Goal: Information Seeking & Learning: Learn about a topic

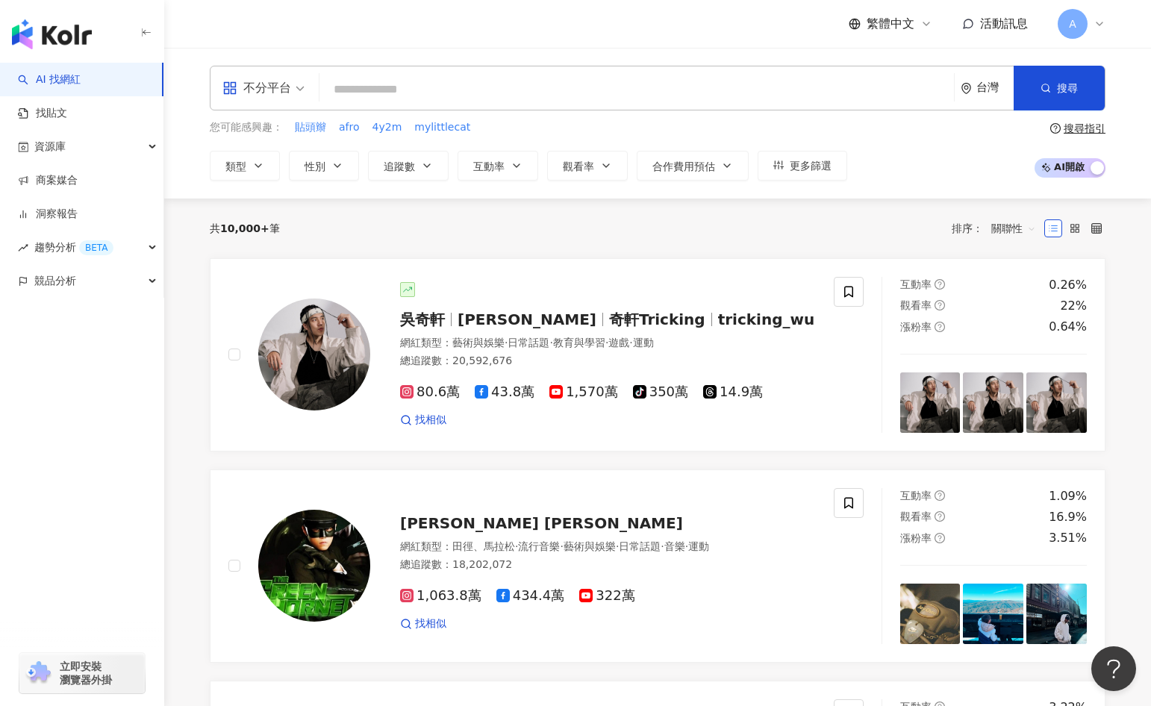
click at [463, 99] on input "search" at bounding box center [636, 89] width 622 height 28
type input "*"
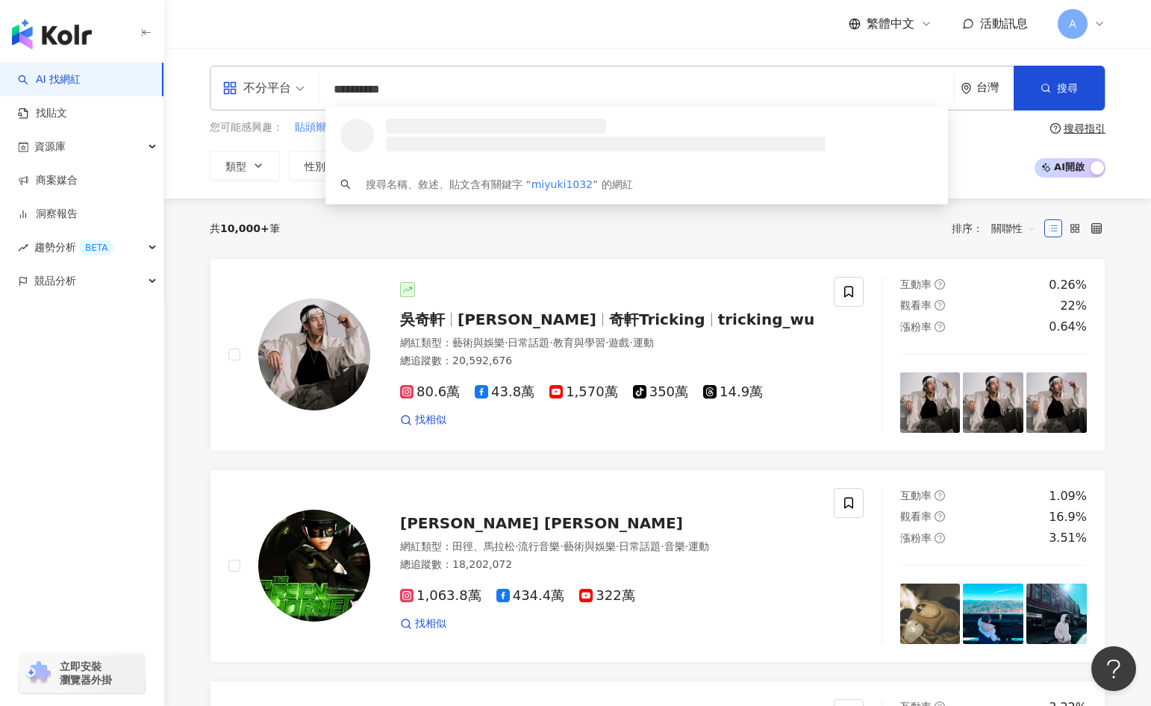
type input "**********"
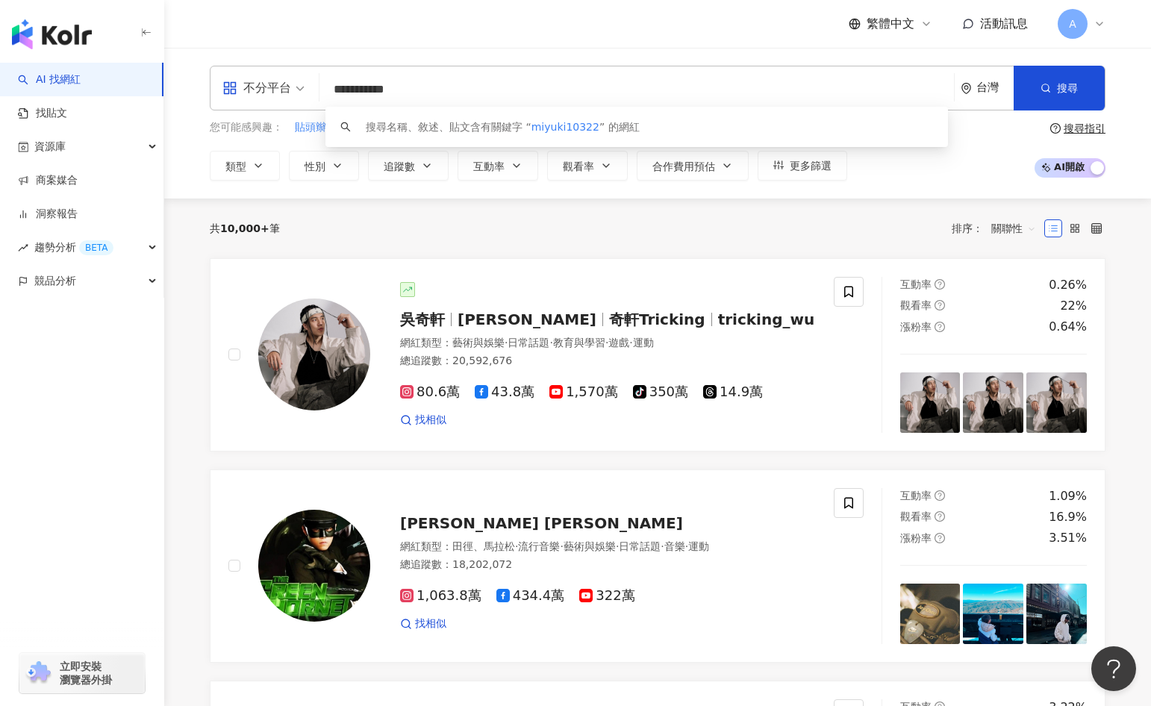
click at [731, 88] on input "**********" at bounding box center [636, 89] width 622 height 28
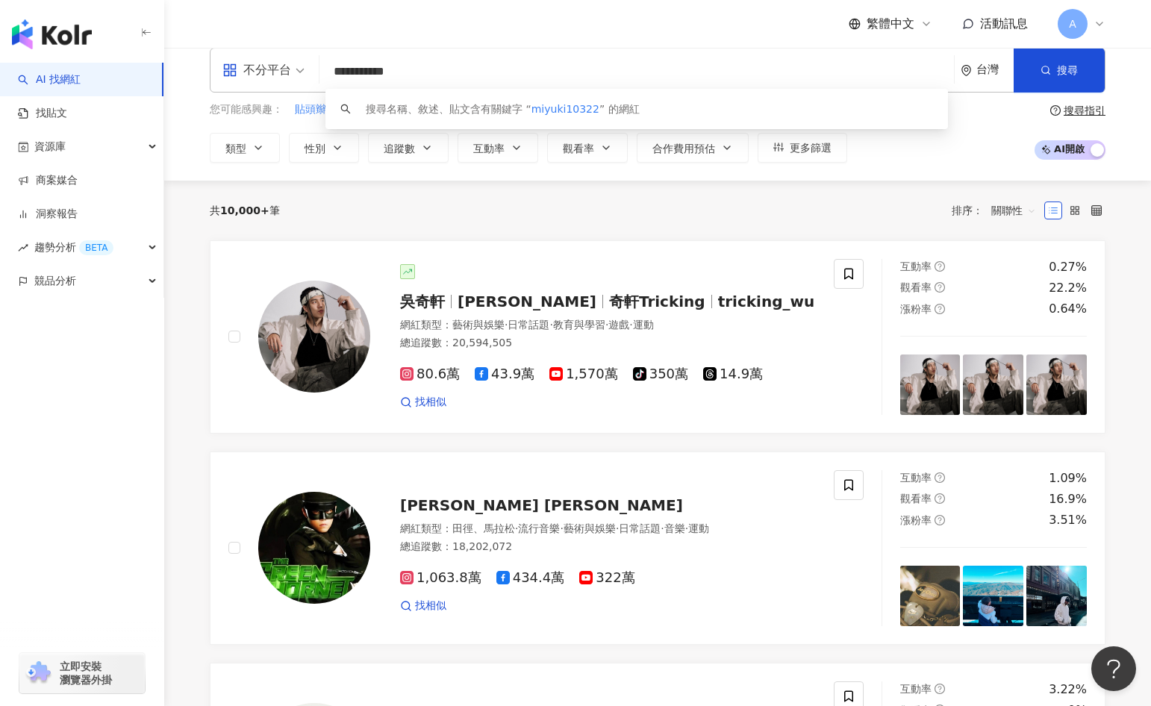
scroll to position [20, 0]
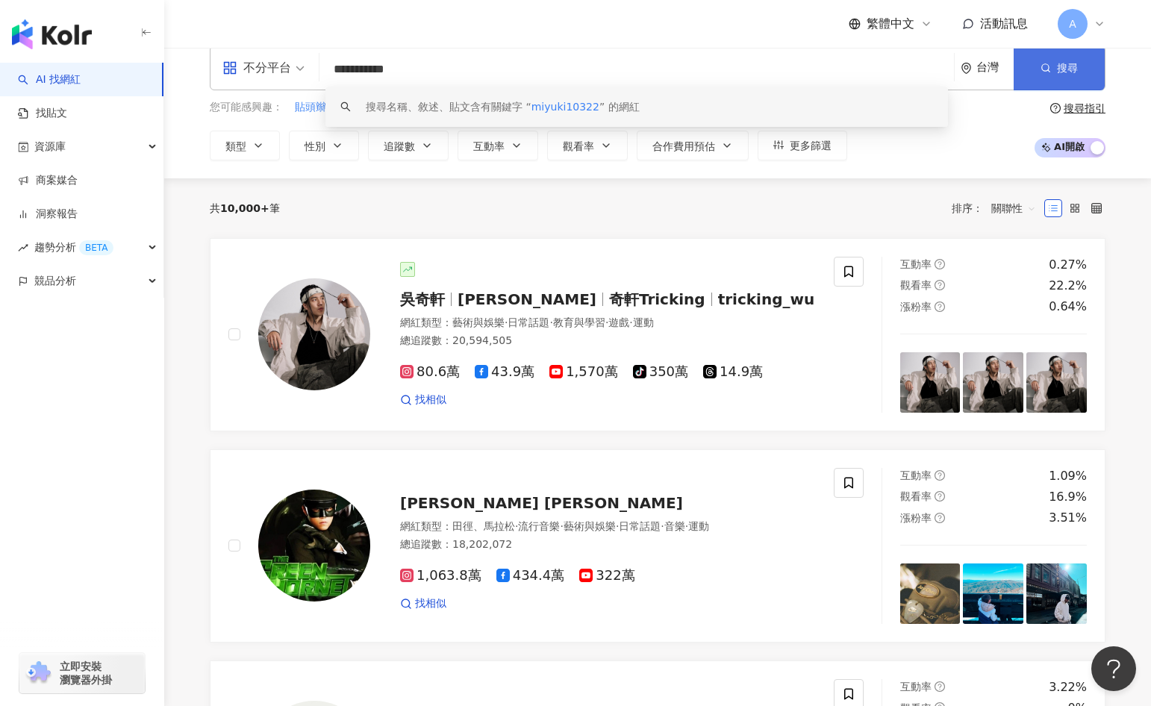
type input "**********"
click at [1049, 73] on button "搜尋" at bounding box center [1059, 68] width 91 height 45
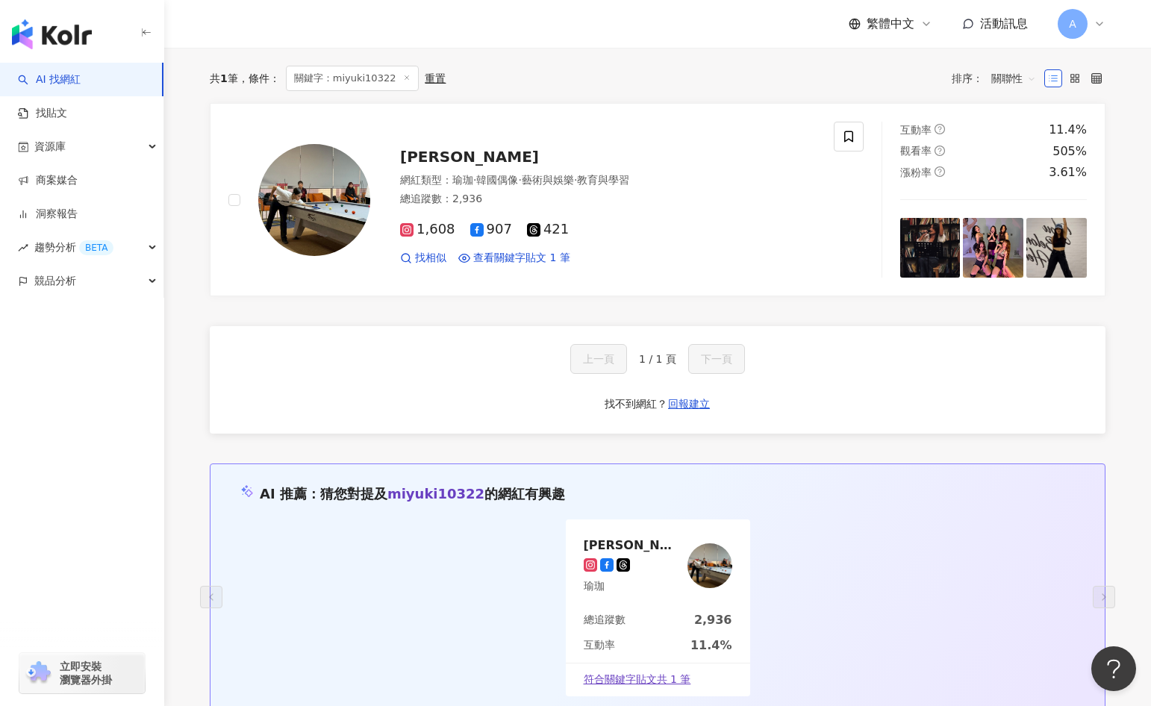
scroll to position [193, 0]
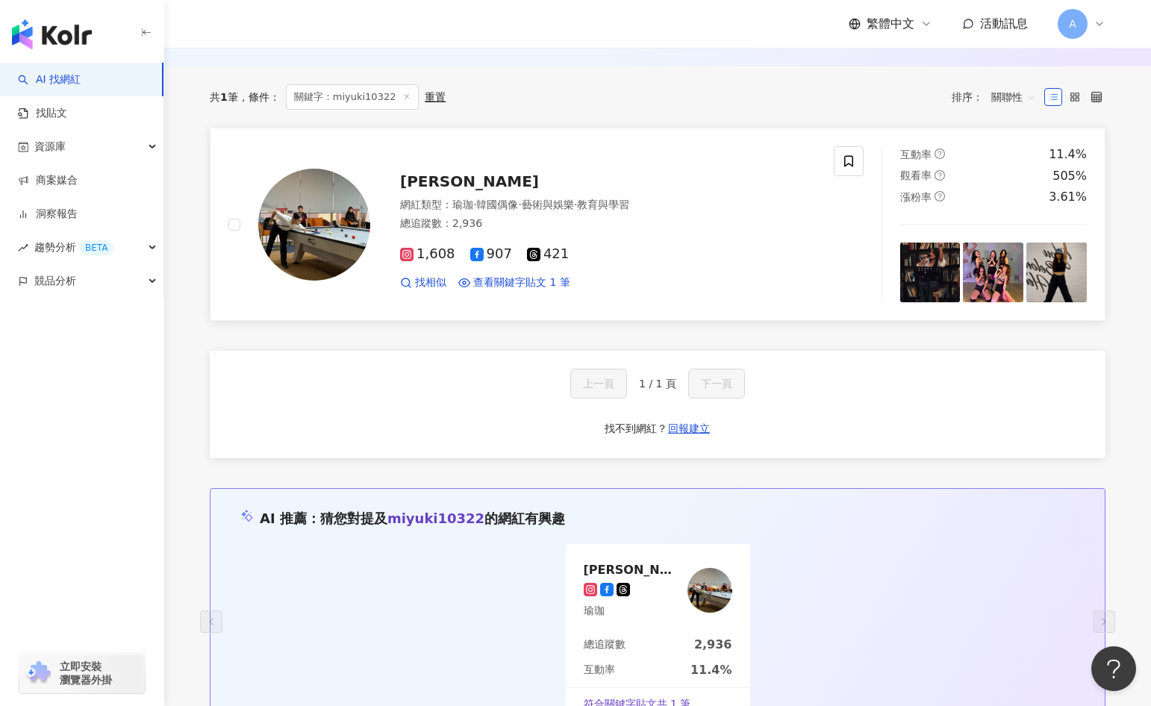
click at [457, 181] on span "Livia Tian" at bounding box center [469, 181] width 139 height 18
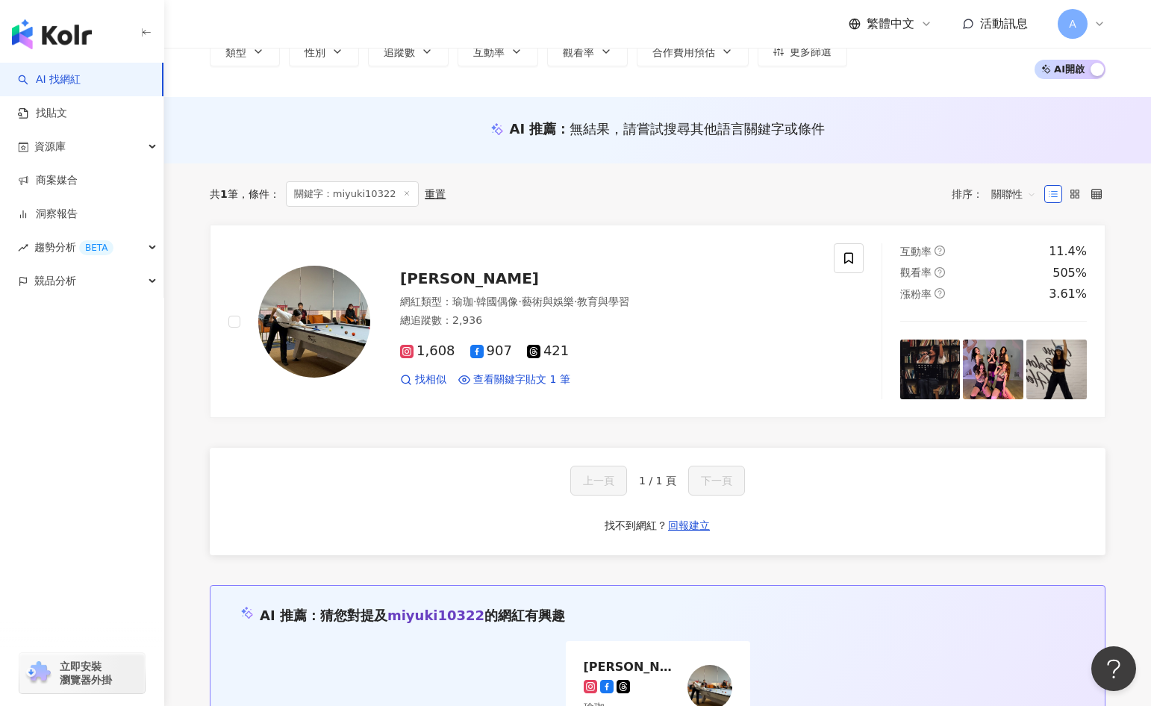
scroll to position [0, 0]
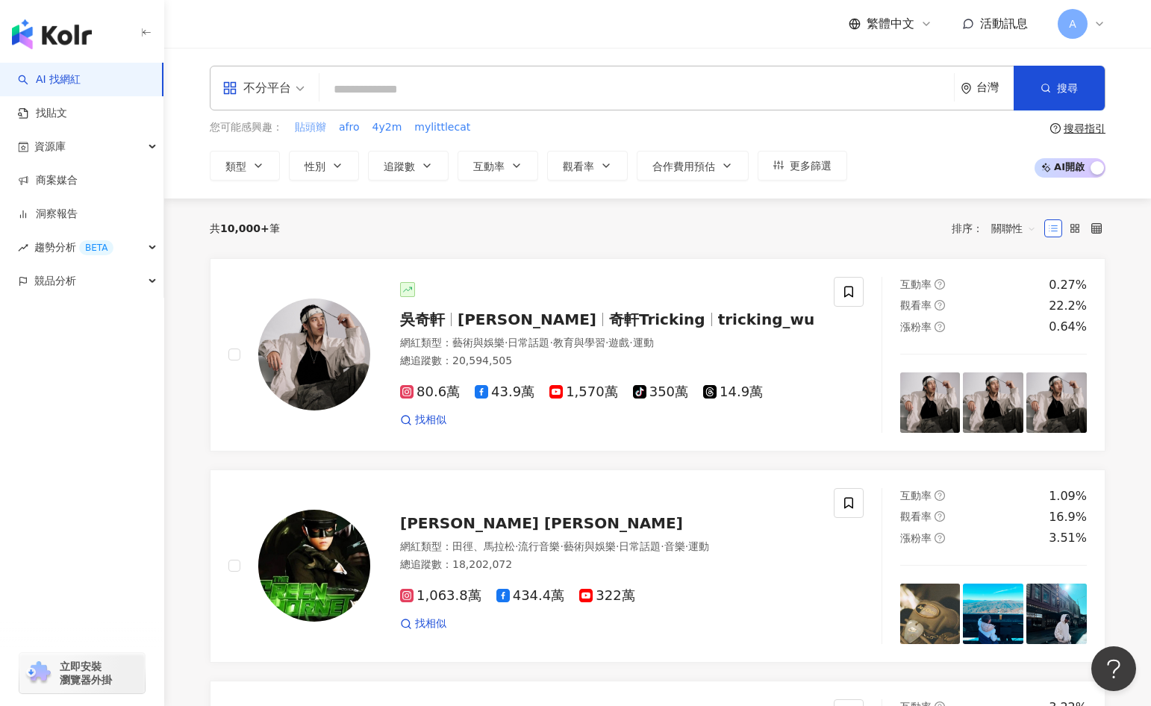
click at [307, 125] on span "貼頭辮" at bounding box center [310, 127] width 31 height 15
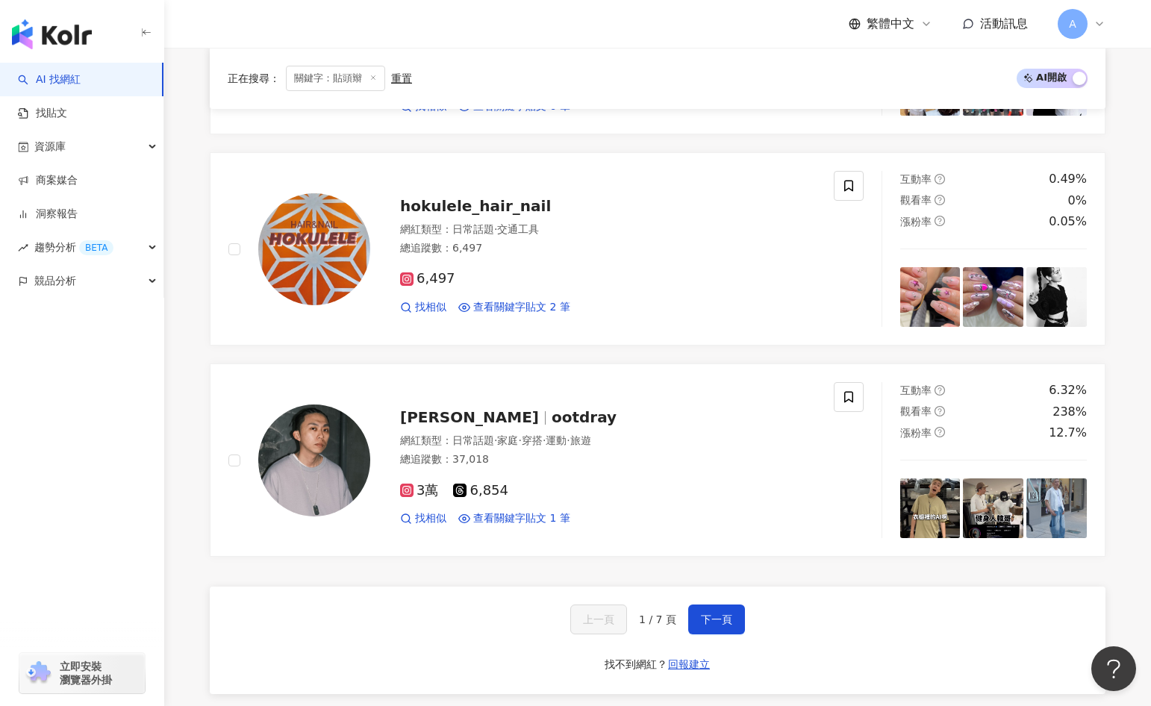
scroll to position [2884, 0]
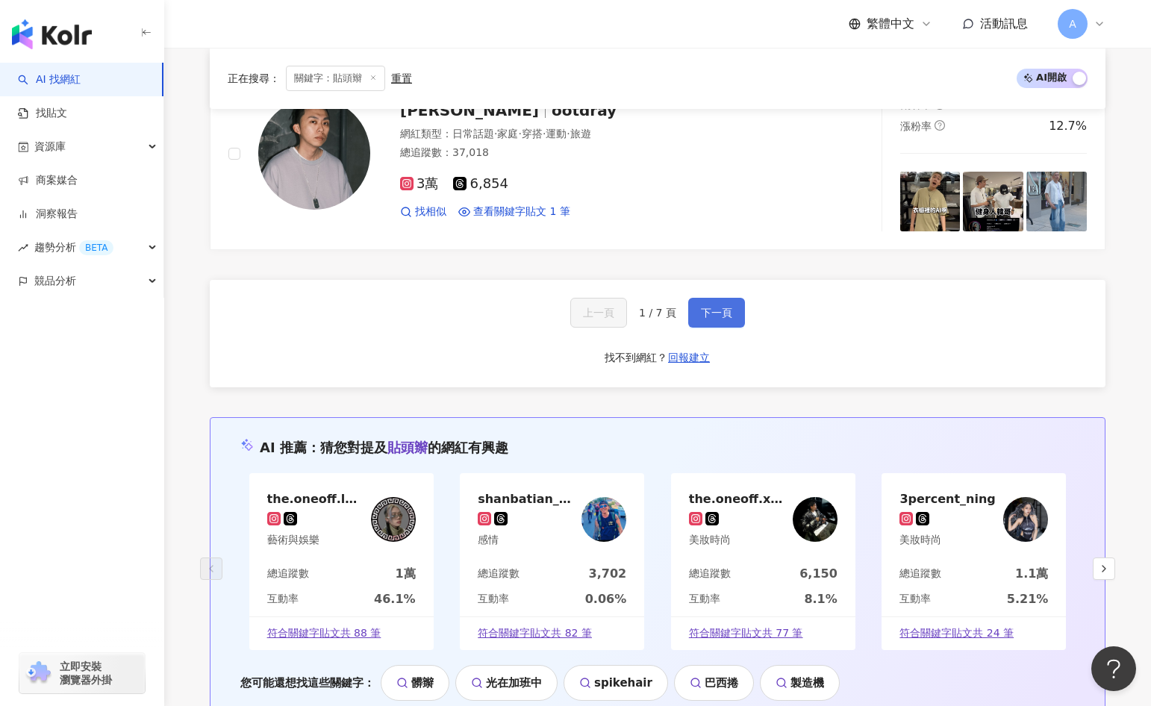
click at [708, 316] on span "下一頁" at bounding box center [716, 313] width 31 height 12
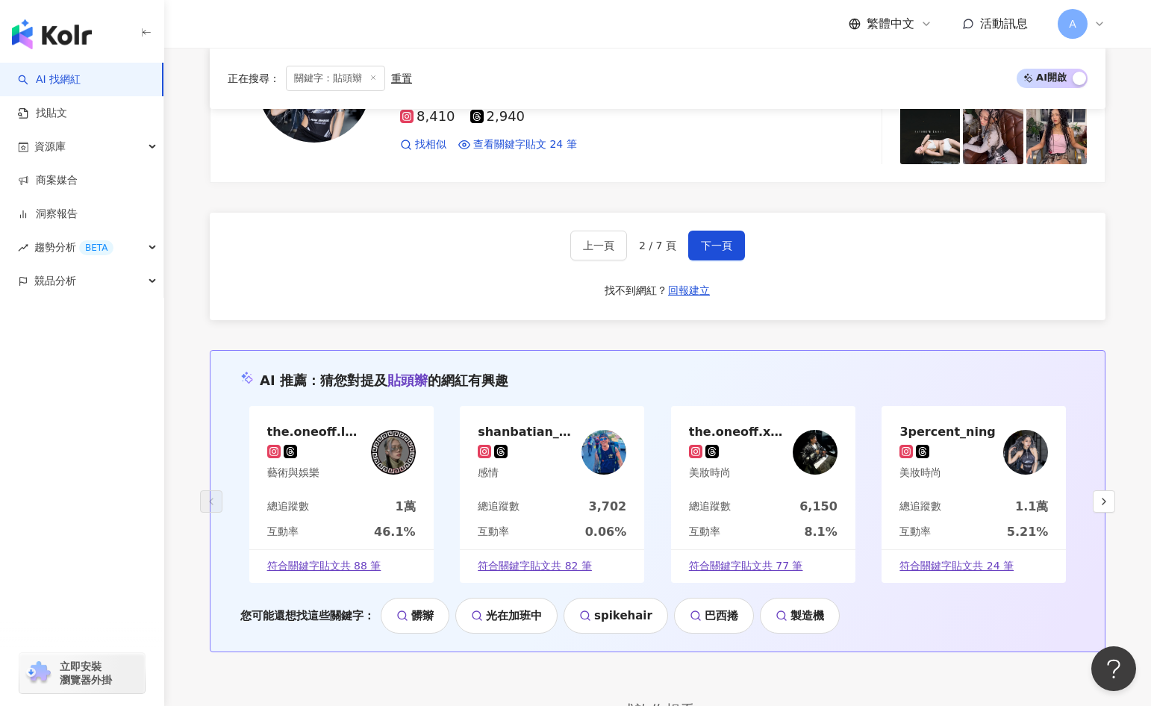
scroll to position [2994, 0]
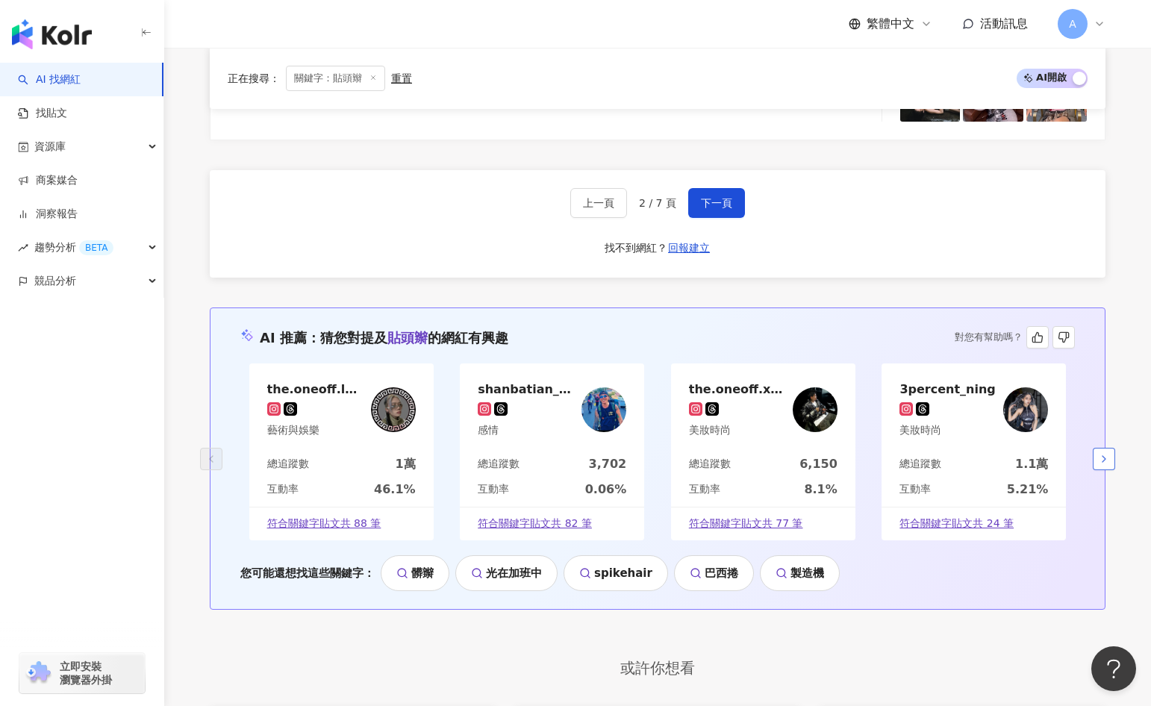
click at [1095, 455] on button "button" at bounding box center [1104, 459] width 22 height 22
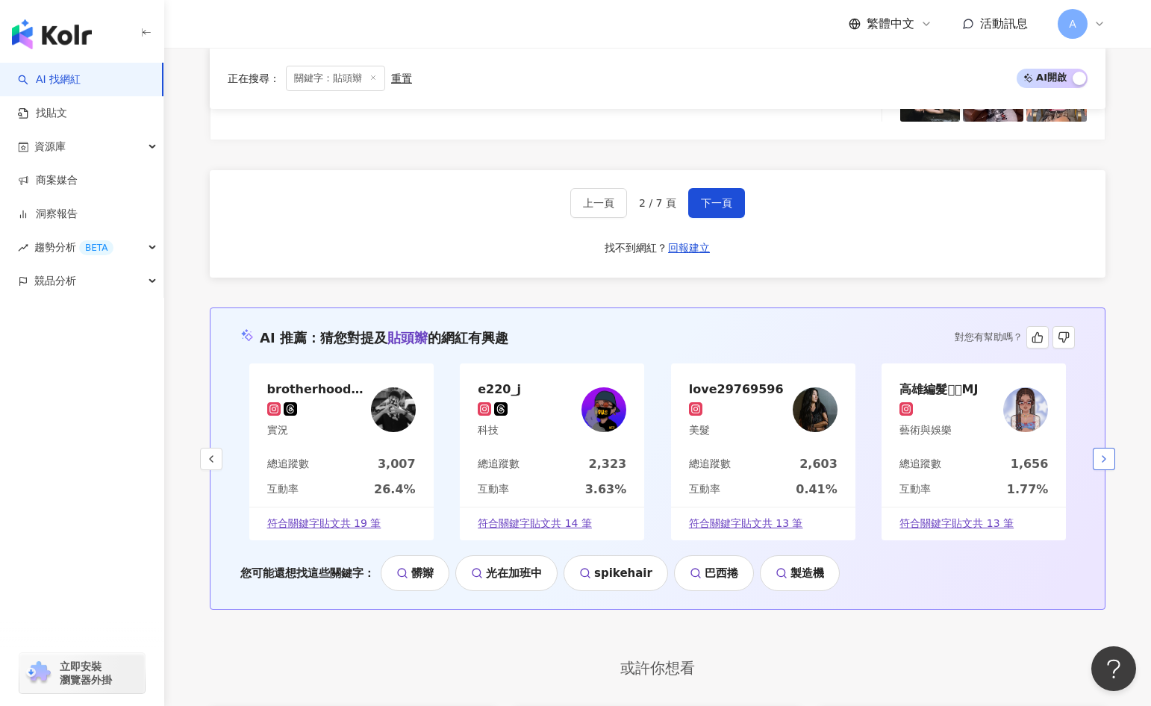
click at [1094, 455] on button "button" at bounding box center [1104, 459] width 22 height 22
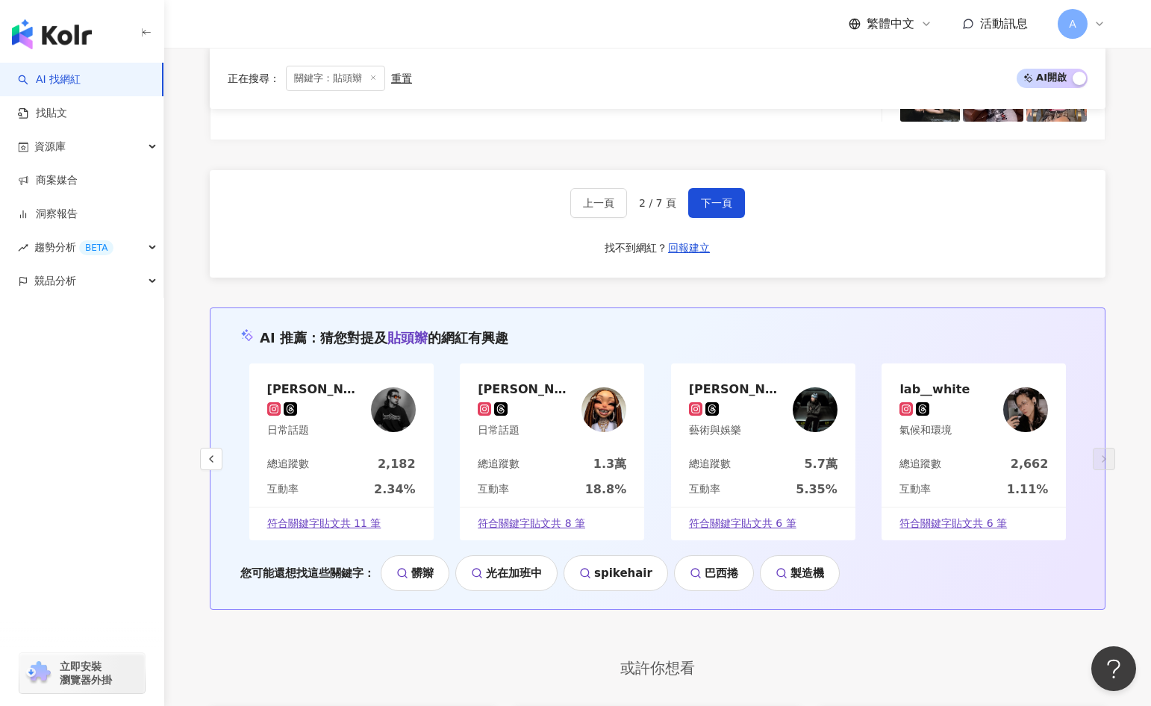
click at [213, 457] on icon "button" at bounding box center [211, 459] width 12 height 12
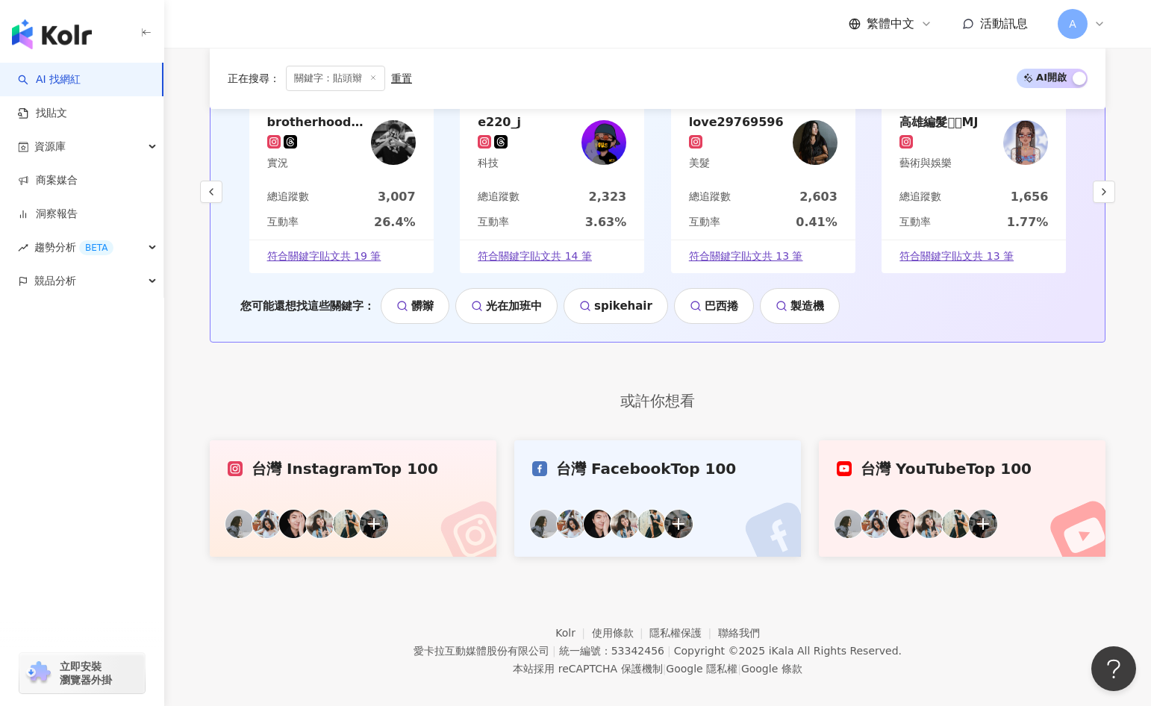
scroll to position [3277, 0]
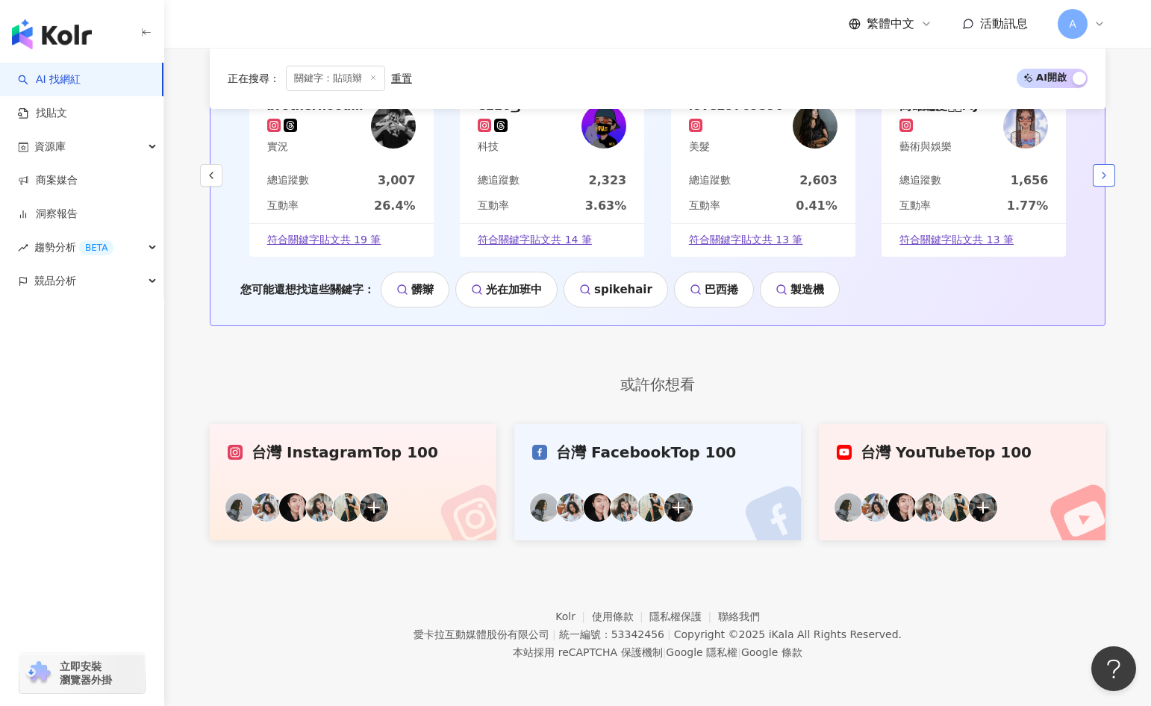
click at [1100, 170] on icon "button" at bounding box center [1104, 175] width 12 height 12
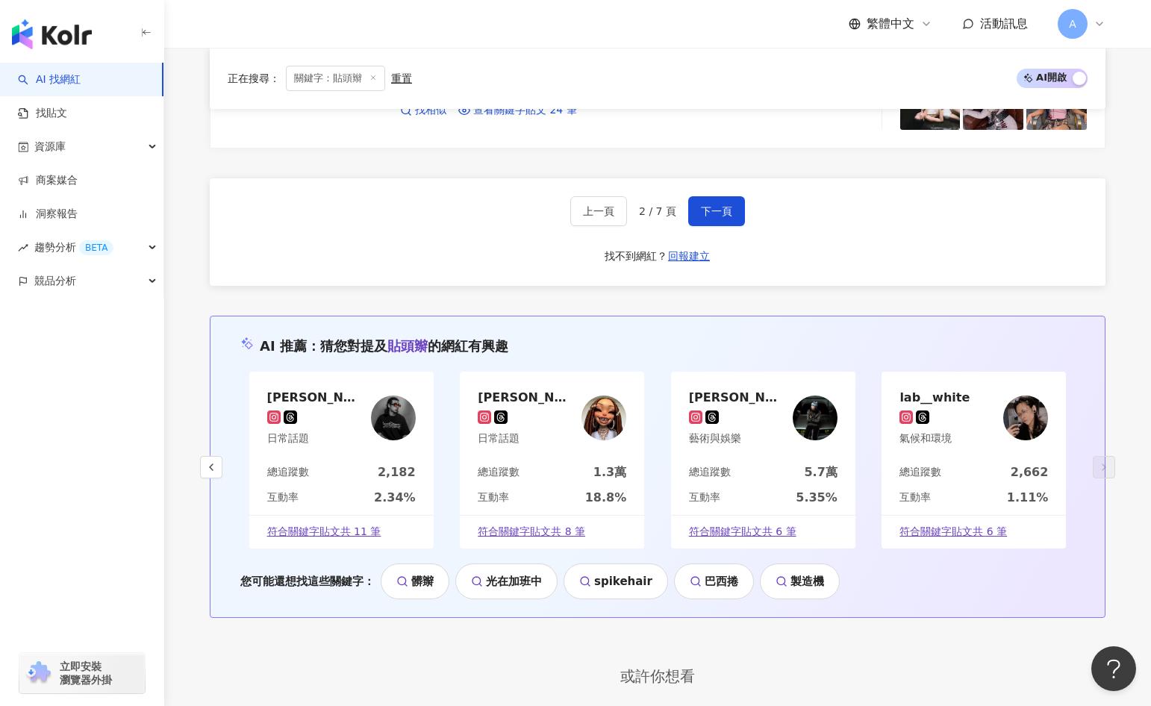
scroll to position [3002, 0]
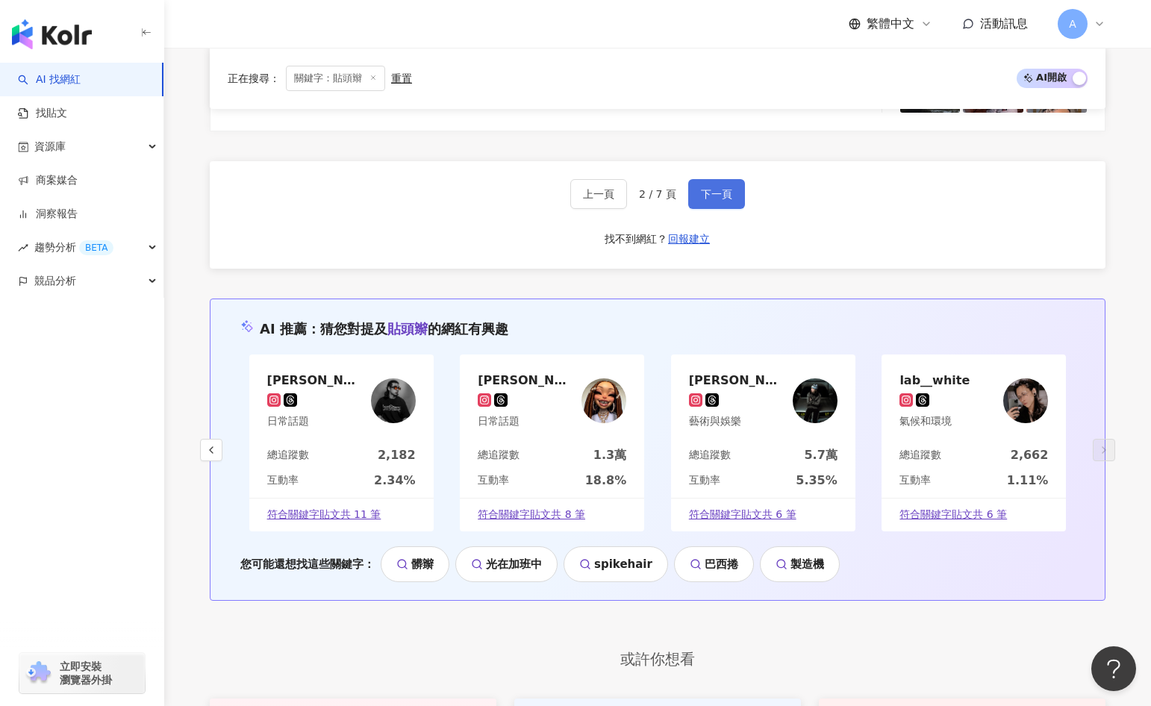
click at [725, 189] on span "下一頁" at bounding box center [716, 194] width 31 height 12
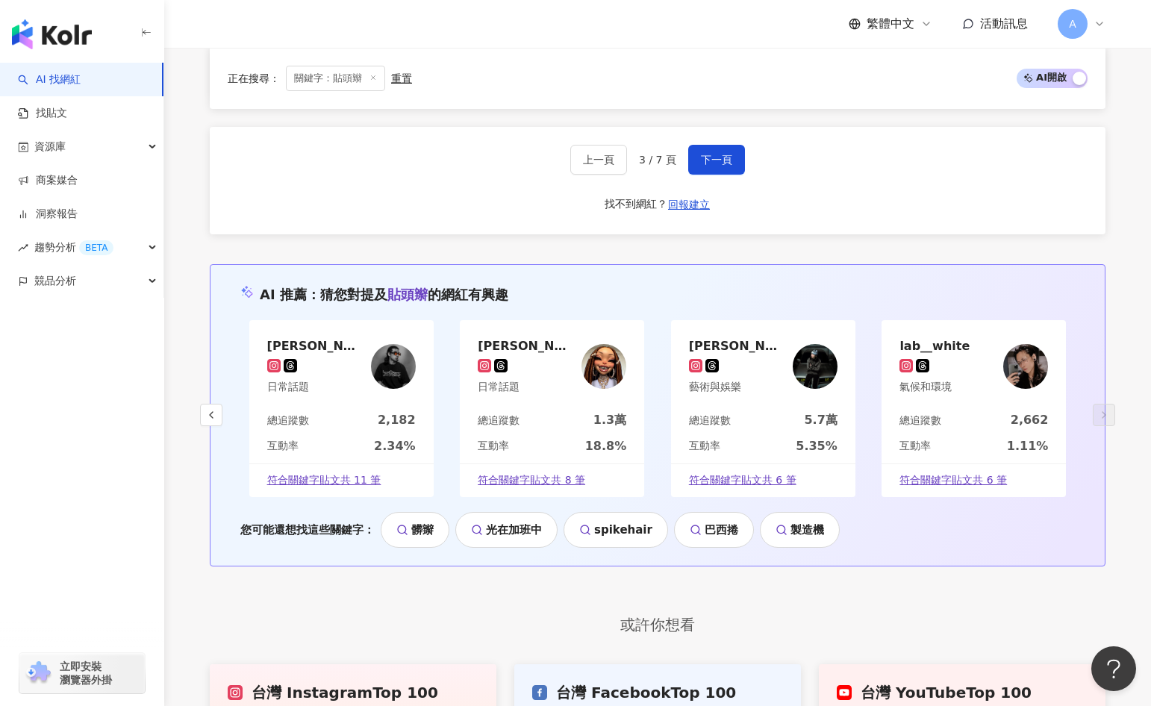
scroll to position [3181, 0]
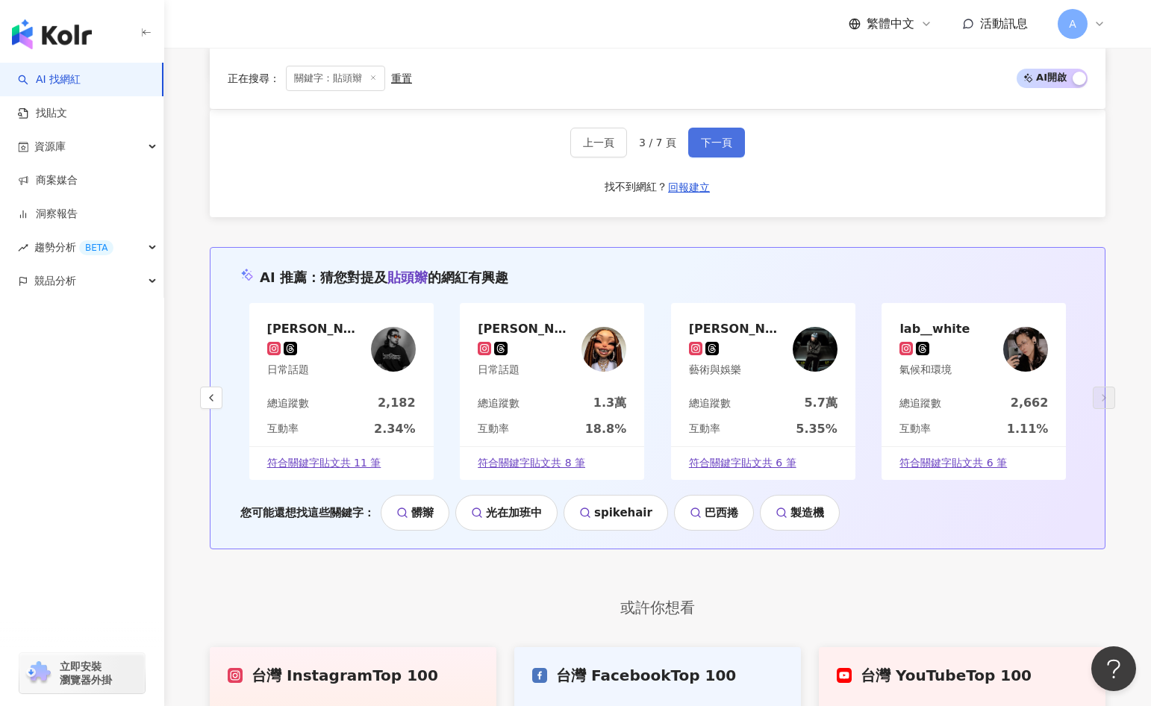
click at [712, 147] on span "下一頁" at bounding box center [716, 143] width 31 height 12
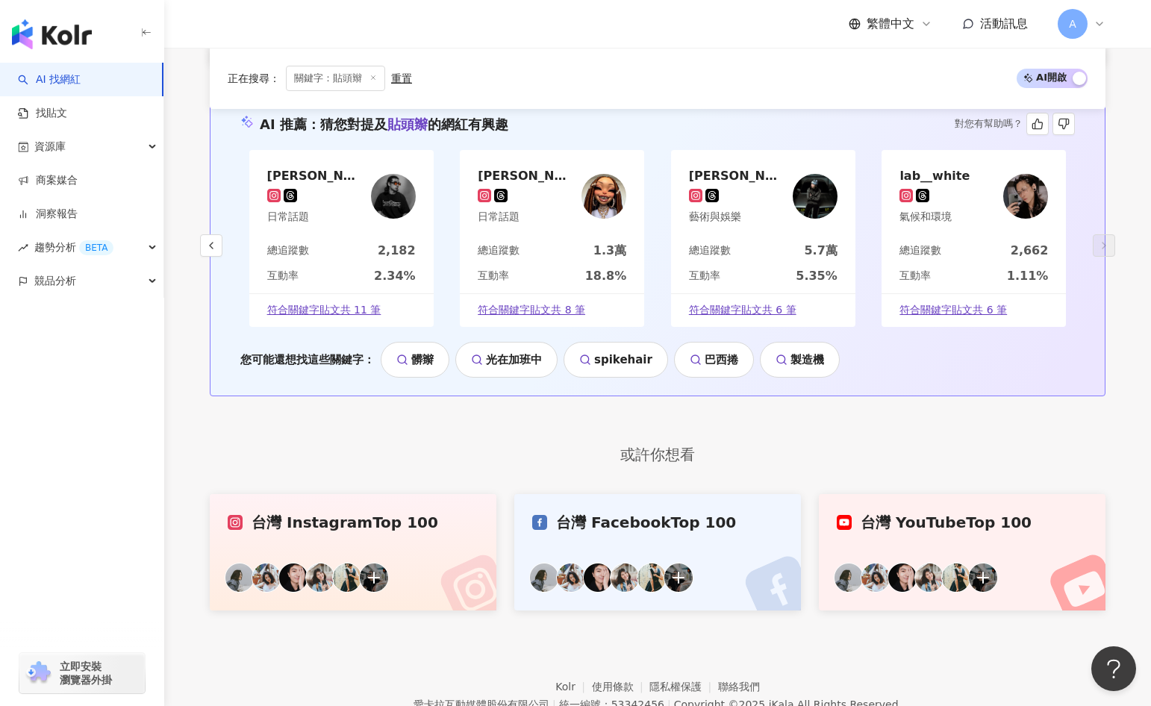
scroll to position [3002, 0]
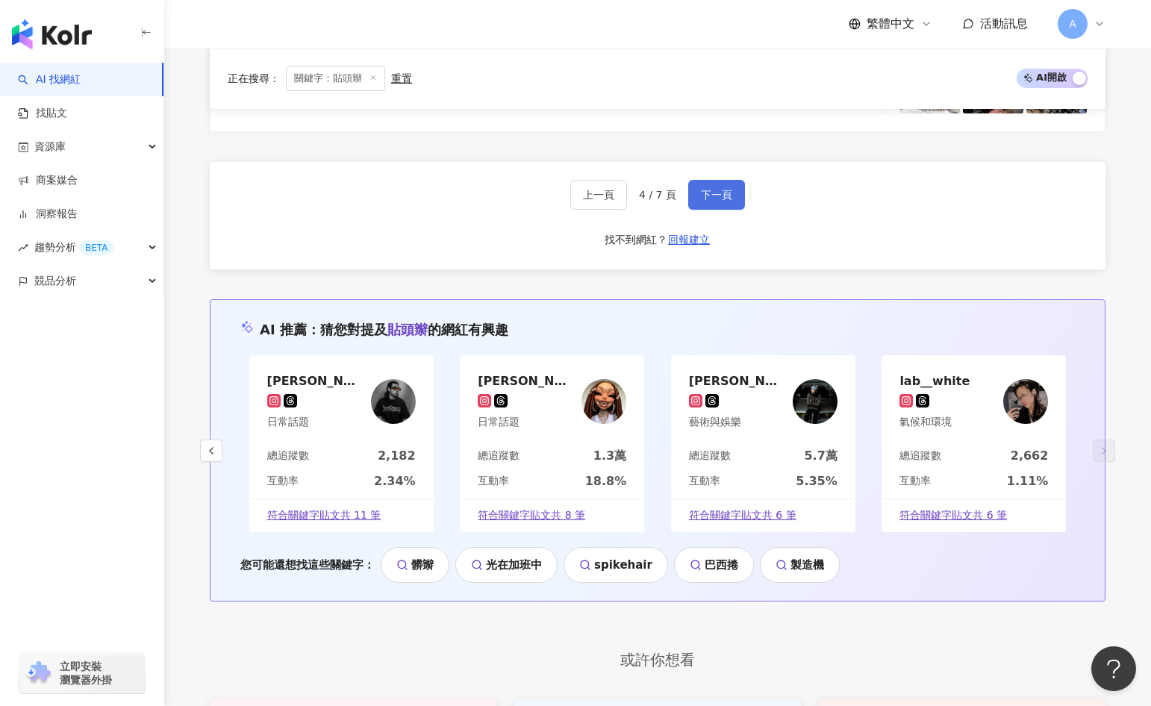
click at [730, 185] on button "下一頁" at bounding box center [716, 195] width 57 height 30
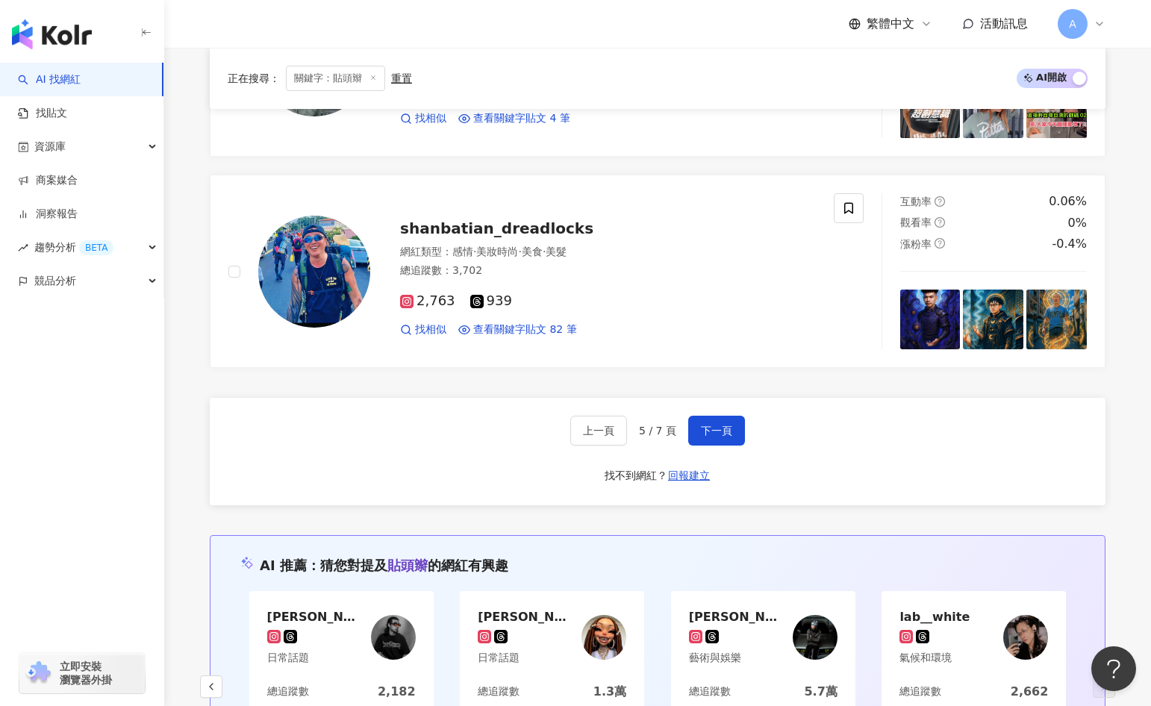
scroll to position [2564, 0]
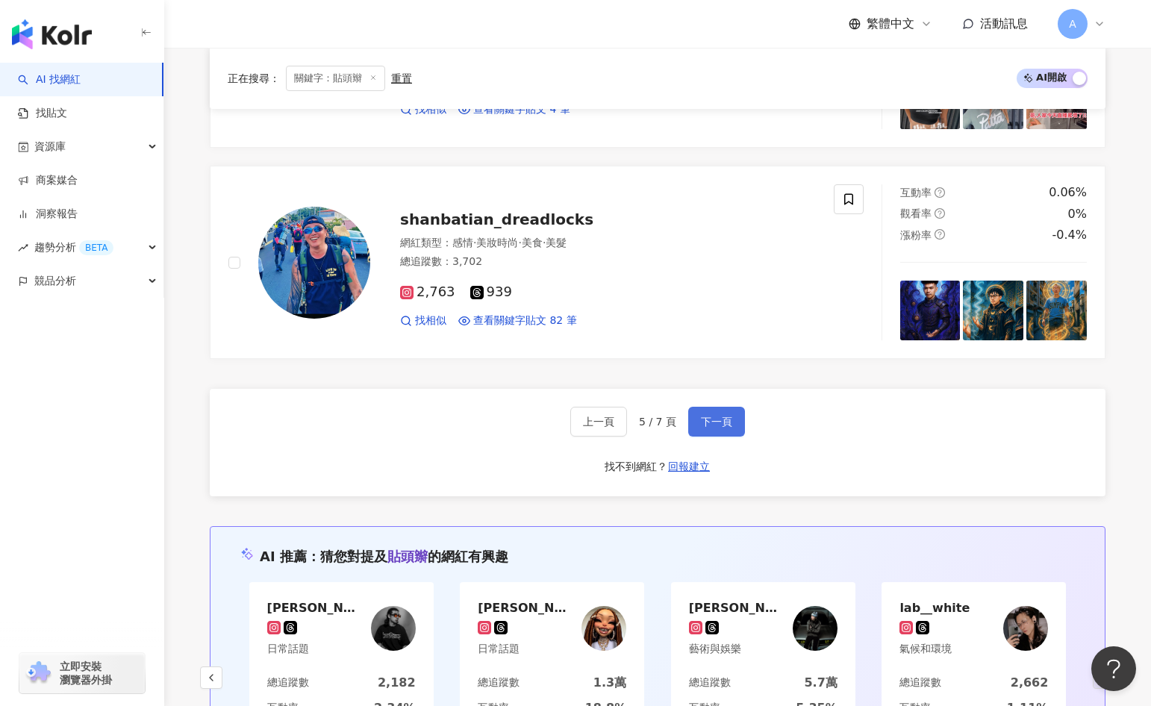
click at [714, 408] on button "下一頁" at bounding box center [716, 422] width 57 height 30
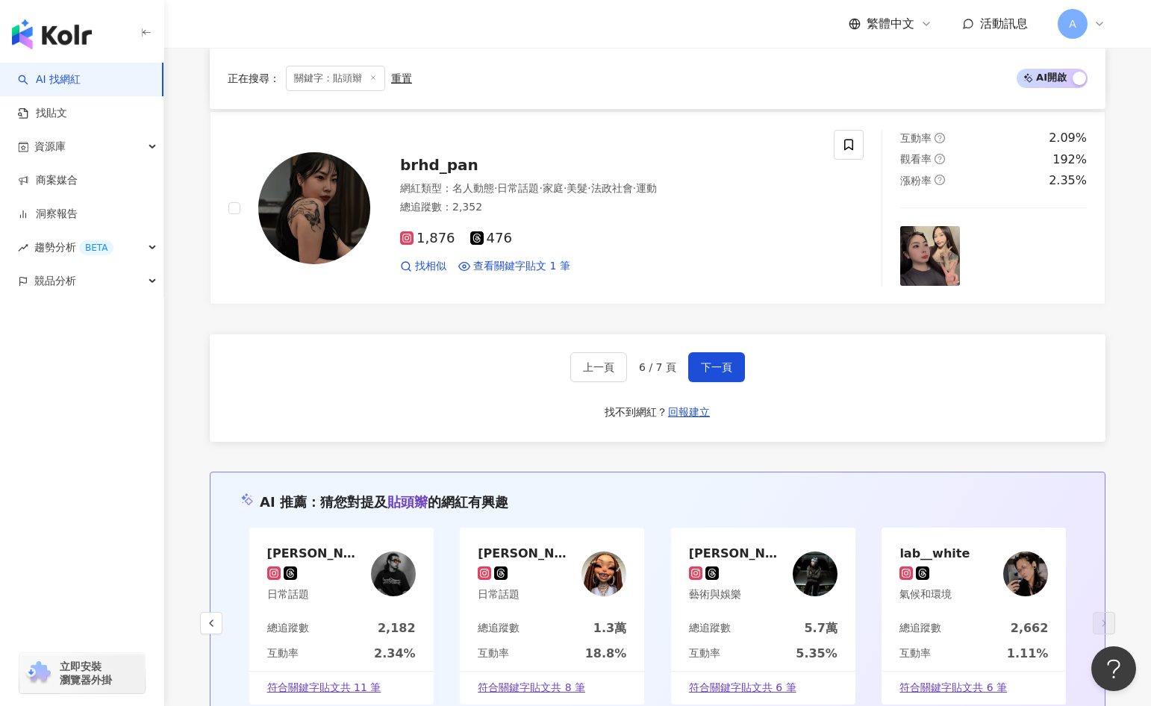
scroll to position [2829, 0]
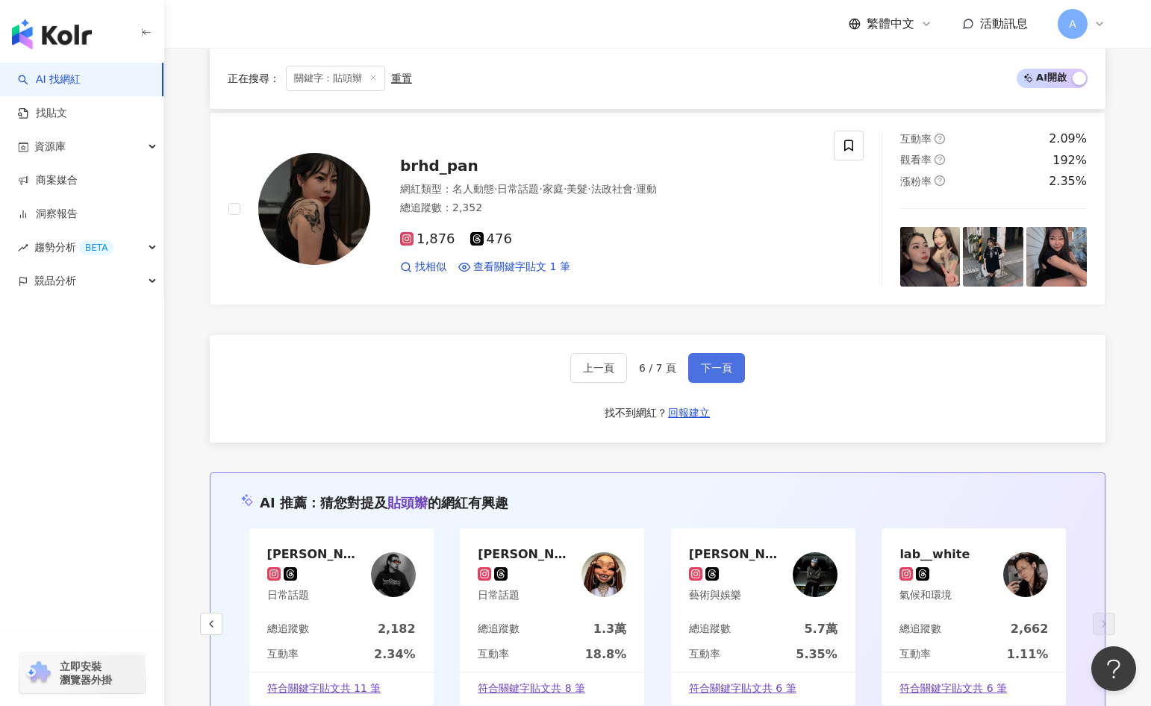
click at [724, 354] on button "下一頁" at bounding box center [716, 368] width 57 height 30
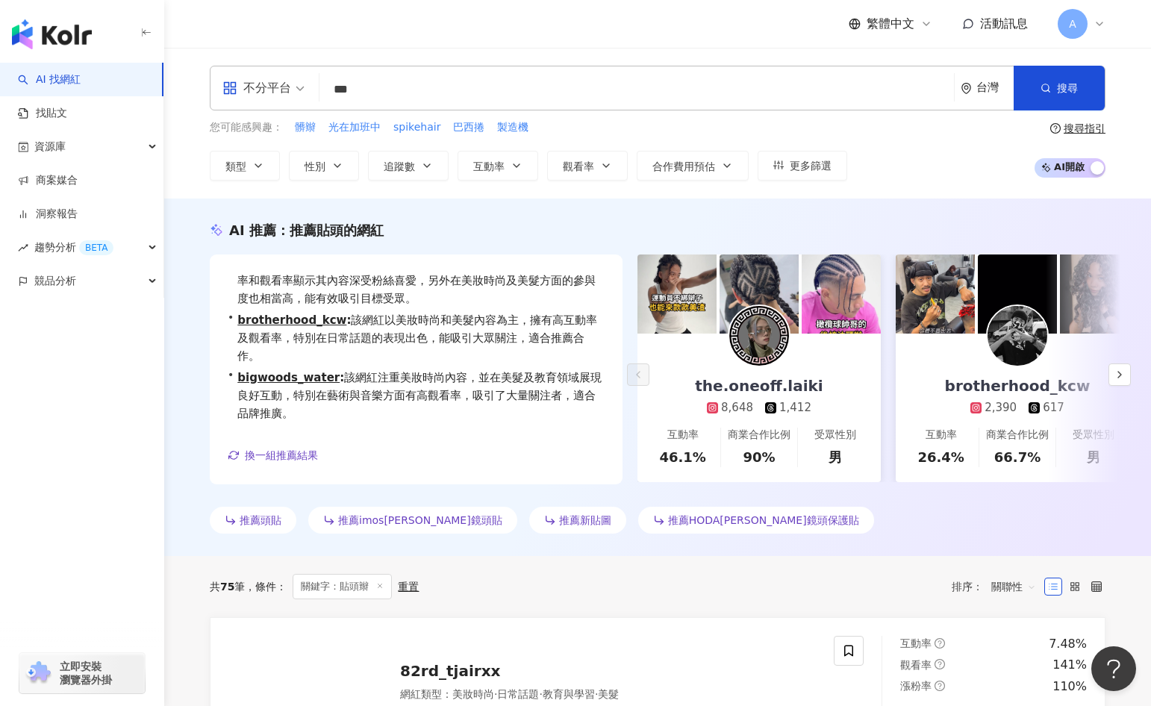
scroll to position [6, 0]
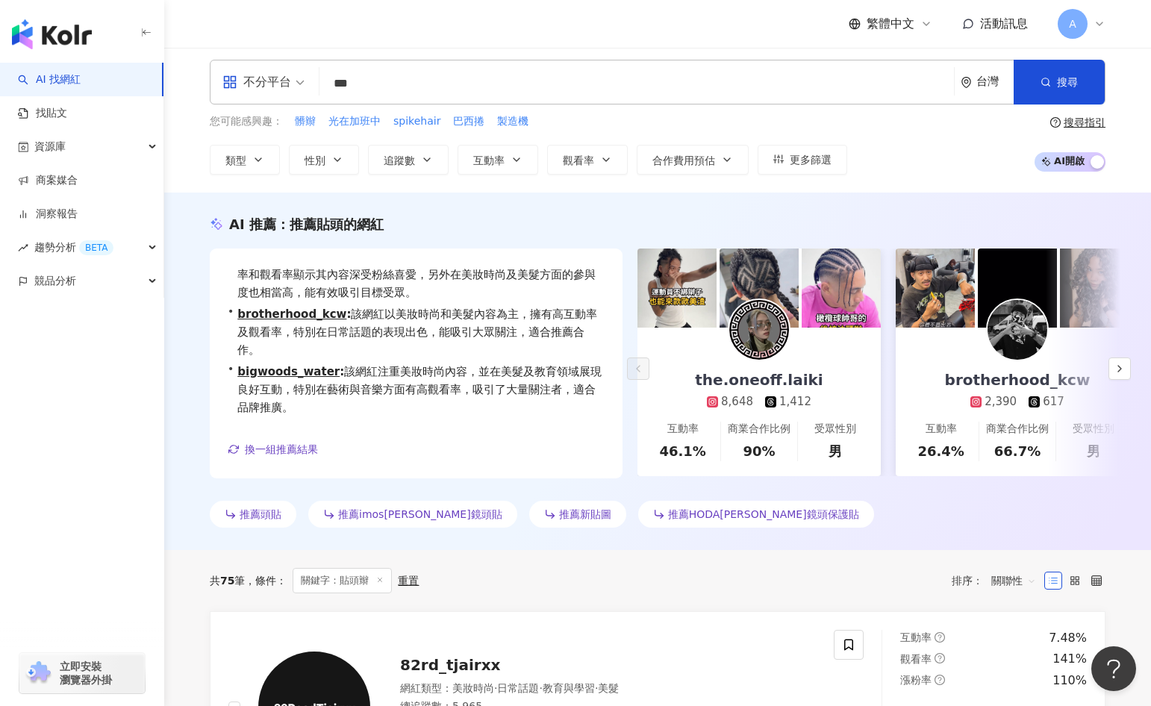
click at [528, 196] on div "AI 推薦 ： 推薦貼頭的網紅 • the.oneoff.laiki : 這位網紅在藝術與娛樂領域的表現尤為突出，高互動率和觀看率顯示其內容深受粉絲喜愛，另外…" at bounding box center [657, 371] width 987 height 357
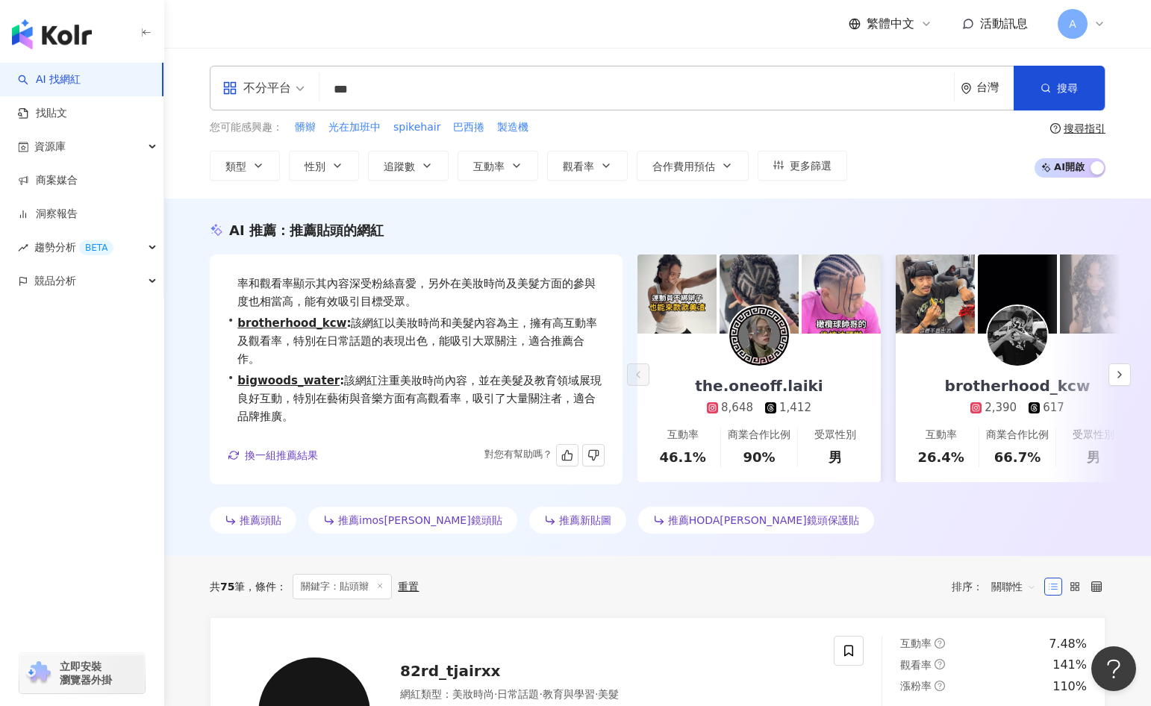
scroll to position [19, 0]
click at [411, 291] on span "the.oneoff.laiki : 這位網紅在藝術與娛樂領域的表現尤為突出，高互動率和觀看率顯示其內容深受粉絲喜愛，另外在美妝時尚及美髮方面的參與度也相當高…" at bounding box center [420, 281] width 367 height 54
drag, startPoint x: 343, startPoint y: 295, endPoint x: 389, endPoint y: 299, distance: 45.7
click at [389, 299] on span "the.oneoff.laiki : 這位網紅在藝術與娛樂領域的表現尤為突出，高互動率和觀看率顯示其內容深受粉絲喜愛，另外在美妝時尚及美髮方面的參與度也相當高…" at bounding box center [420, 281] width 367 height 54
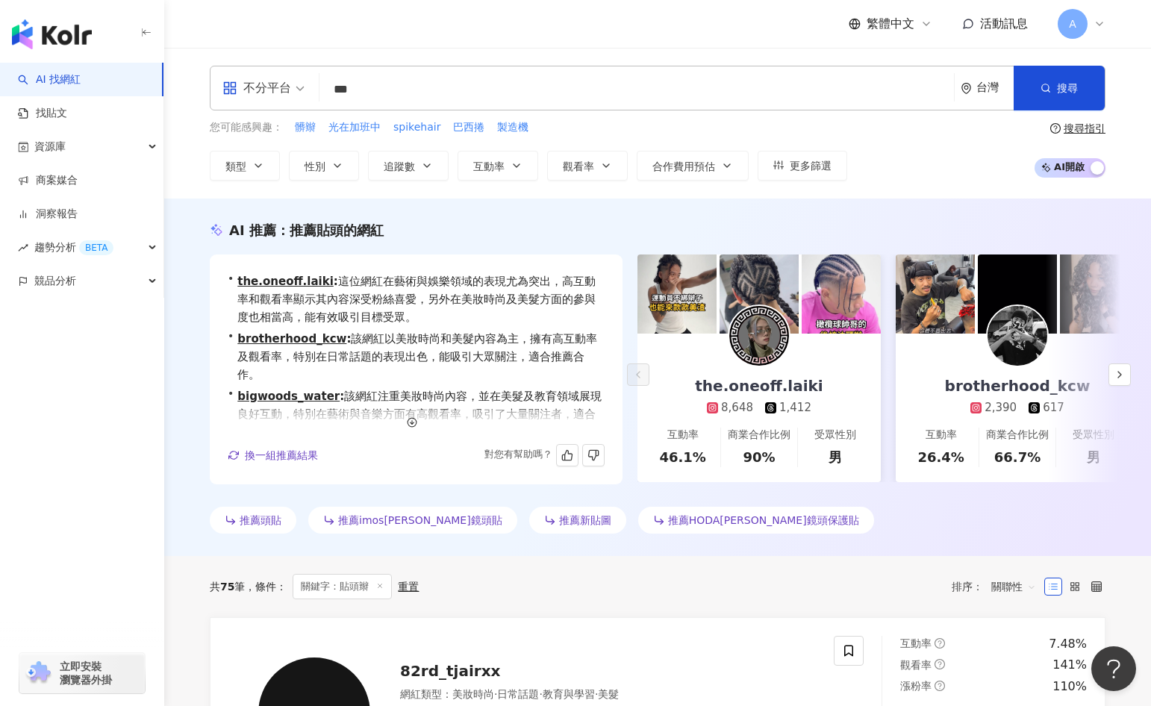
click at [319, 287] on span "the.oneoff.laiki : 這位網紅在藝術與娛樂領域的表現尤為突出，高互動率和觀看率顯示其內容深受粉絲喜愛，另外在美妝時尚及美髮方面的參與度也相當高…" at bounding box center [420, 299] width 367 height 54
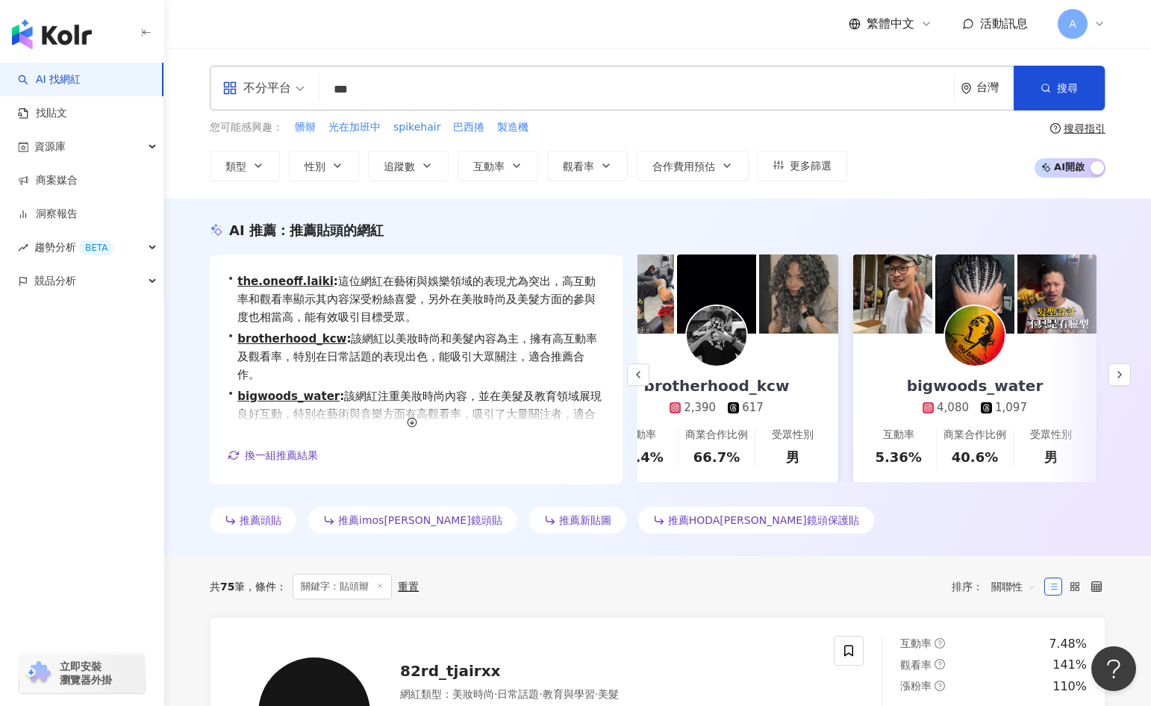
scroll to position [0, 322]
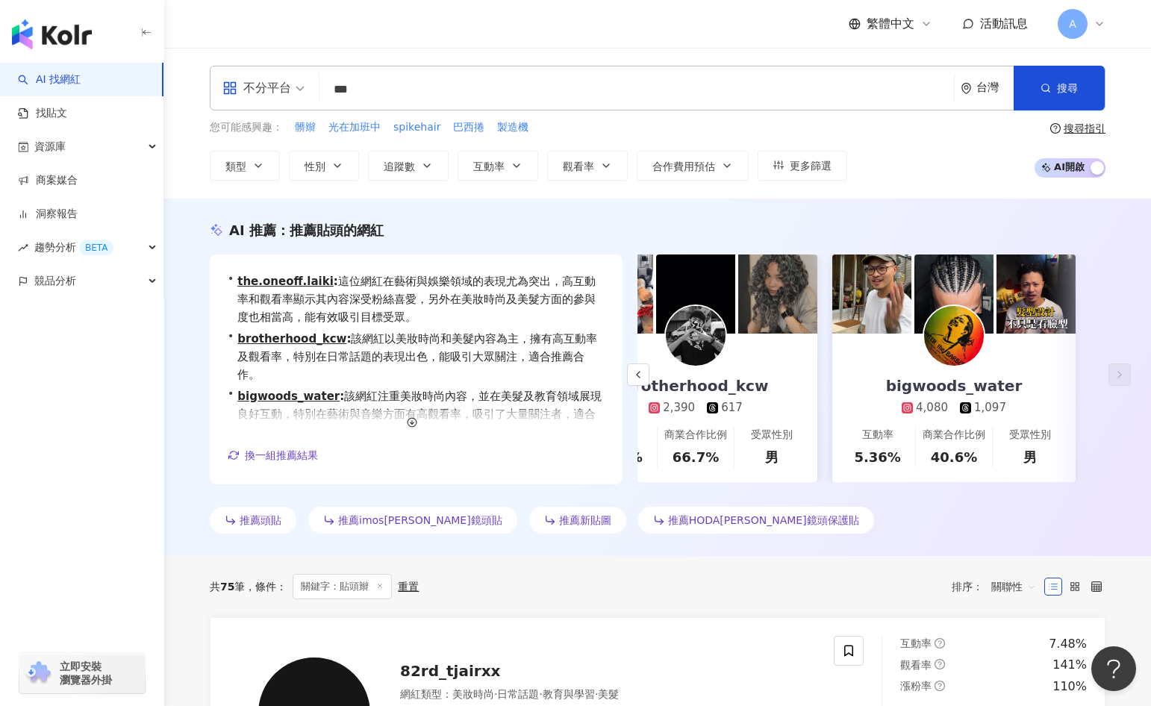
click at [398, 93] on input "***" at bounding box center [636, 89] width 622 height 28
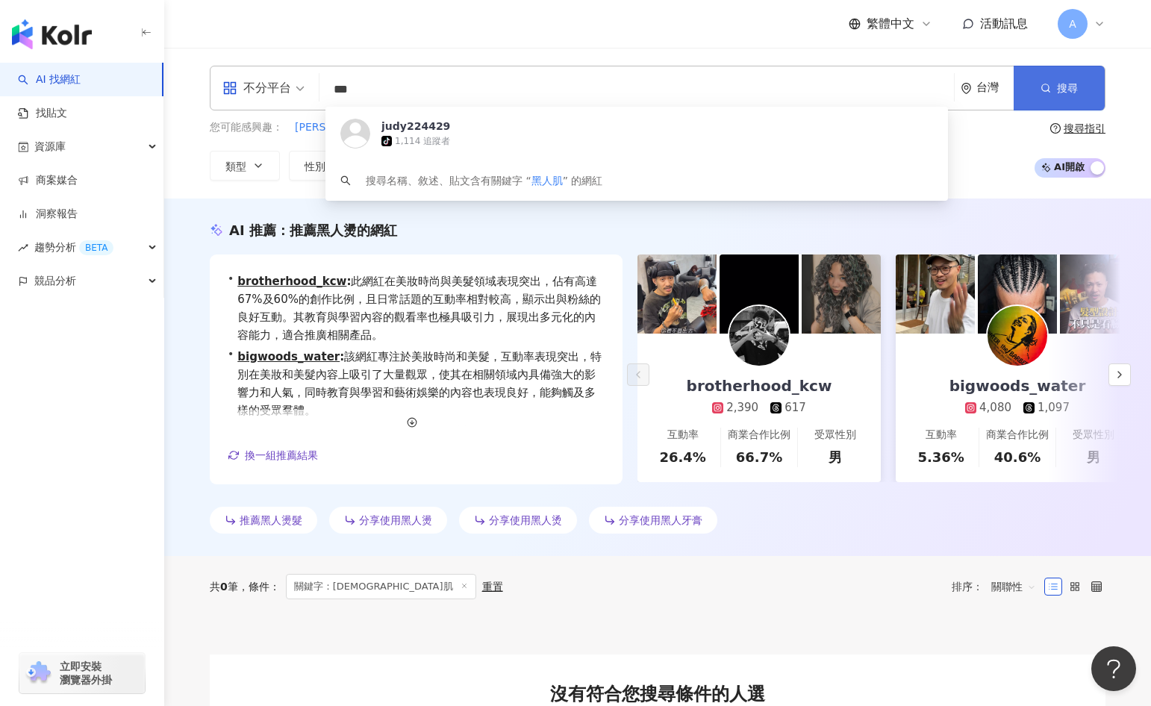
click at [1058, 78] on button "搜尋" at bounding box center [1059, 88] width 91 height 45
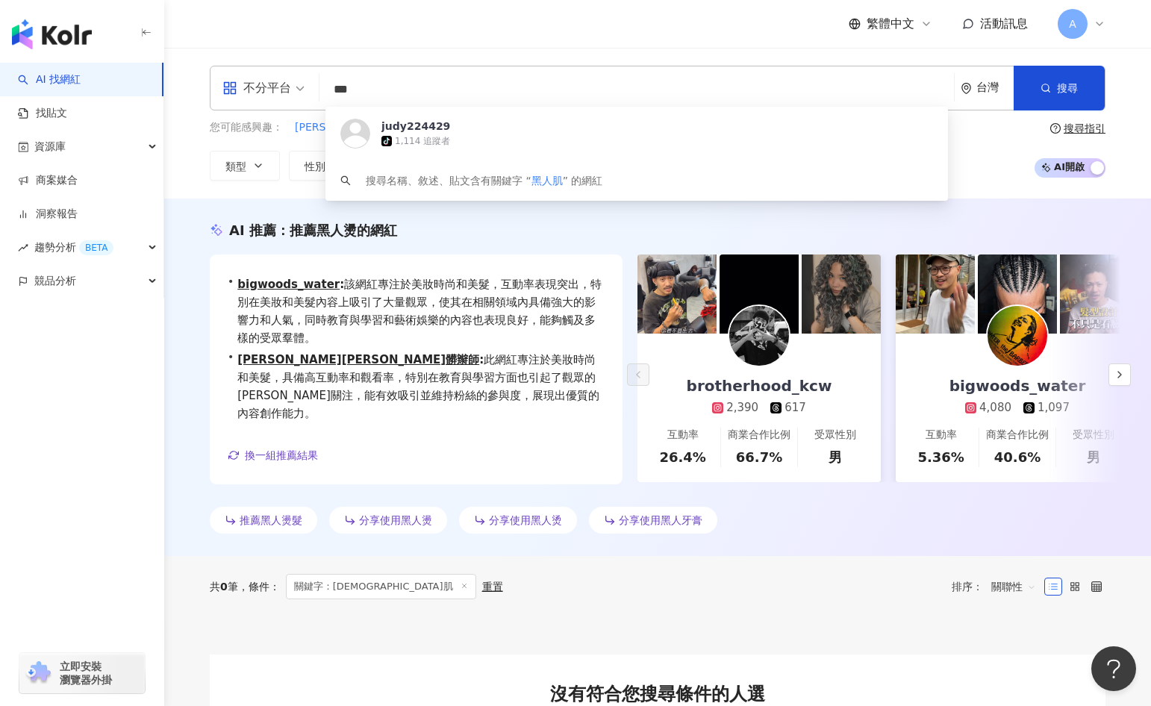
drag, startPoint x: 928, startPoint y: 96, endPoint x: 1027, endPoint y: 129, distance: 104.6
click at [928, 96] on input "***" at bounding box center [636, 89] width 622 height 28
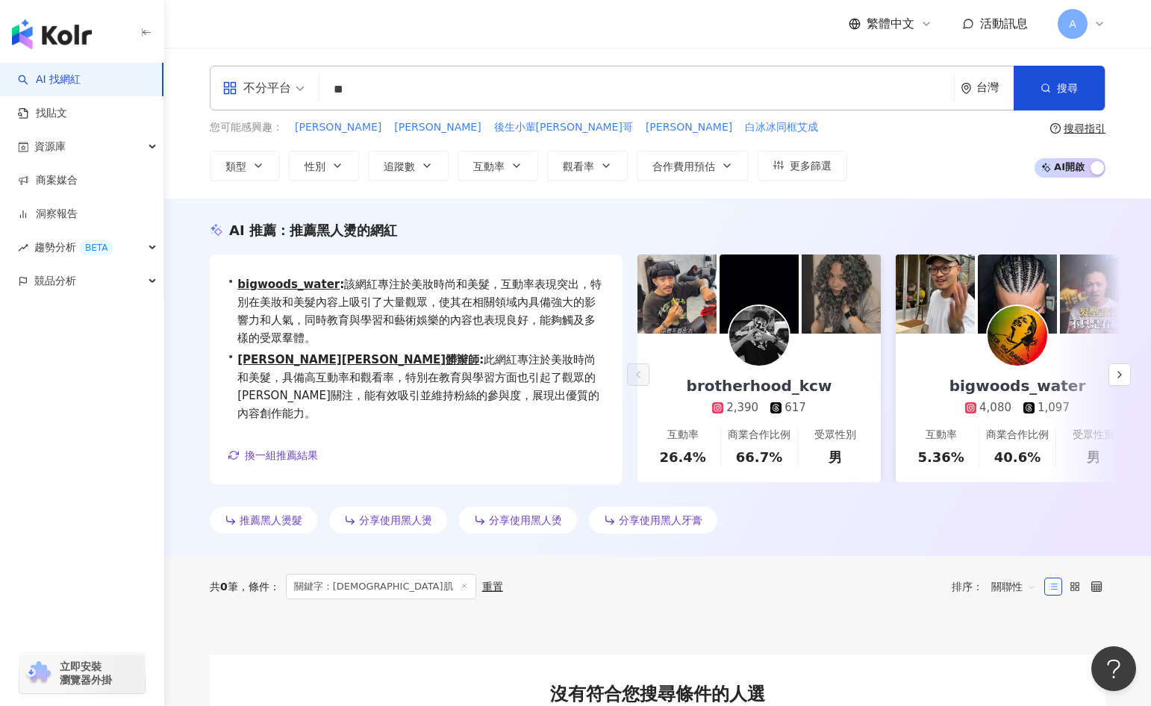
type input "**"
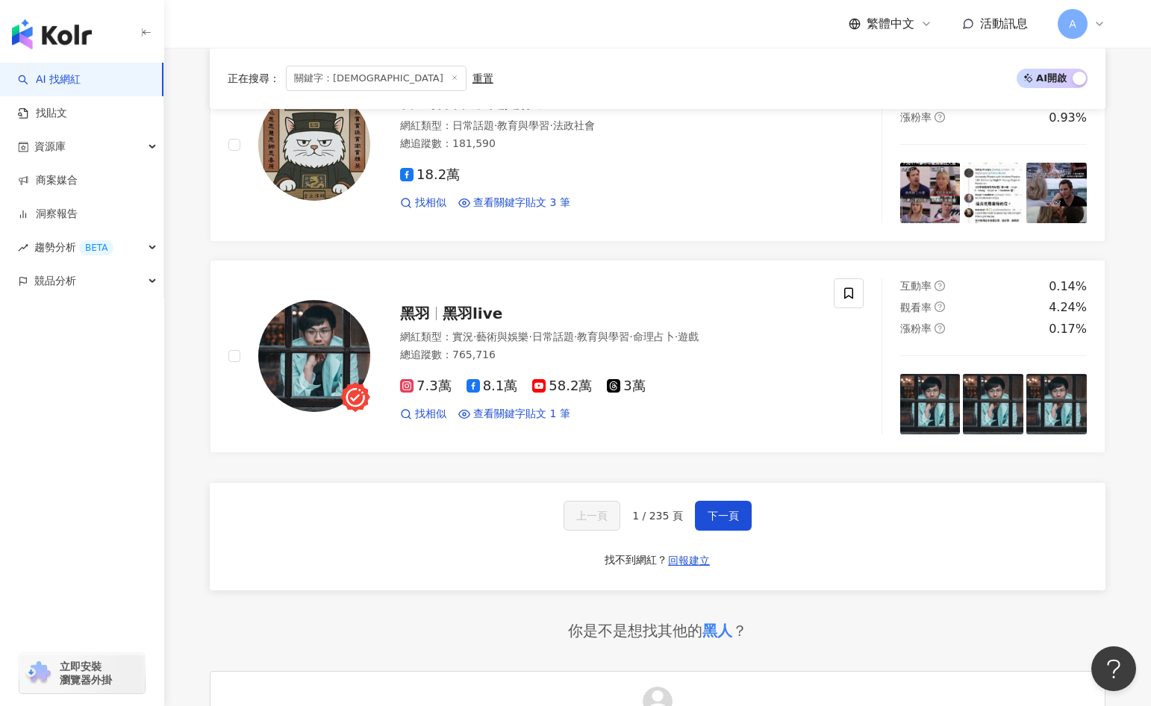
scroll to position [2456, 0]
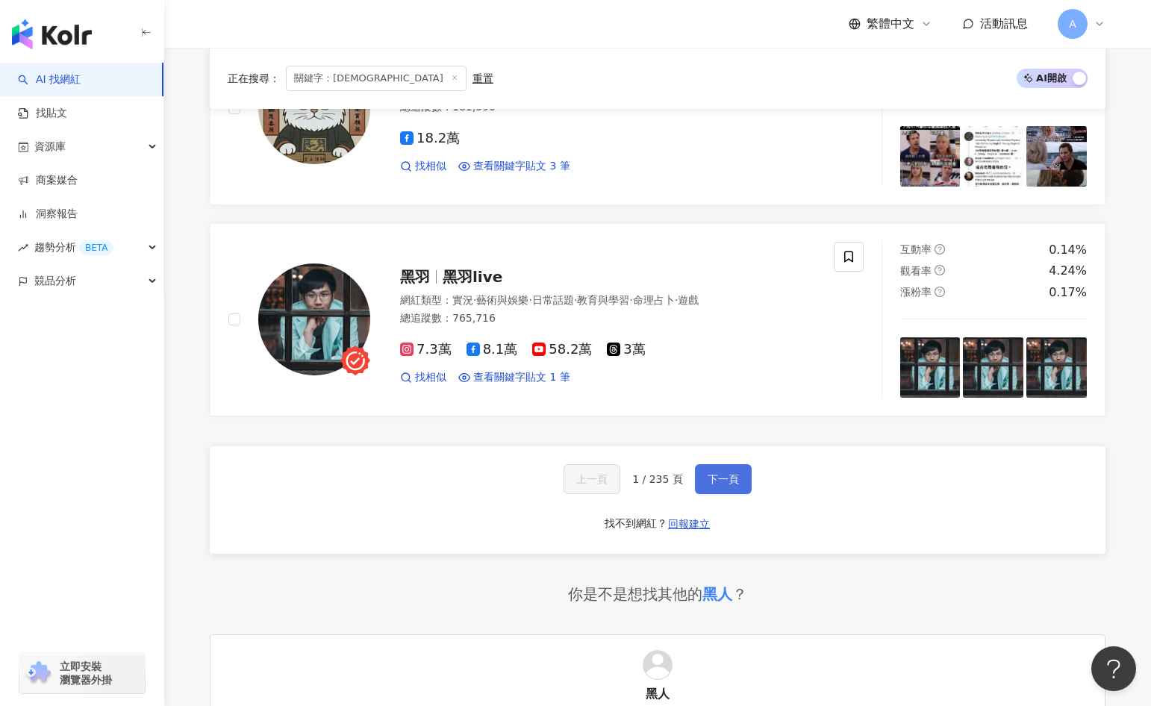
click at [731, 464] on button "下一頁" at bounding box center [723, 479] width 57 height 30
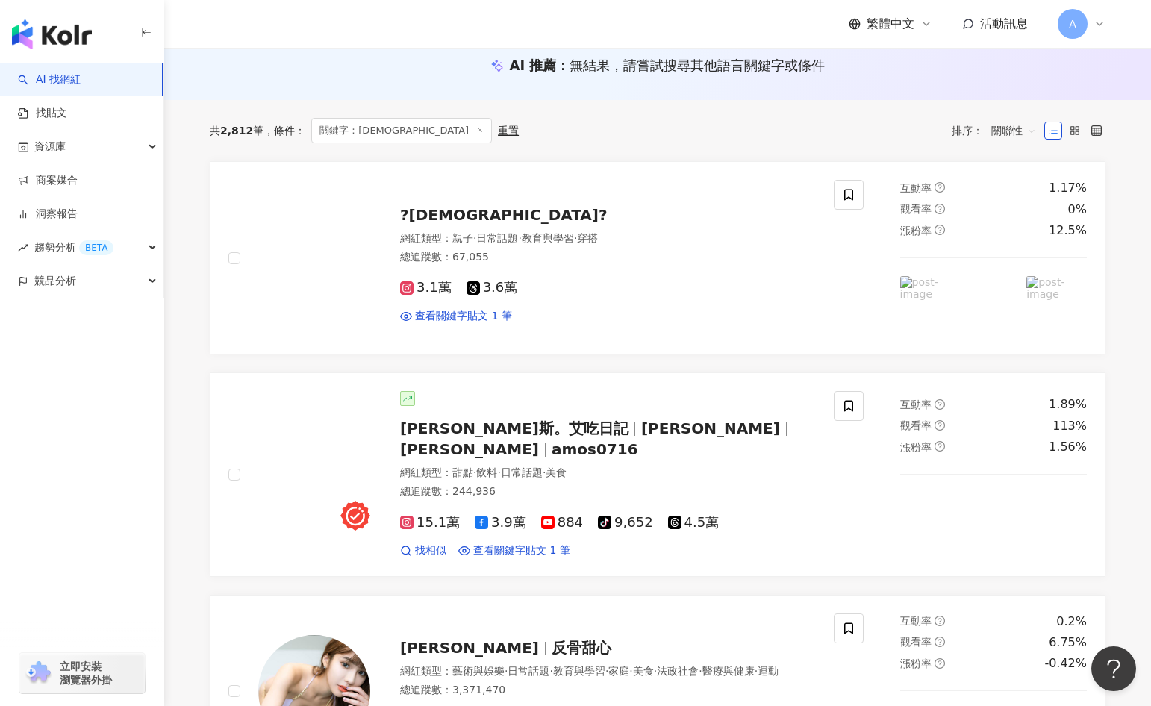
scroll to position [0, 0]
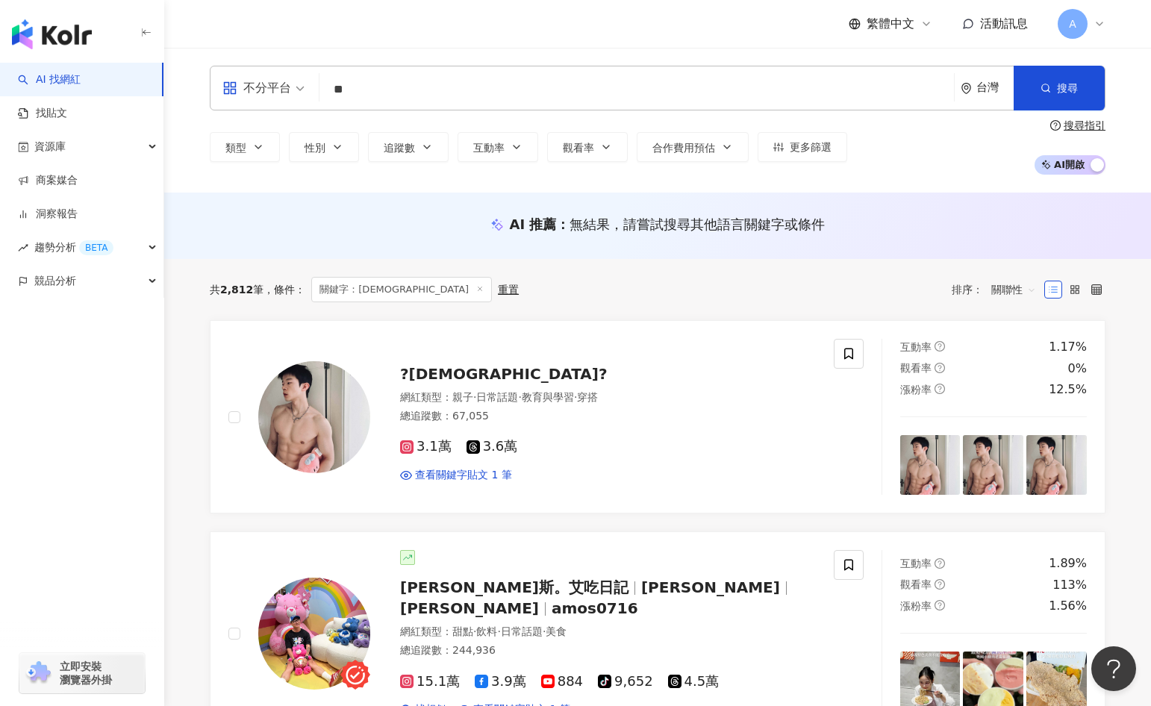
click at [584, 80] on input "**" at bounding box center [636, 89] width 622 height 28
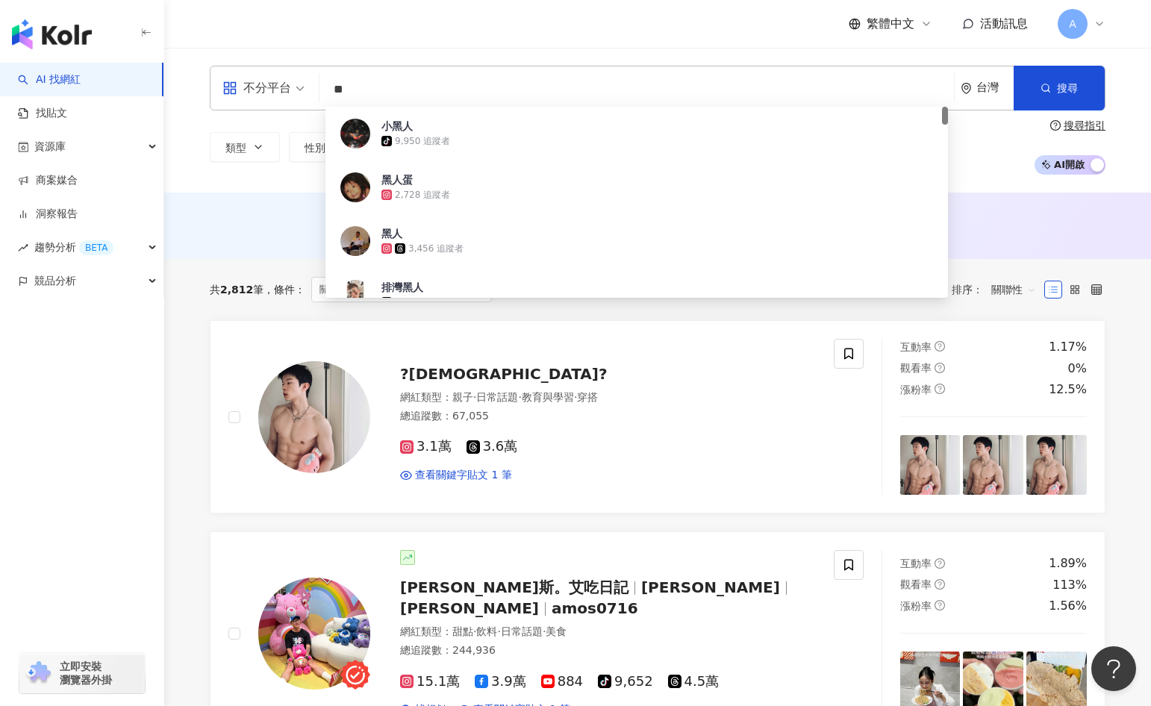
click at [584, 80] on input "**" at bounding box center [636, 89] width 622 height 28
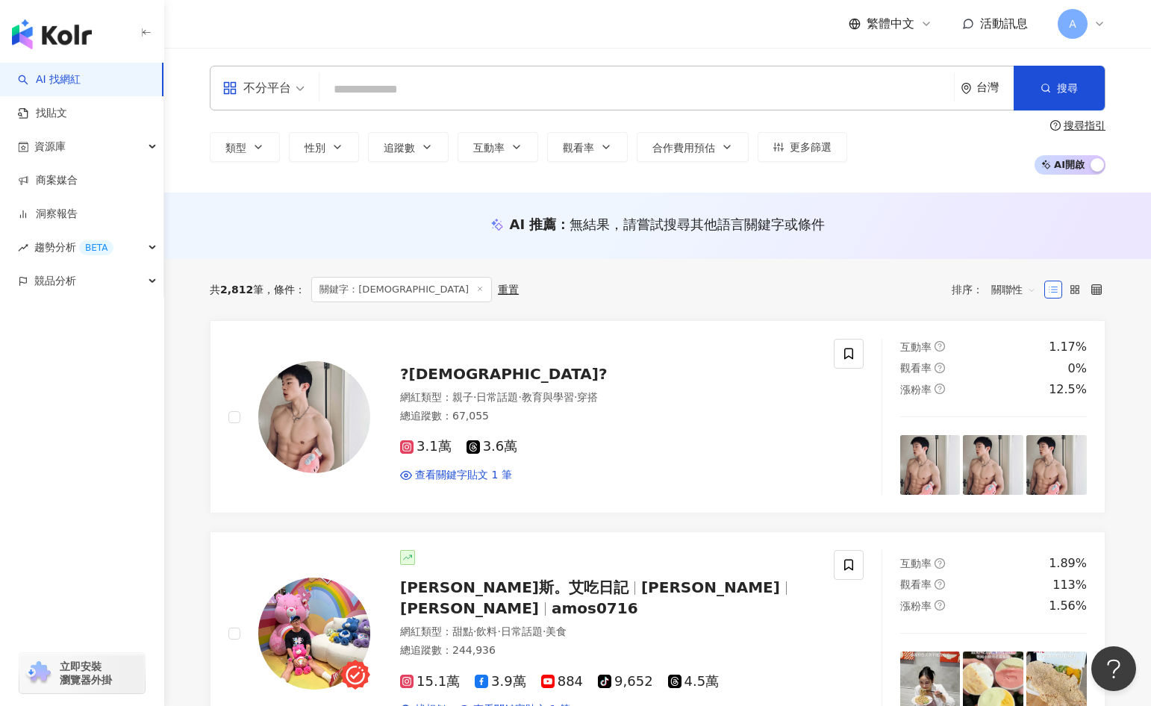
type input "*"
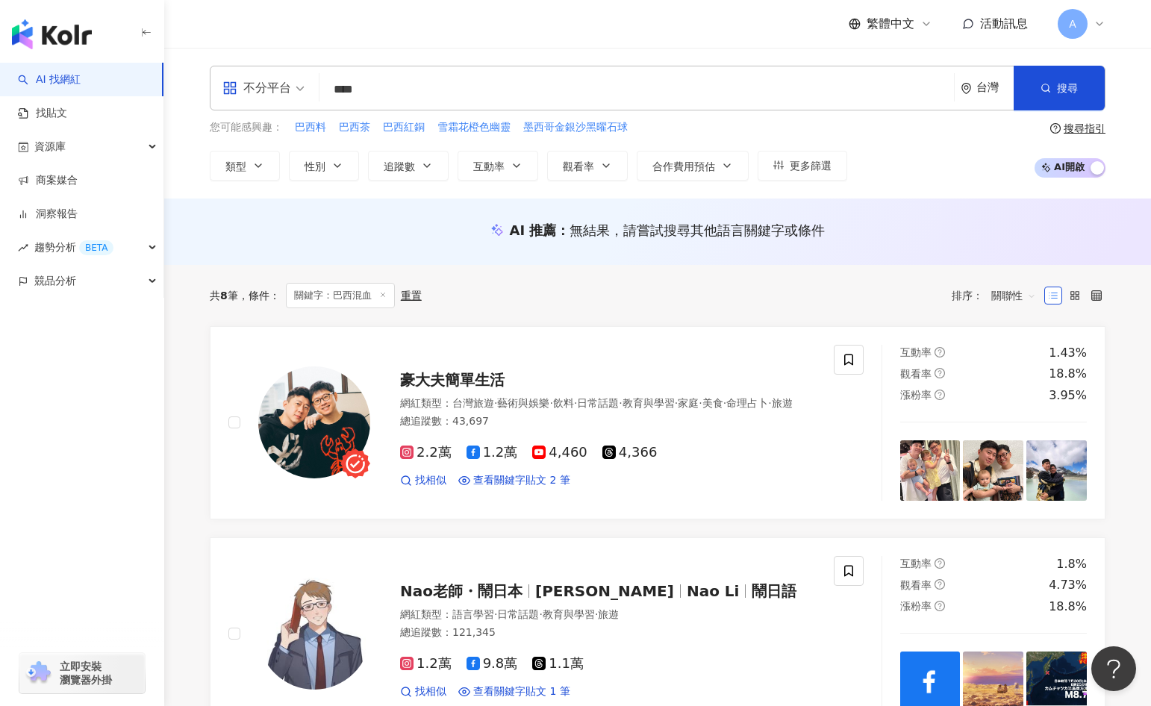
drag, startPoint x: 357, startPoint y: 91, endPoint x: 1019, endPoint y: 215, distance: 674.2
click at [357, 91] on input "****" at bounding box center [636, 89] width 622 height 28
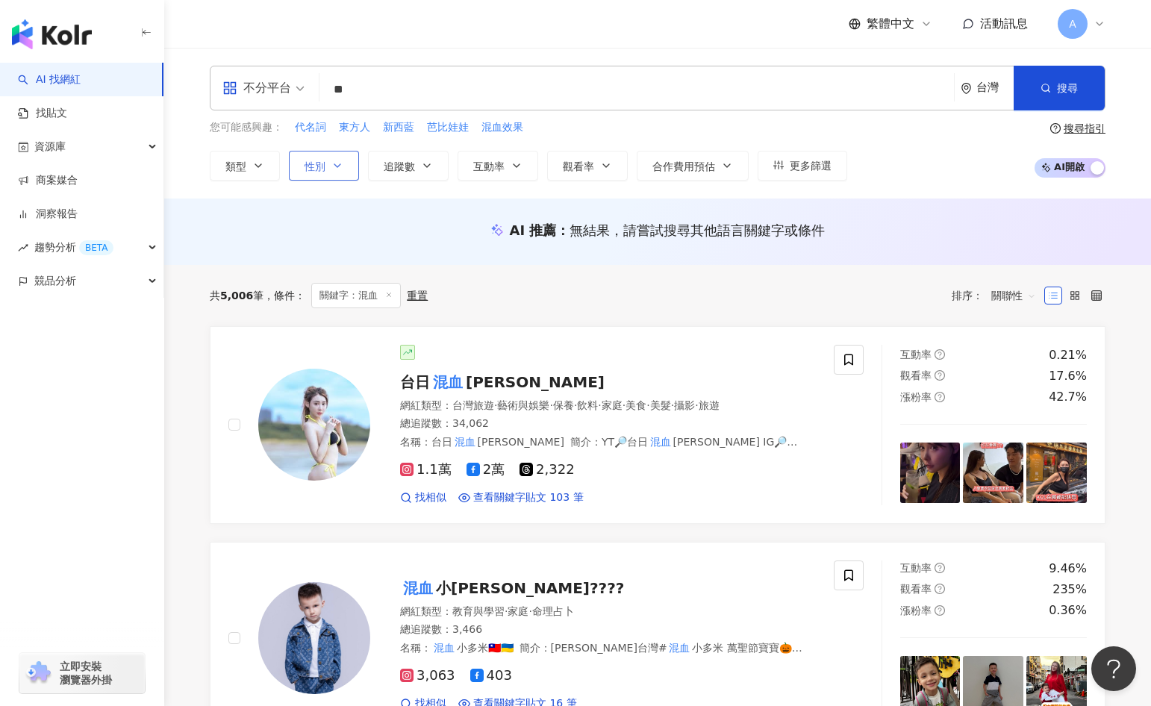
click at [337, 166] on icon "button" at bounding box center [337, 165] width 6 height 3
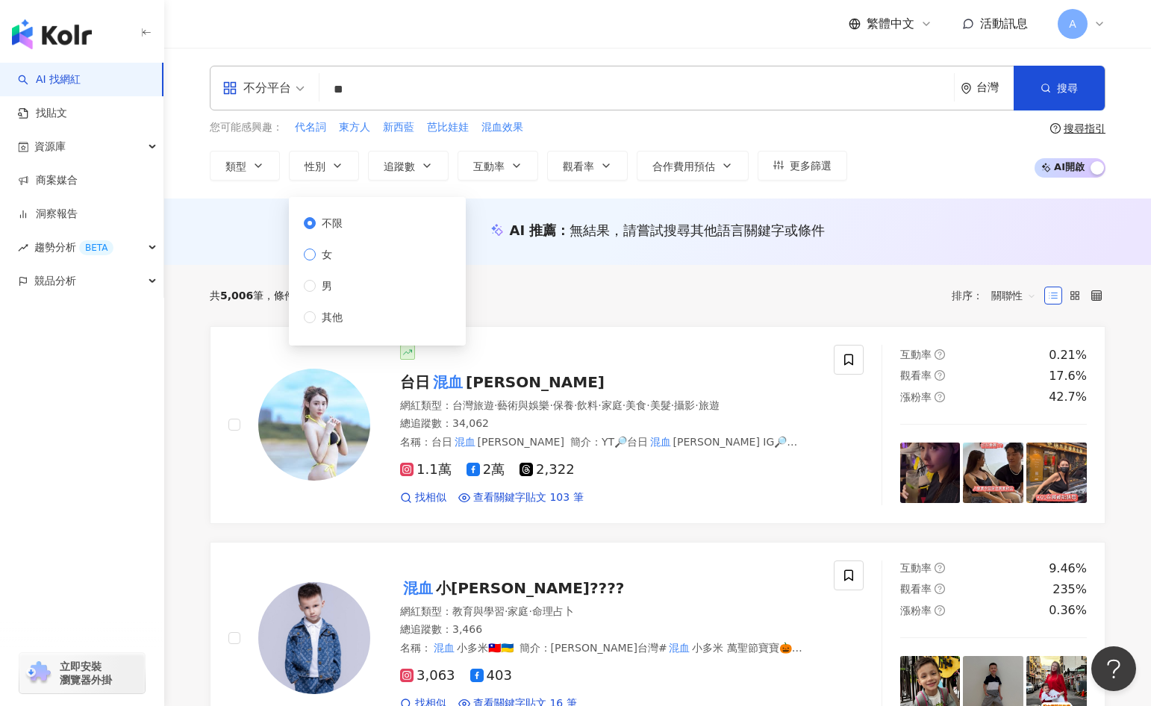
click at [338, 253] on label "女" at bounding box center [326, 254] width 45 height 16
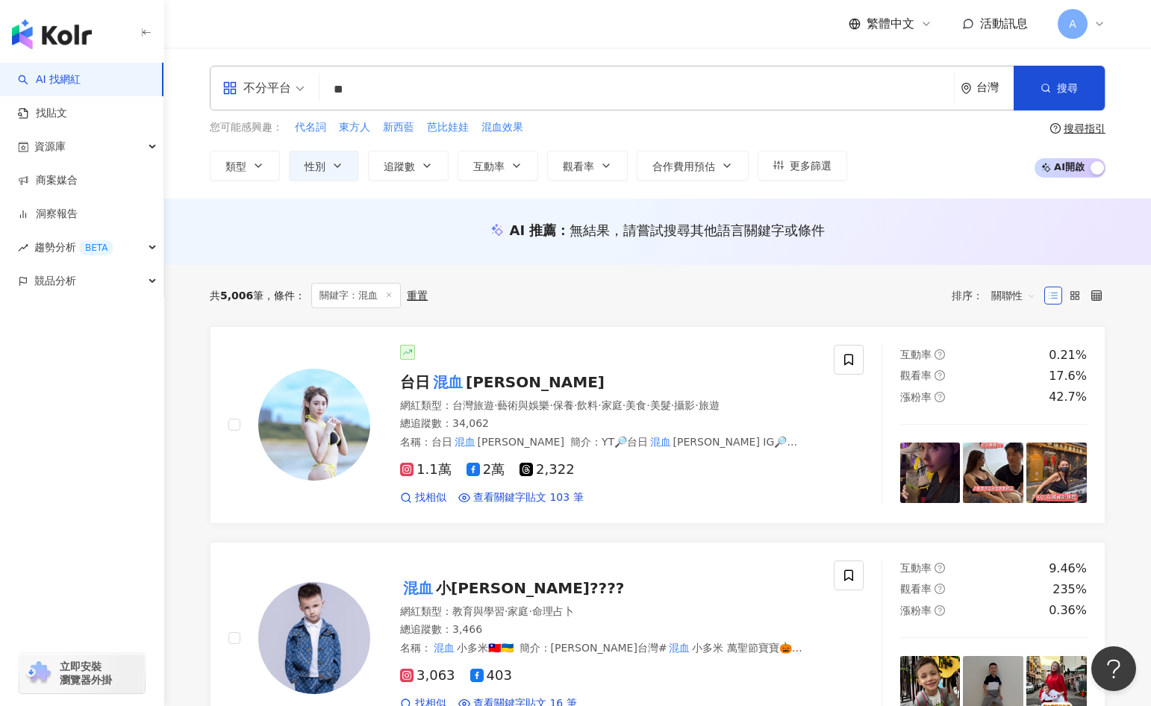
click at [659, 297] on div "共 5,006 筆 條件 ： 關鍵字：混血 重置 排序： 關聯性" at bounding box center [658, 295] width 896 height 25
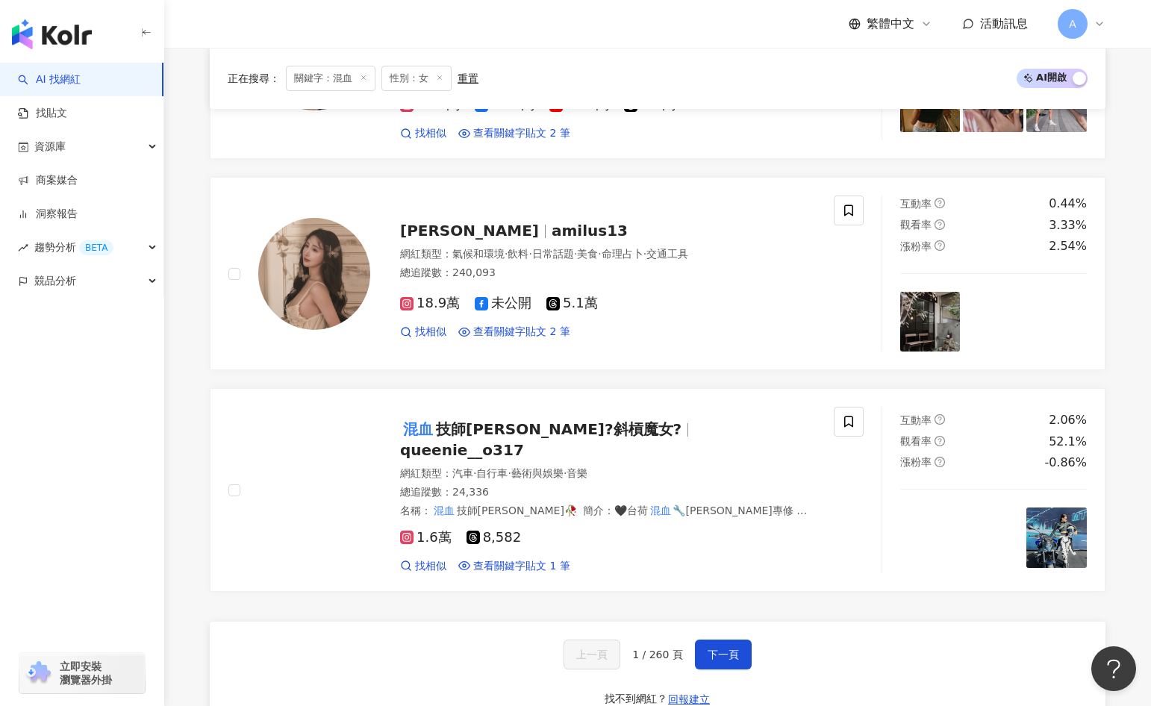
scroll to position [2811, 0]
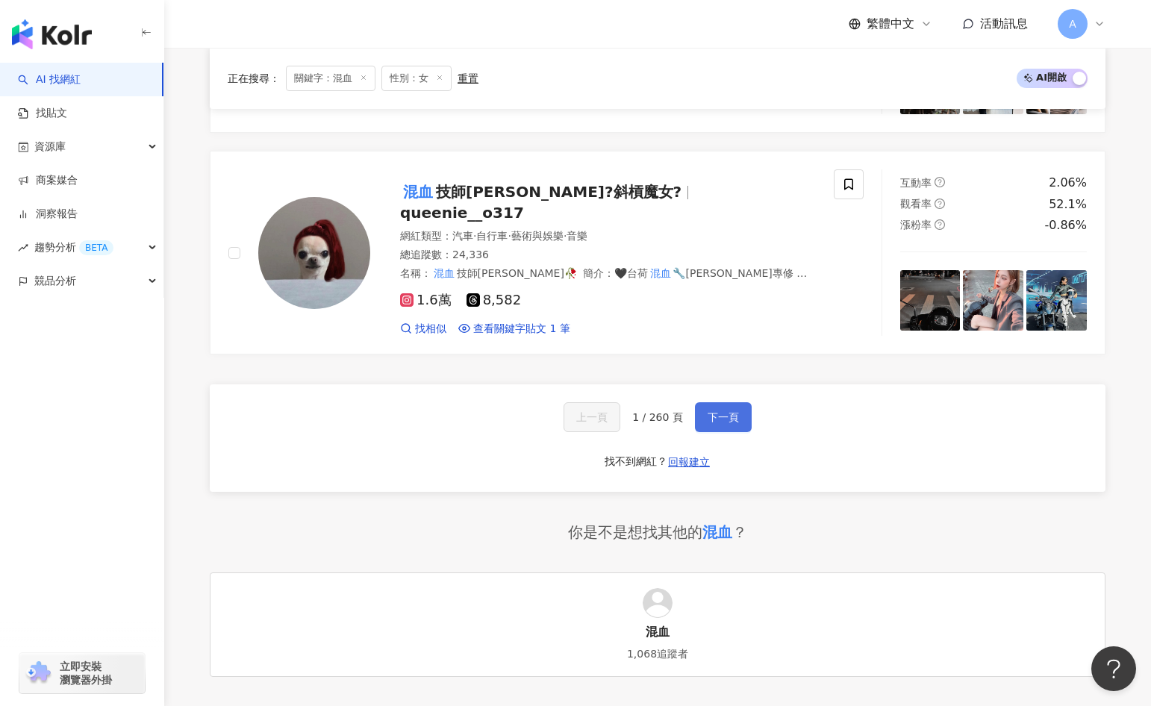
click at [707, 402] on button "下一頁" at bounding box center [723, 417] width 57 height 30
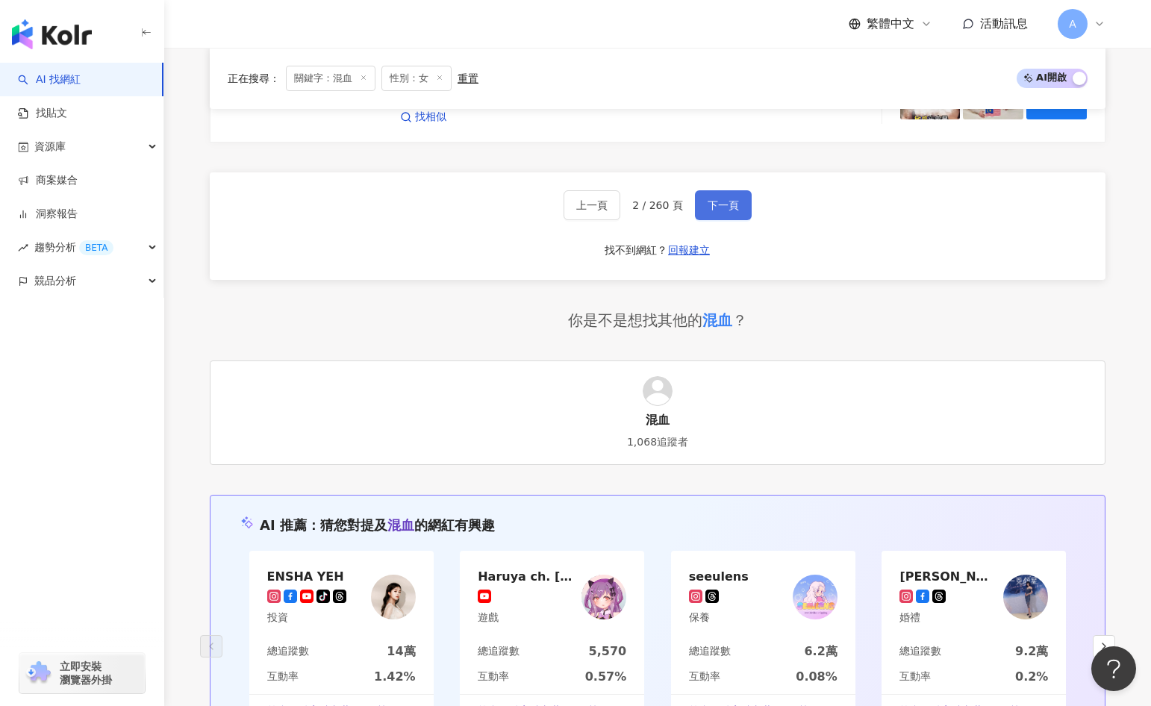
click at [719, 204] on button "下一頁" at bounding box center [723, 205] width 57 height 30
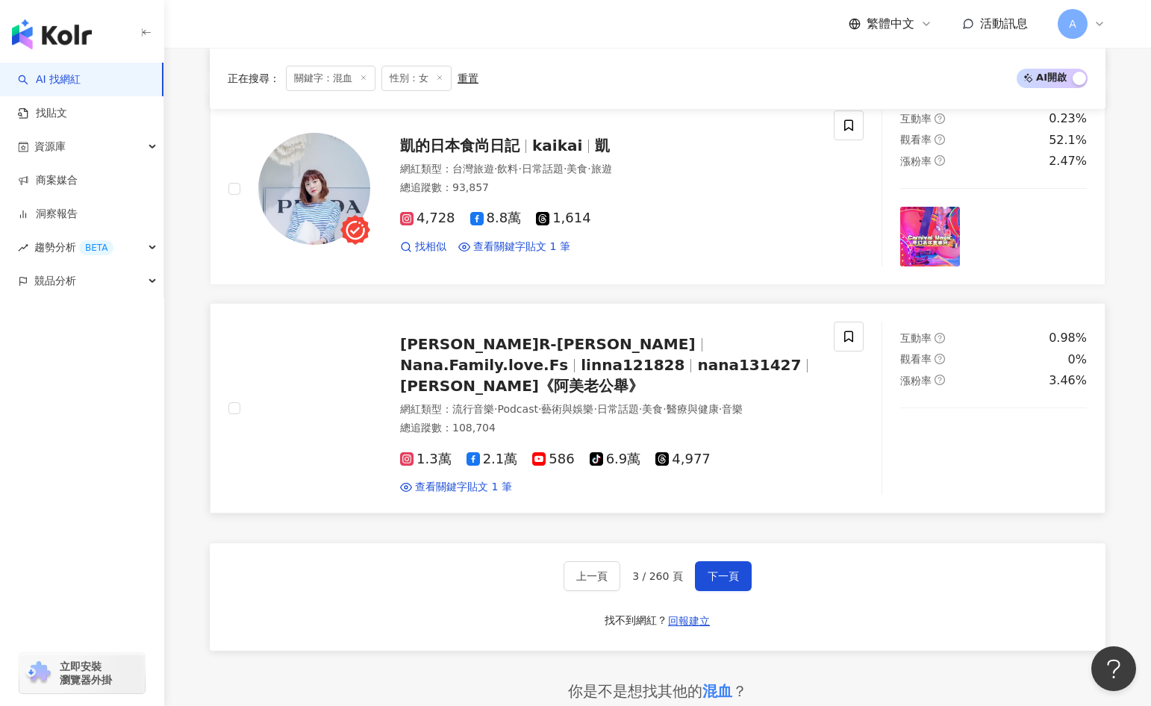
scroll to position [2691, 0]
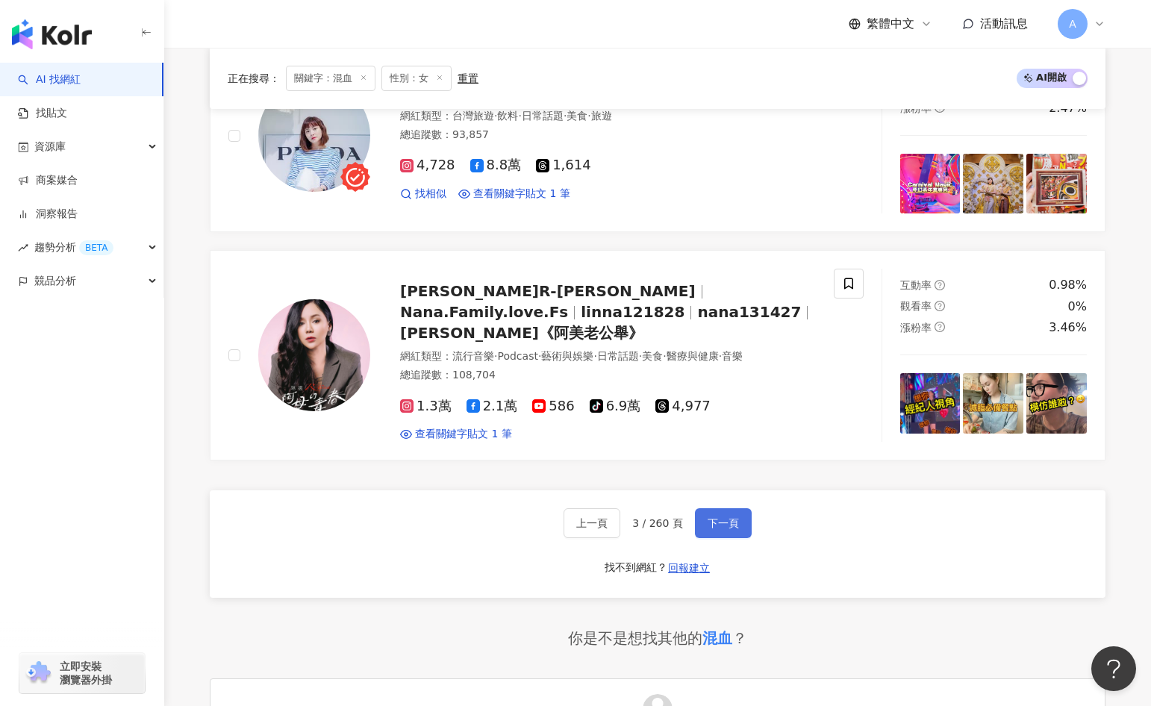
click at [724, 517] on span "下一頁" at bounding box center [723, 523] width 31 height 12
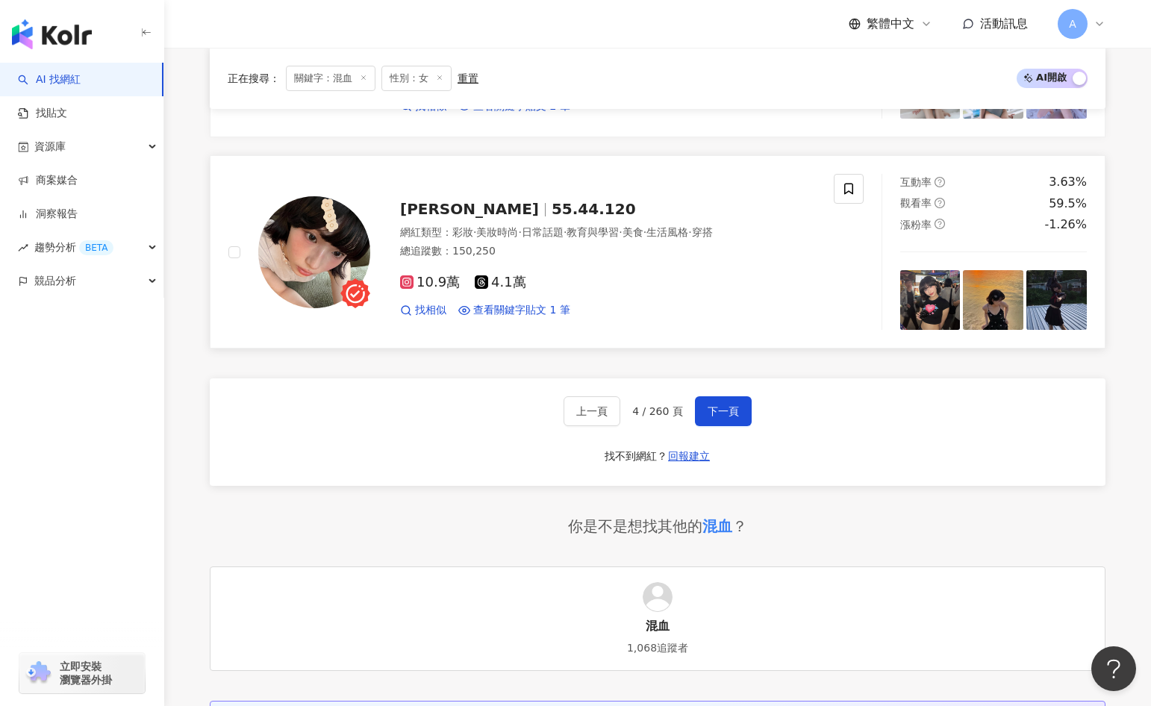
scroll to position [2785, 0]
click at [740, 428] on div "上一頁 4 / 260 頁 下一頁 找不到網紅？ 回報建立" at bounding box center [658, 432] width 896 height 107
click at [733, 413] on span "下一頁" at bounding box center [723, 412] width 31 height 12
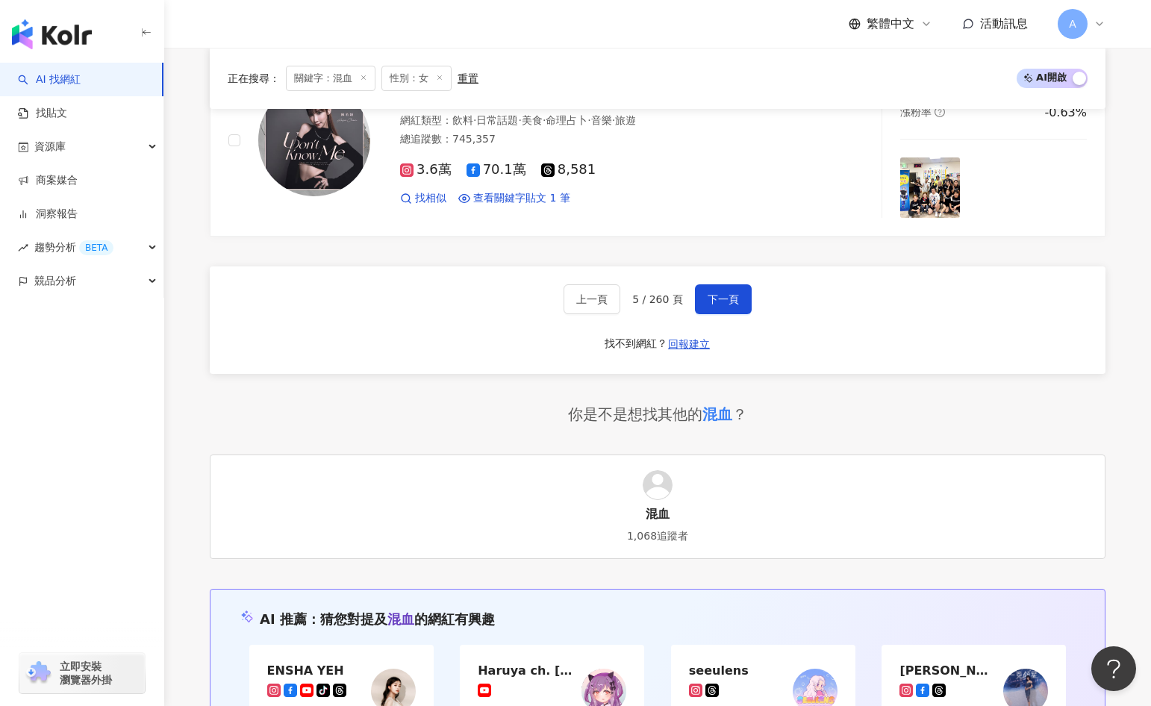
scroll to position [3060, 0]
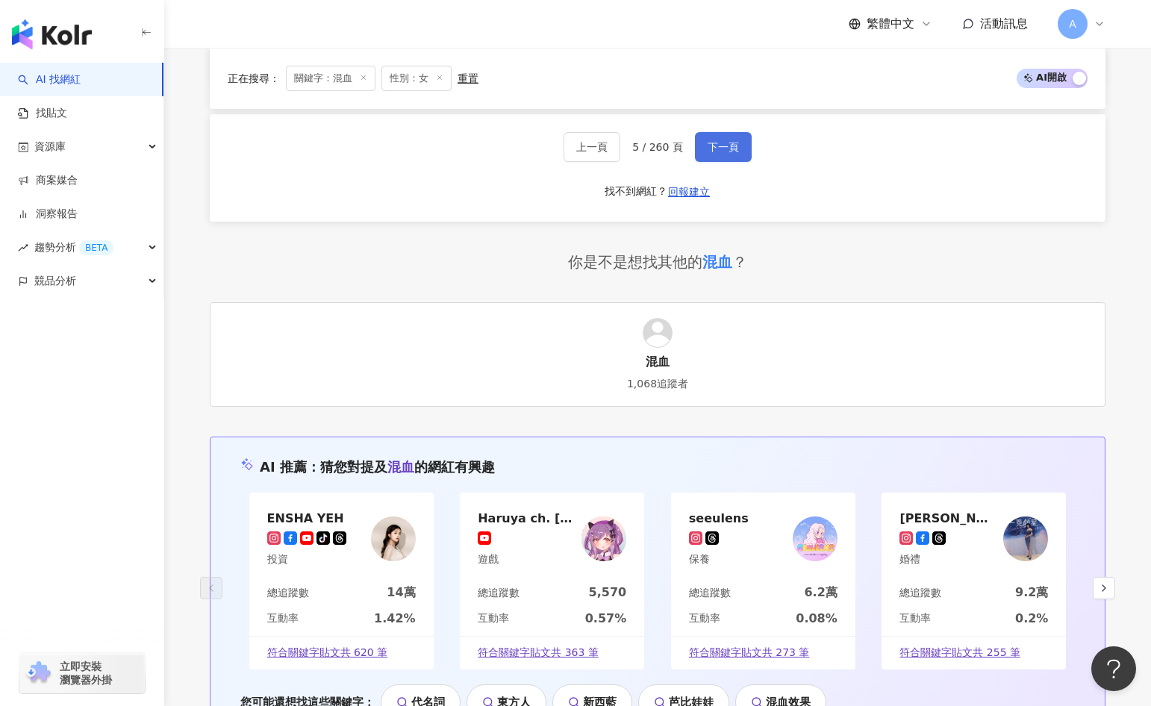
click at [723, 141] on span "下一頁" at bounding box center [723, 147] width 31 height 12
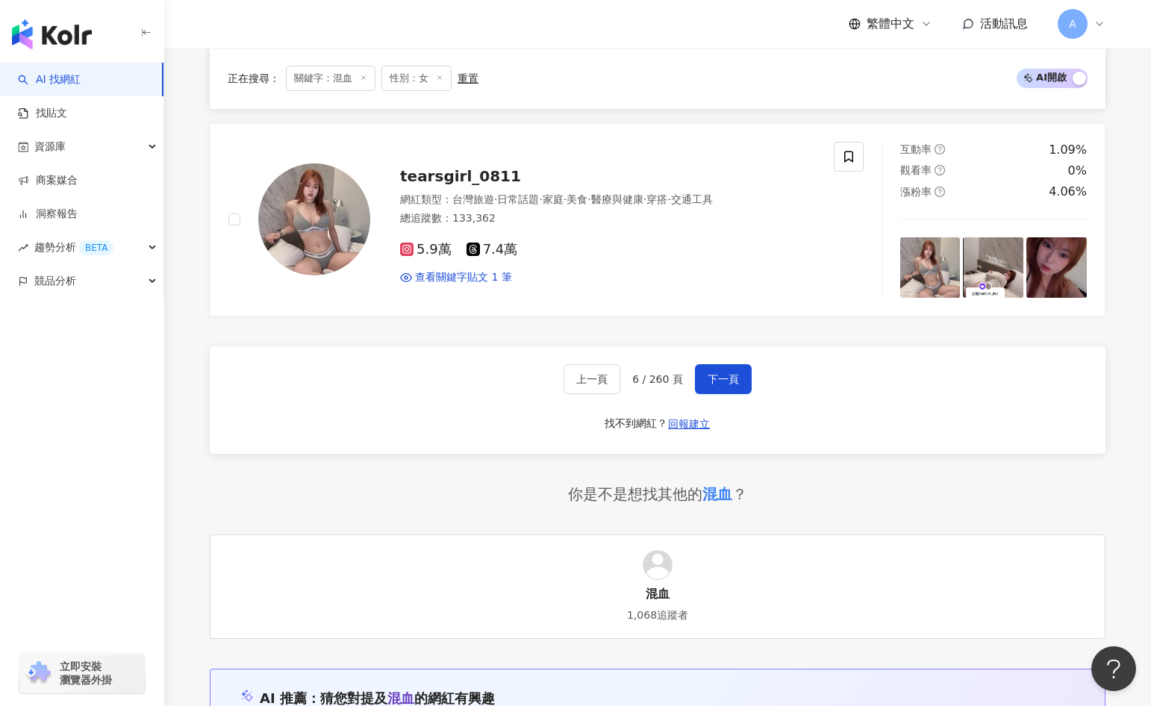
scroll to position [2870, 0]
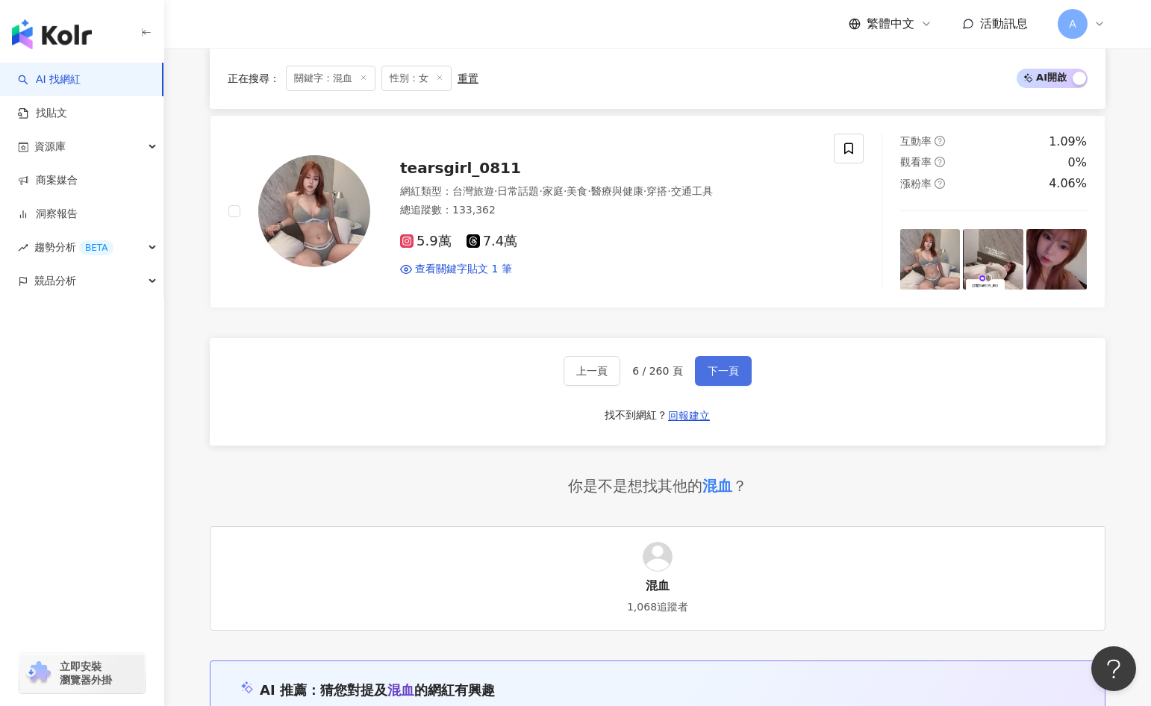
click at [719, 378] on button "下一頁" at bounding box center [723, 371] width 57 height 30
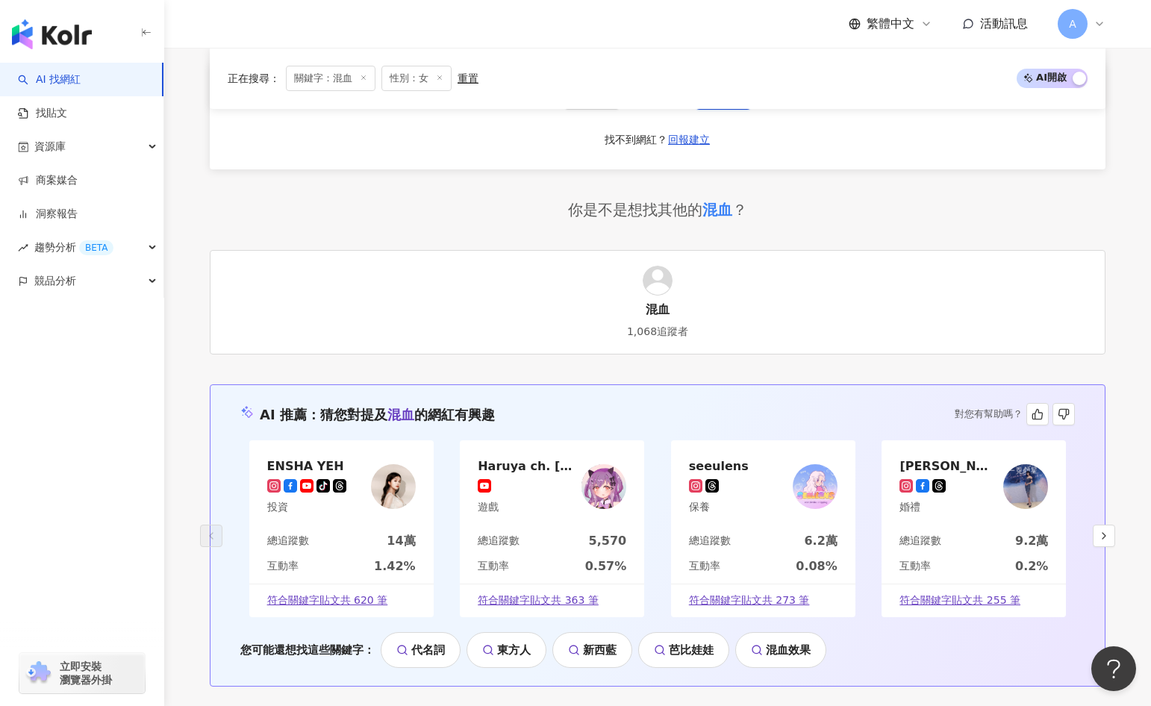
scroll to position [2854, 0]
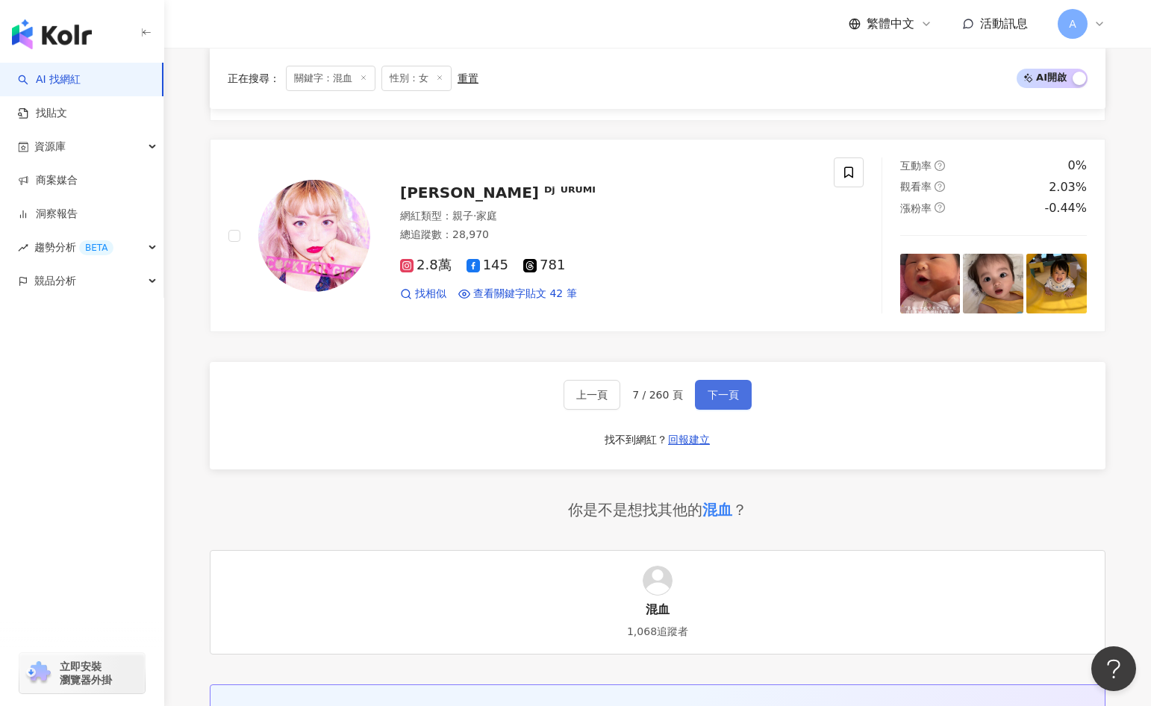
click at [715, 389] on span "下一頁" at bounding box center [723, 395] width 31 height 12
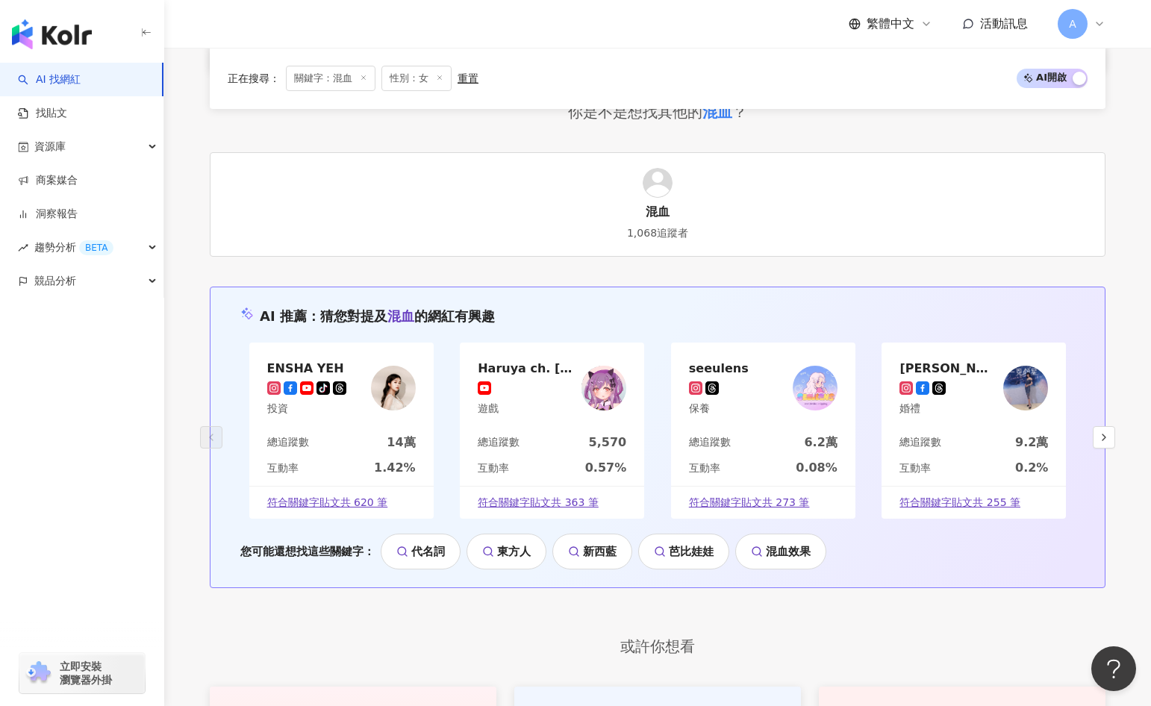
scroll to position [2859, 0]
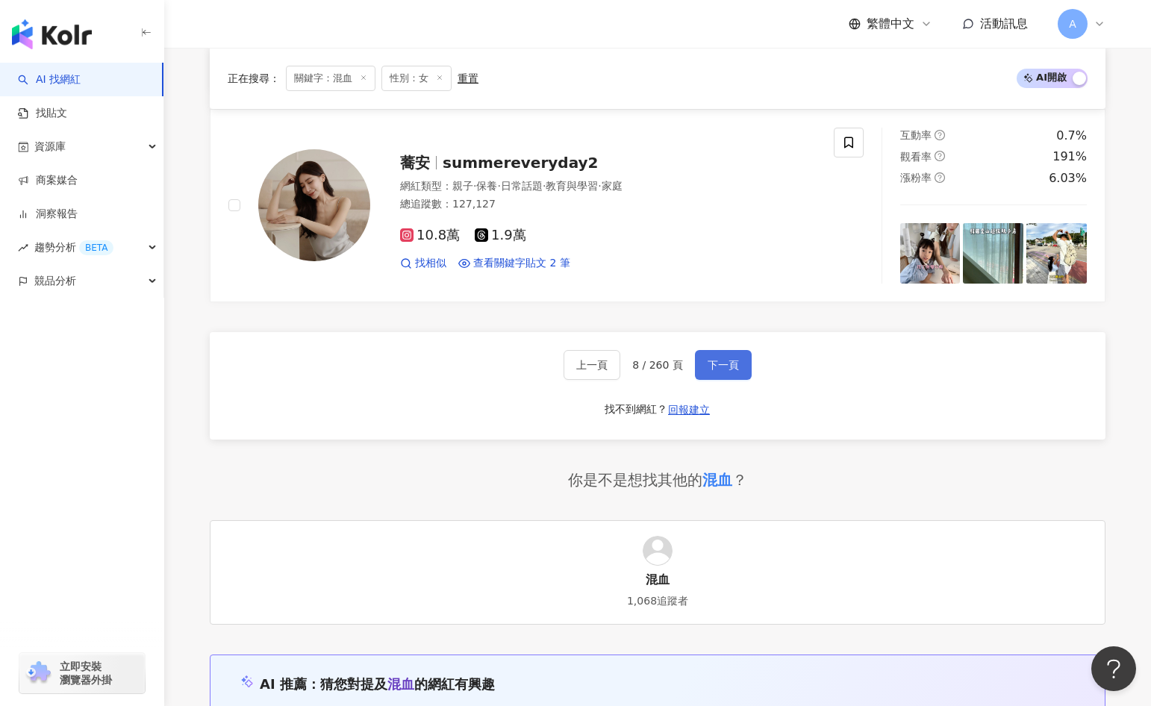
drag, startPoint x: 721, startPoint y: 333, endPoint x: 721, endPoint y: 343, distance: 9.7
click at [721, 359] on span "下一頁" at bounding box center [723, 365] width 31 height 12
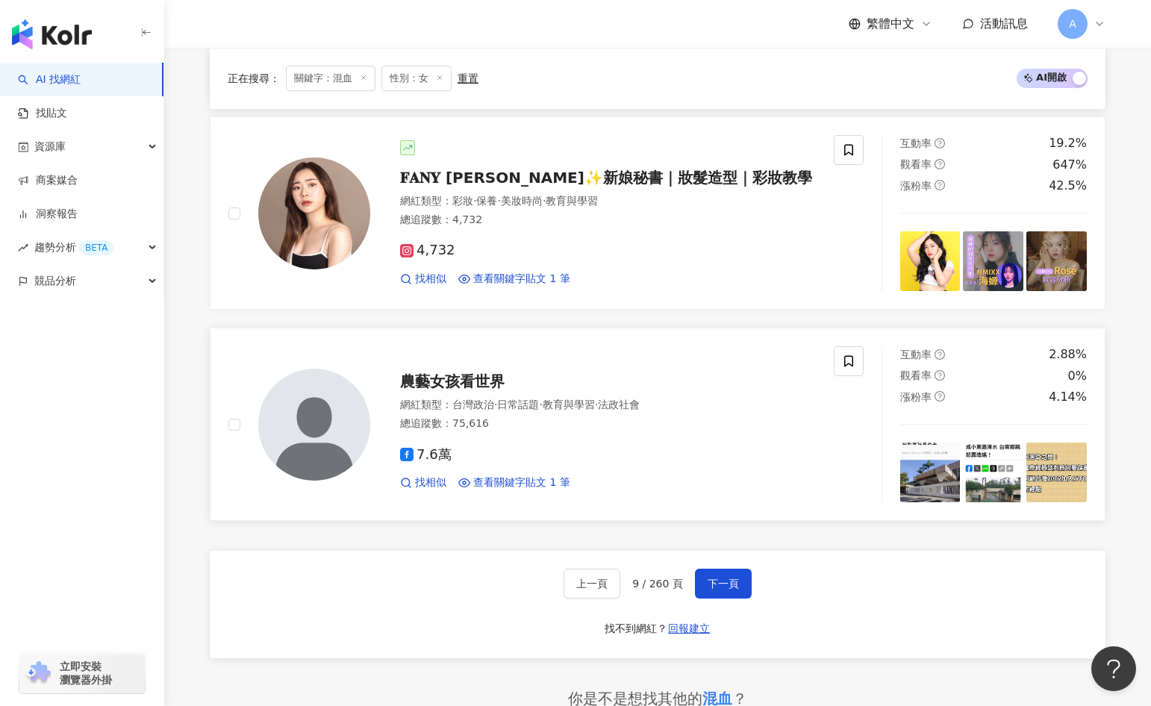
scroll to position [2778, 0]
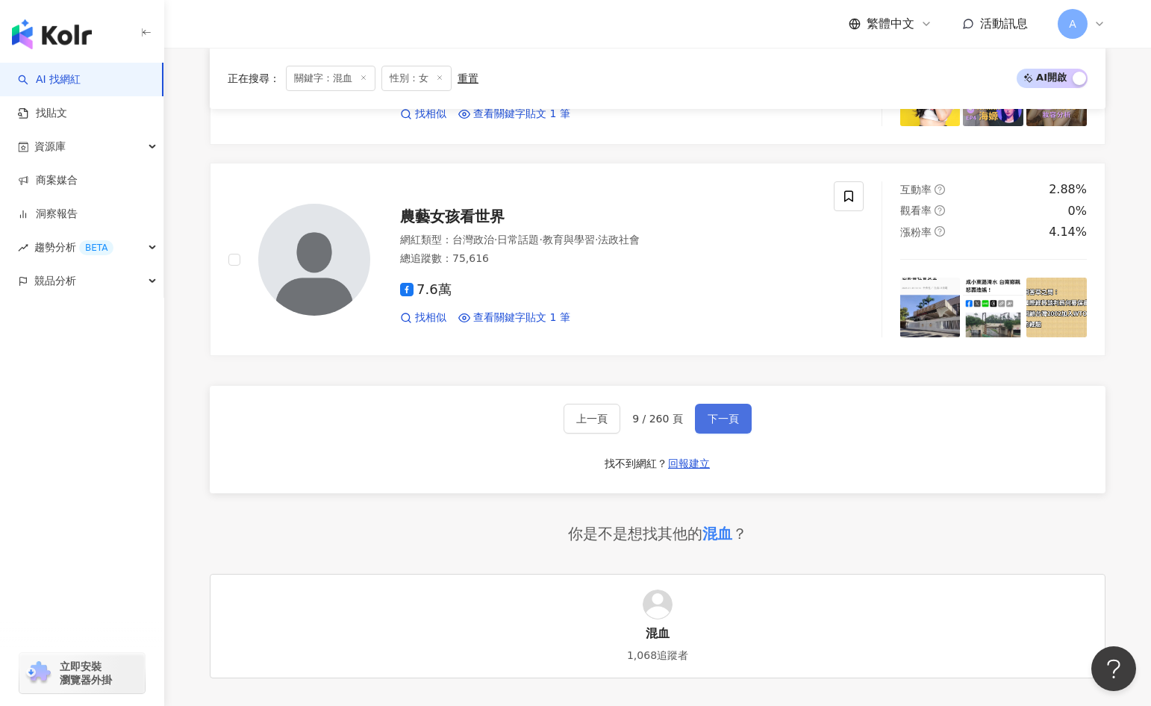
click at [725, 413] on span "下一頁" at bounding box center [723, 419] width 31 height 12
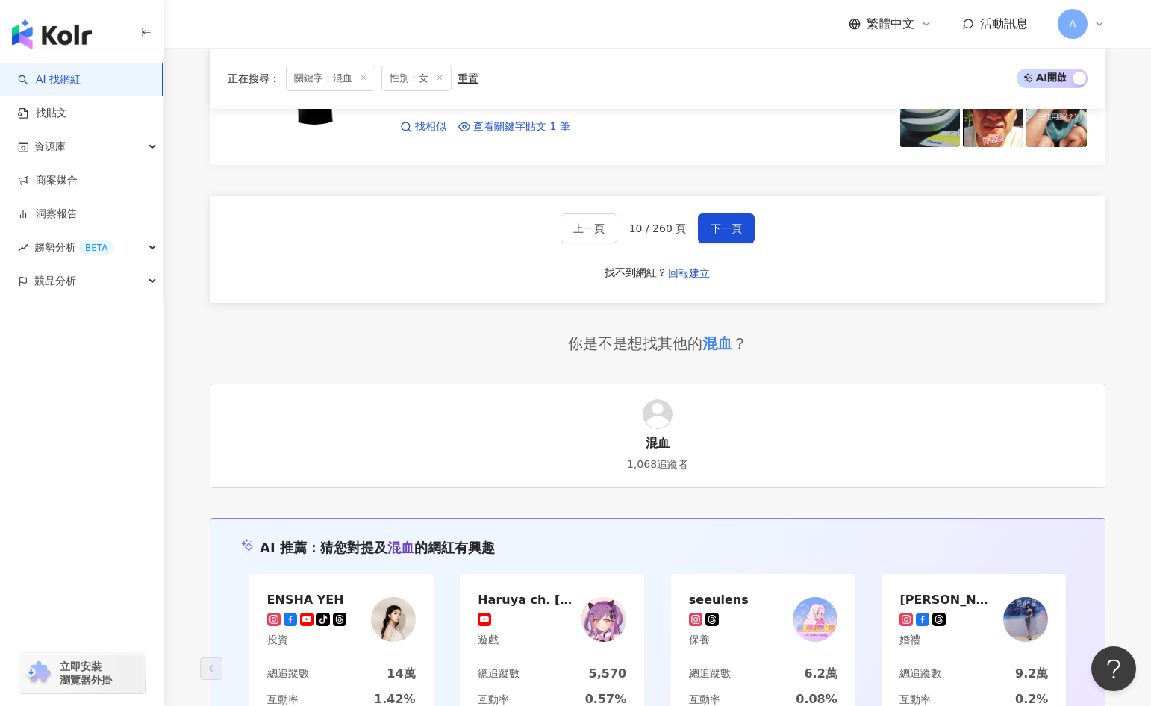
scroll to position [3016, 0]
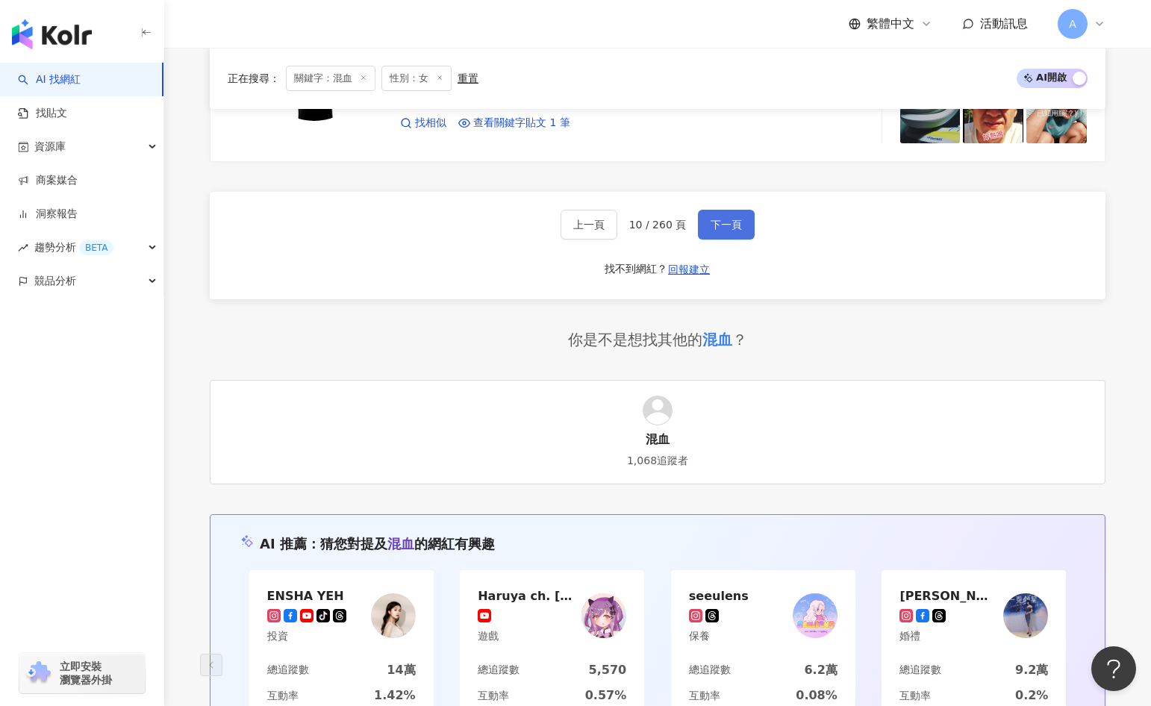
click at [743, 211] on button "下一頁" at bounding box center [726, 225] width 57 height 30
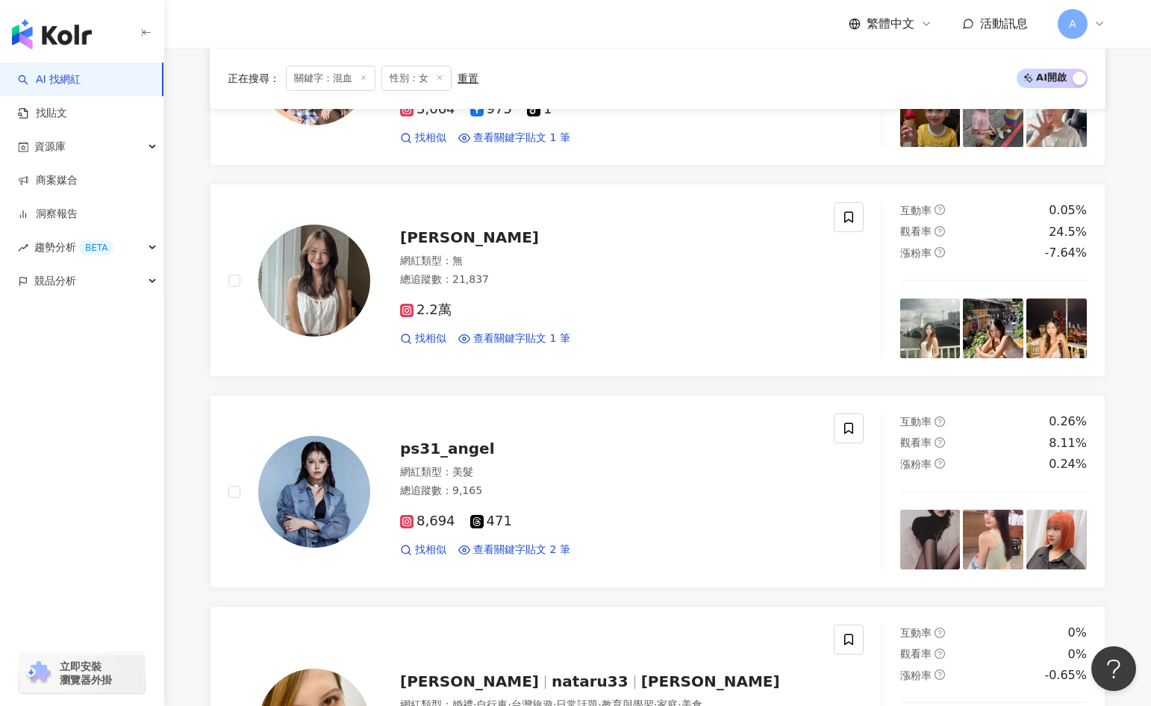
scroll to position [2546, 0]
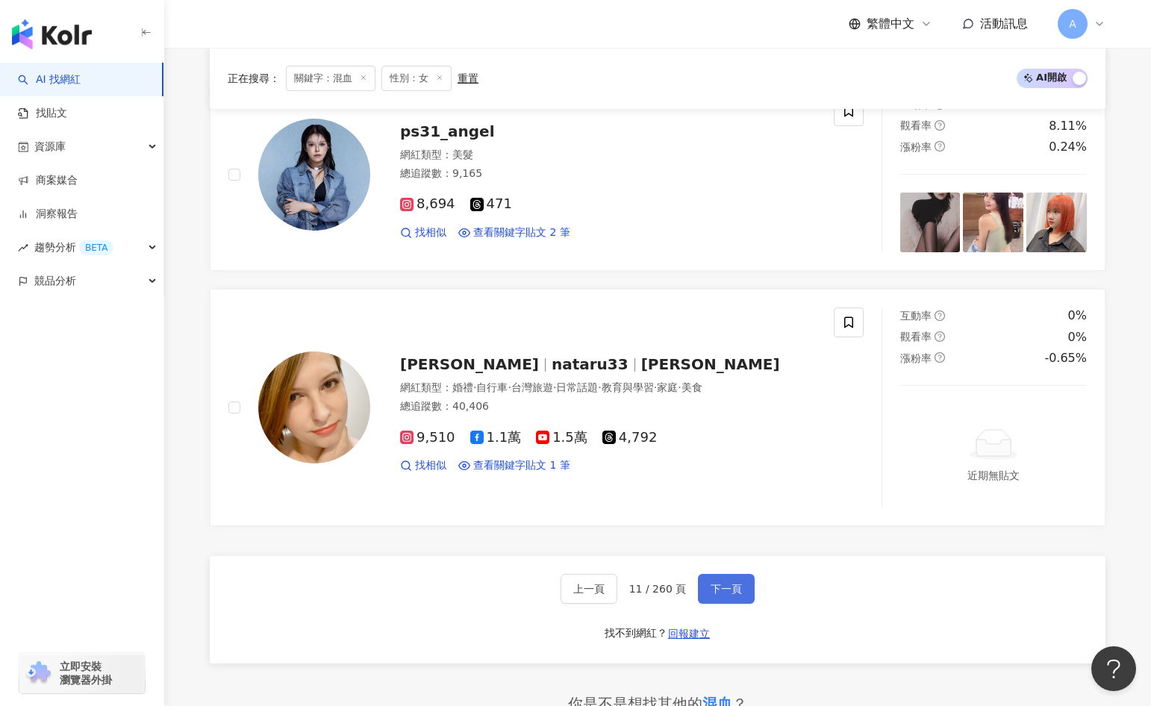
click at [711, 587] on span "下一頁" at bounding box center [726, 589] width 31 height 12
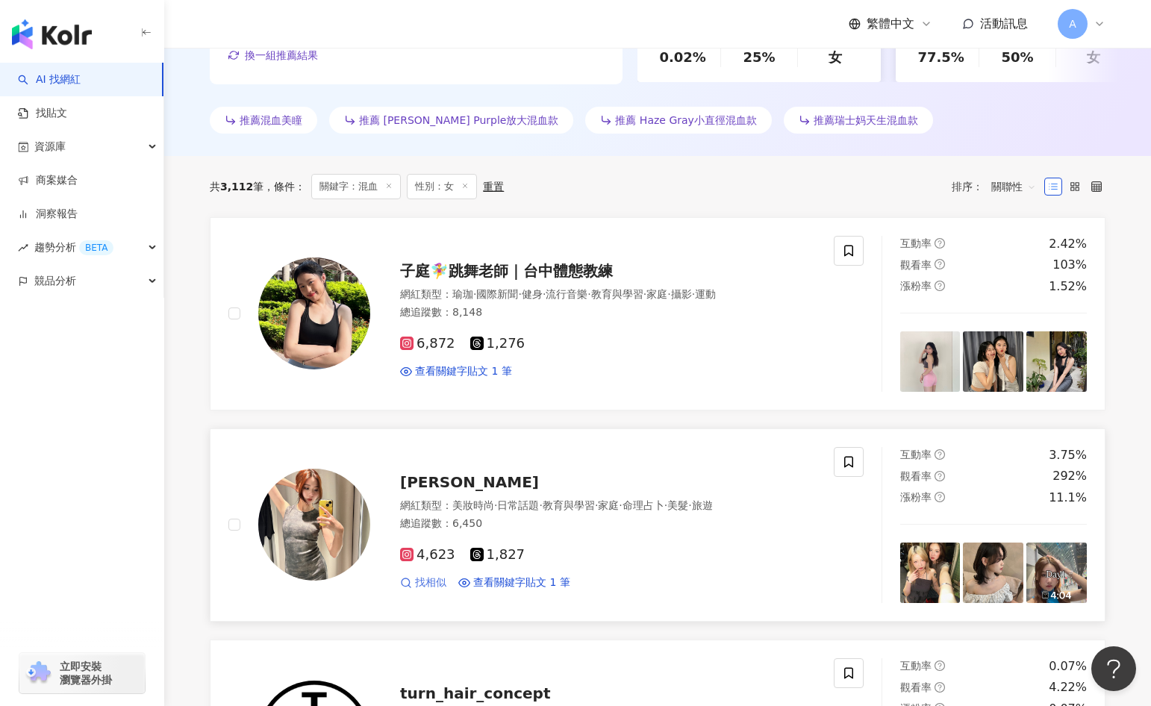
scroll to position [0, 0]
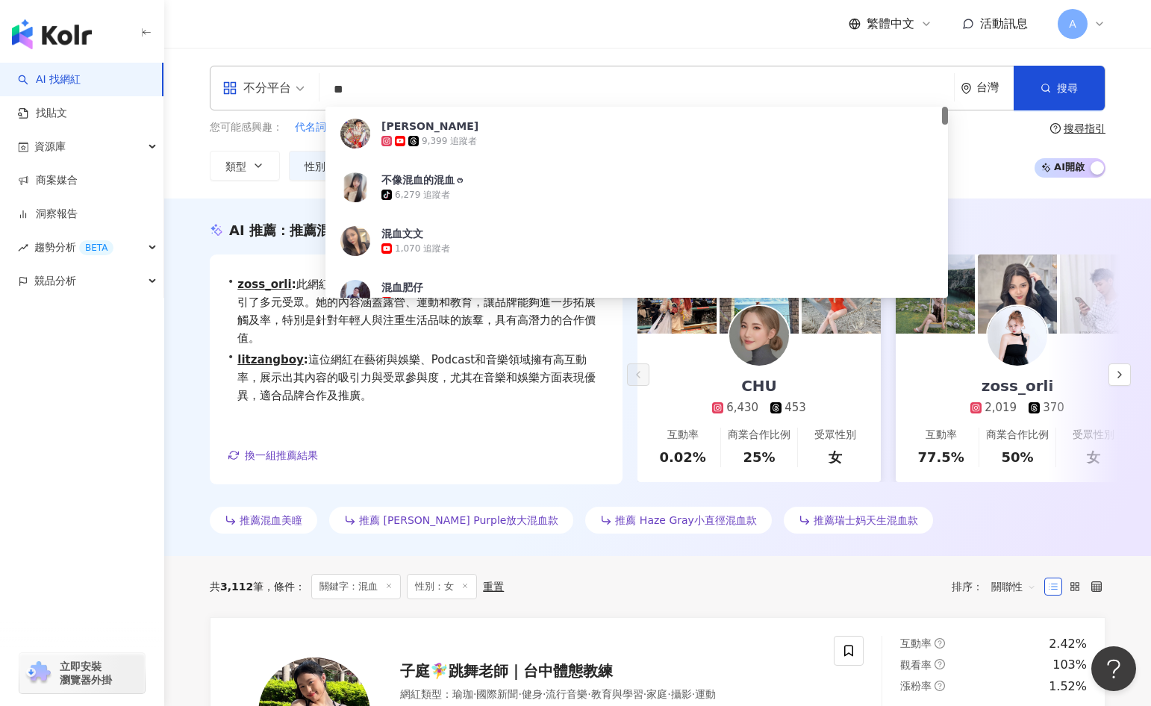
click at [328, 90] on input "**" at bounding box center [636, 89] width 622 height 28
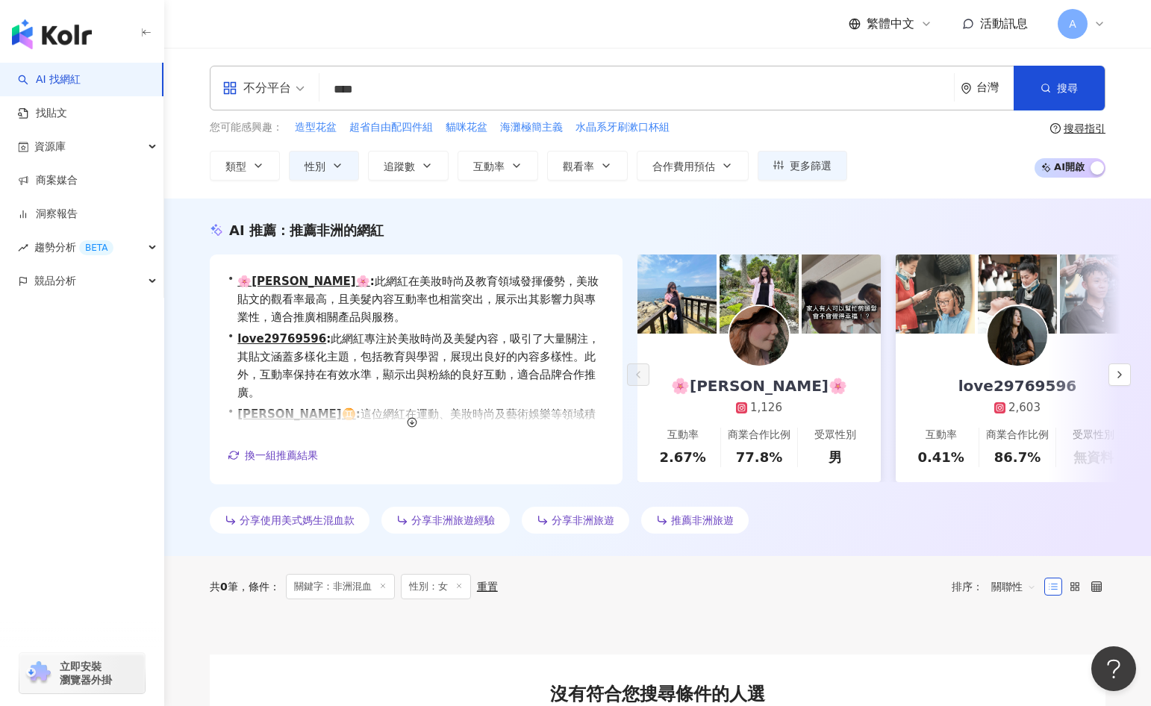
click at [516, 83] on input "****" at bounding box center [636, 89] width 622 height 28
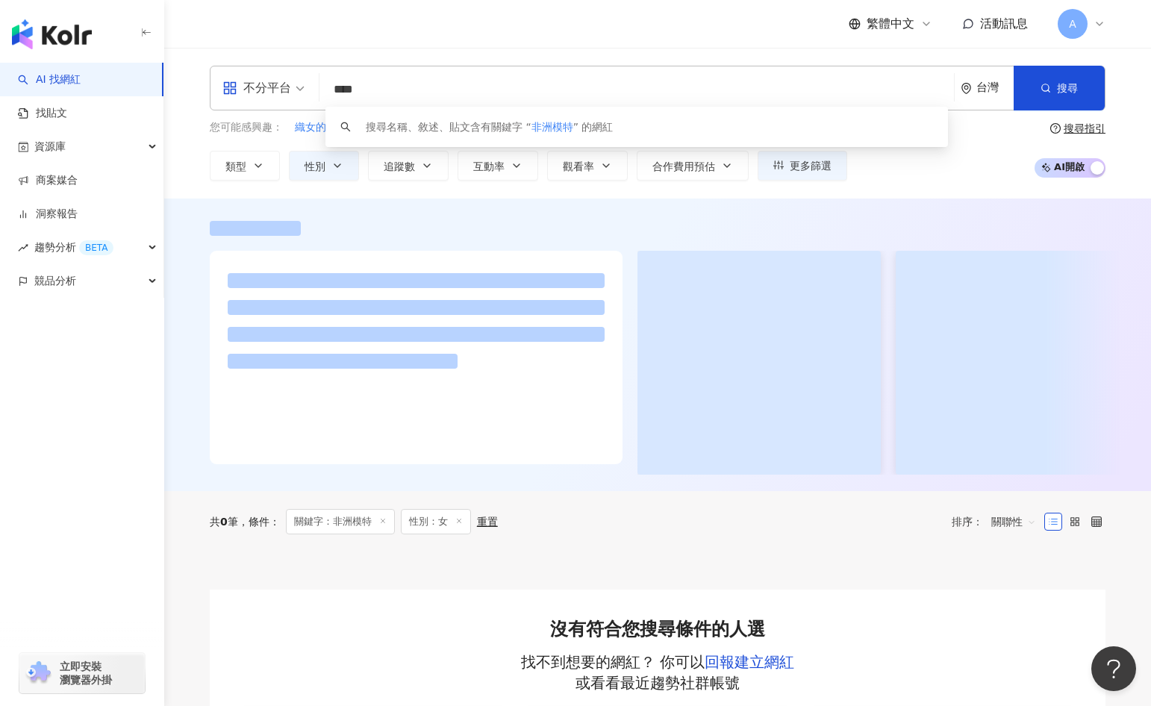
click at [517, 82] on input "****" at bounding box center [636, 89] width 622 height 28
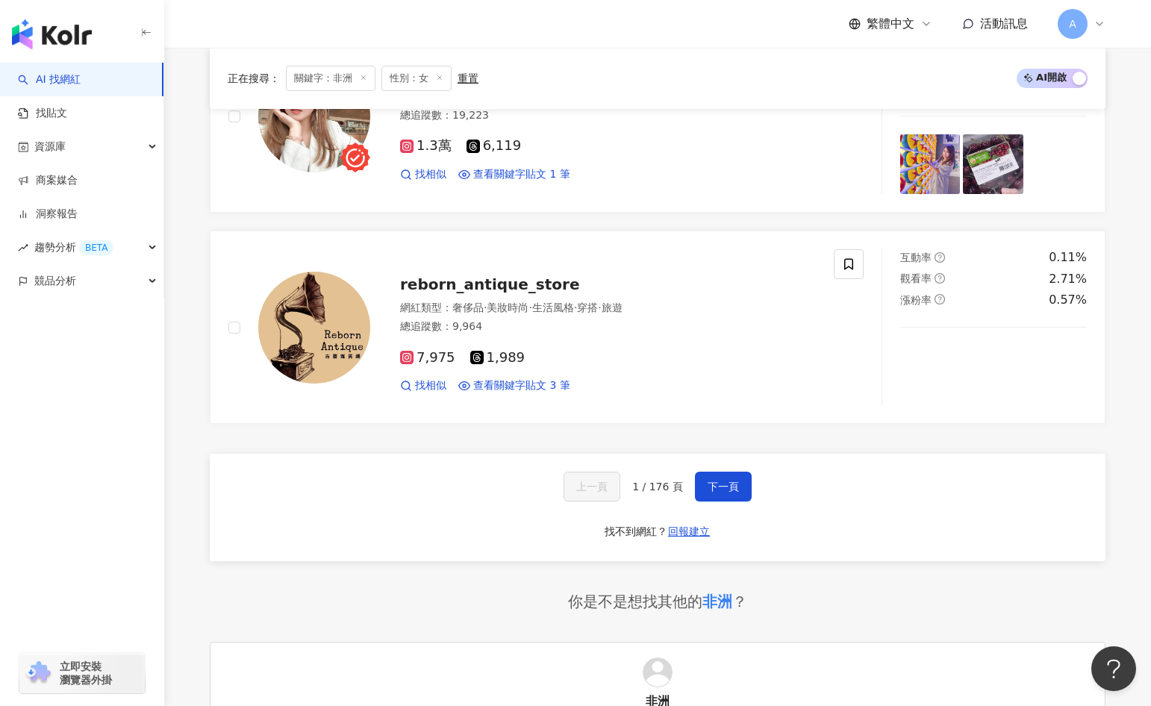
scroll to position [2785, 0]
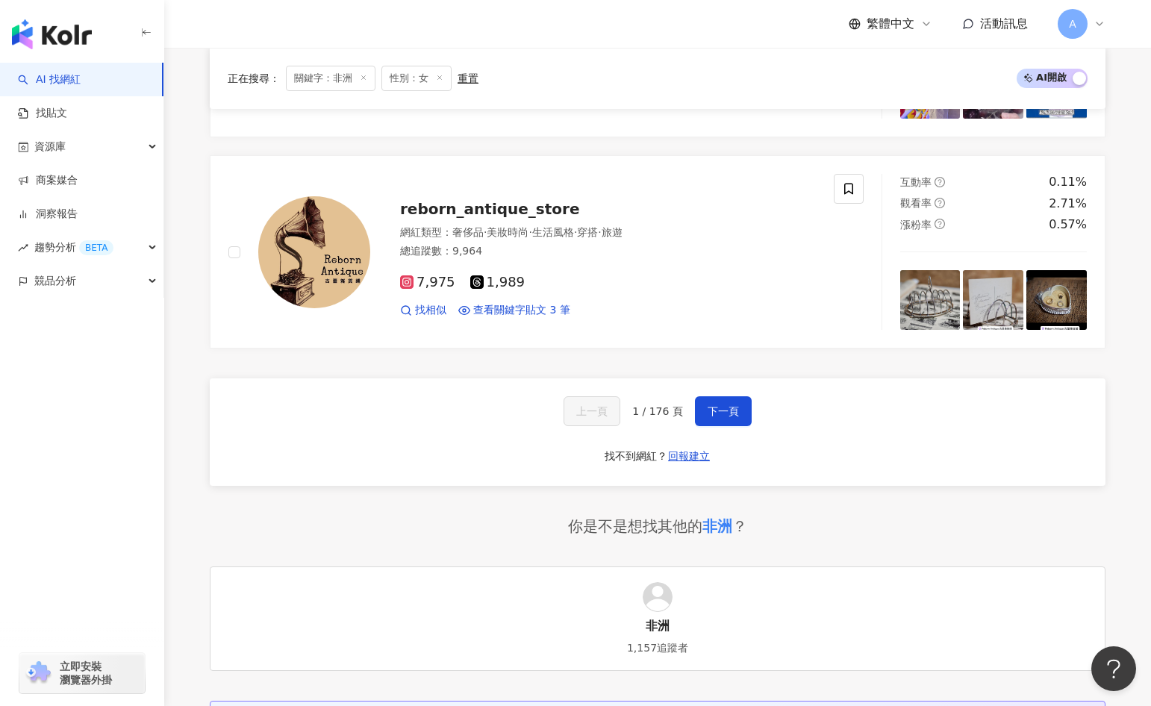
click at [757, 409] on div "上一頁 1 / 176 頁 下一頁 找不到網紅？ 回報建立" at bounding box center [658, 431] width 896 height 107
click at [743, 412] on button "下一頁" at bounding box center [723, 411] width 57 height 30
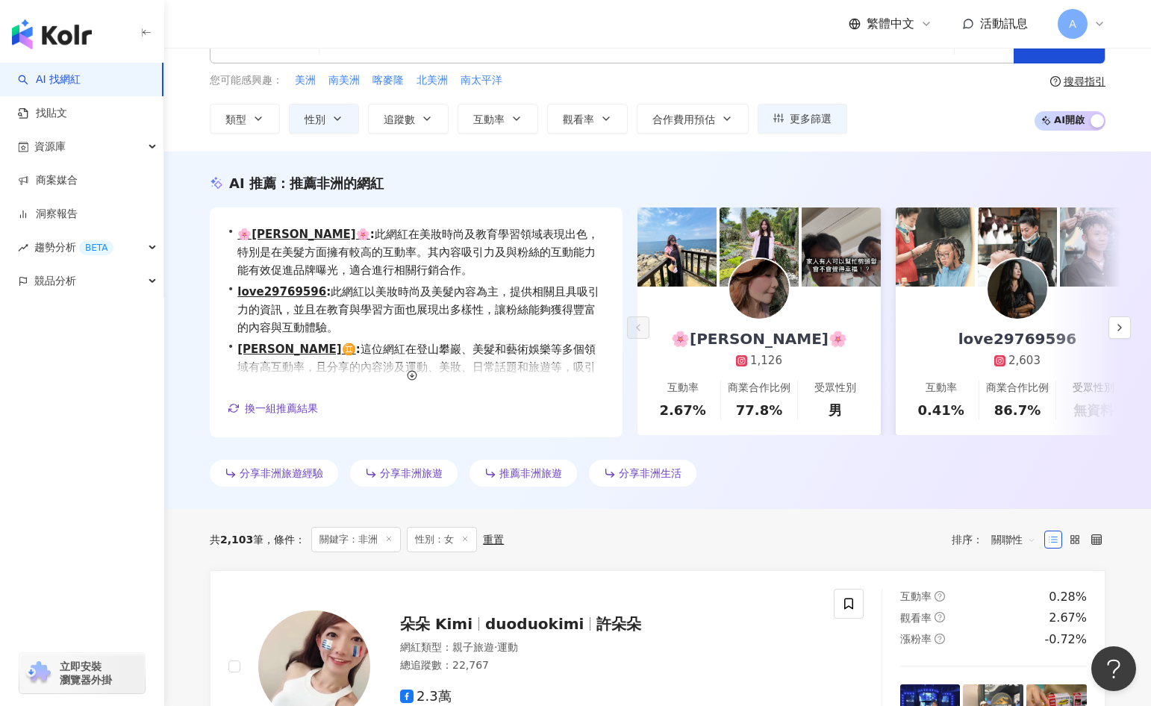
scroll to position [0, 0]
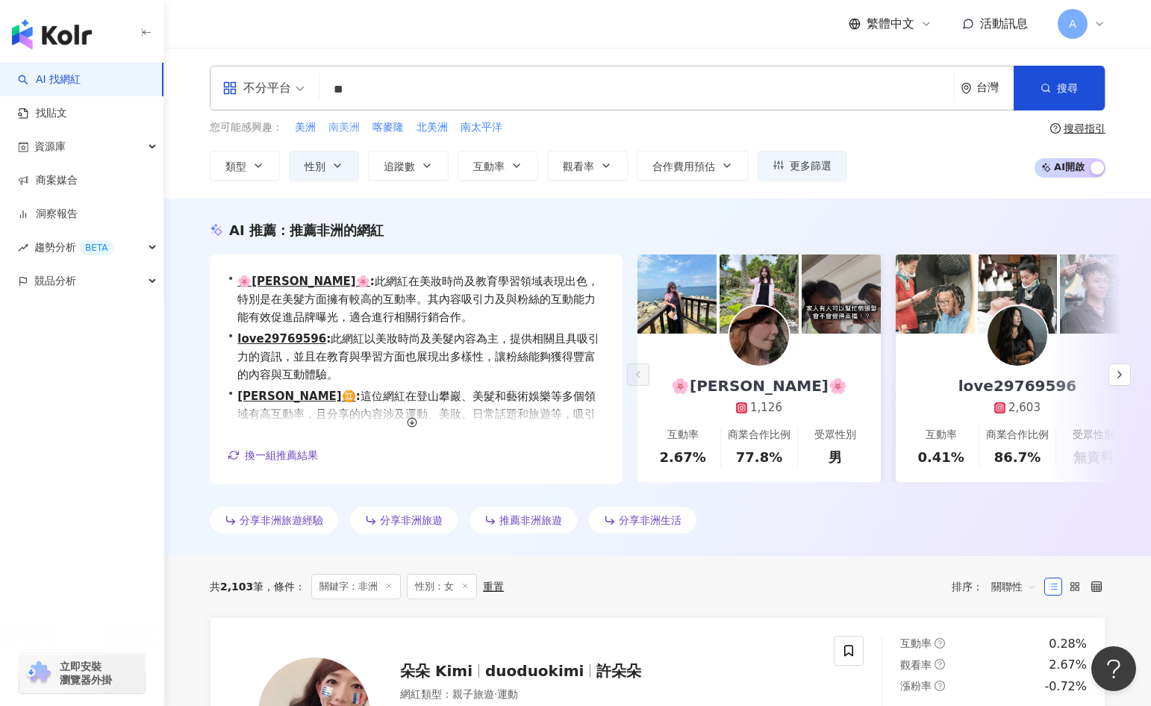
click at [351, 124] on span "南美洲" at bounding box center [343, 127] width 31 height 15
type input "***"
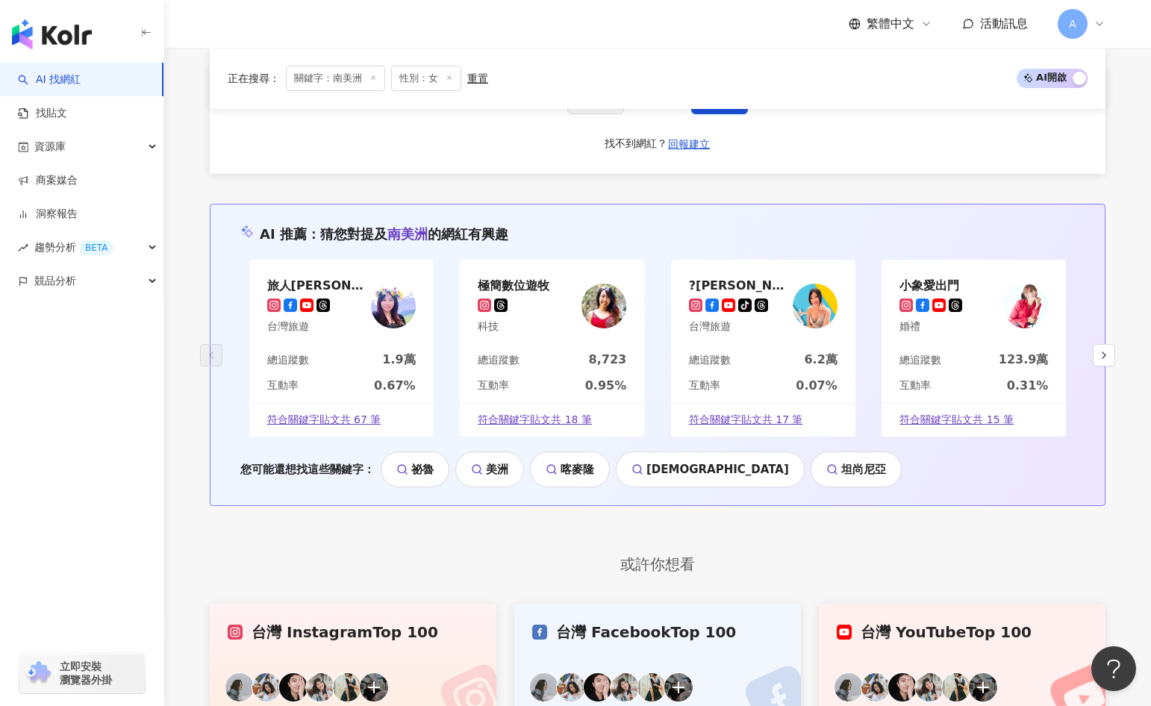
scroll to position [3149, 0]
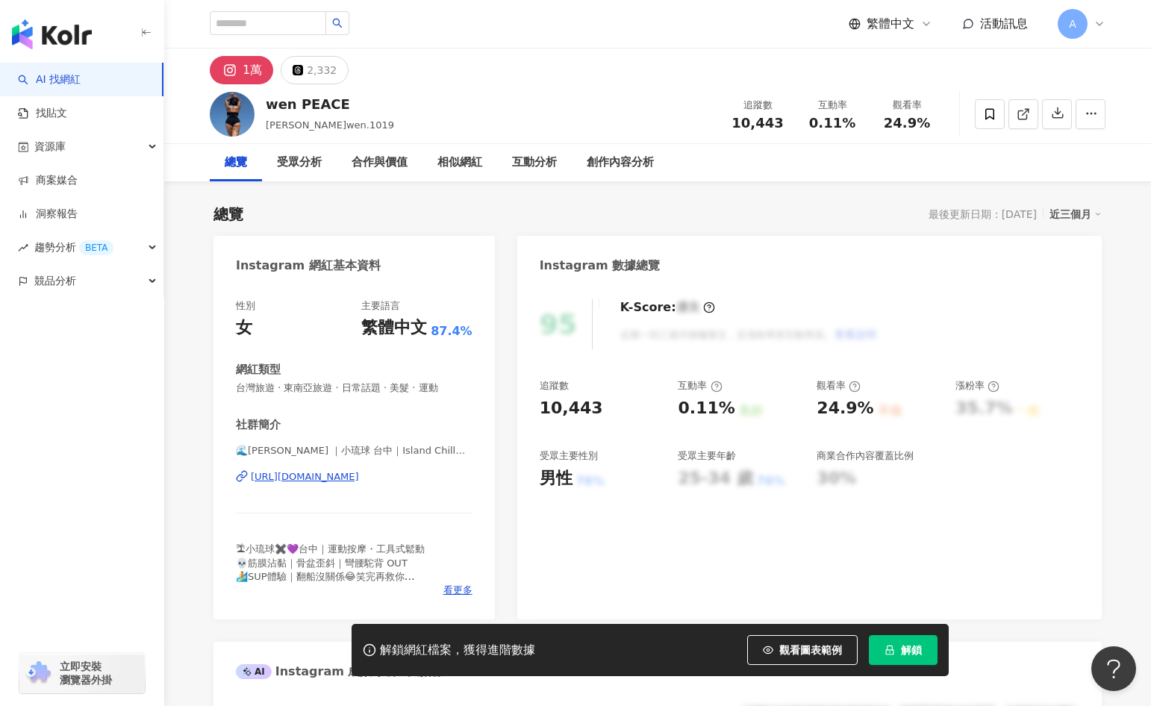
drag, startPoint x: 605, startPoint y: 223, endPoint x: 595, endPoint y: 222, distance: 9.8
click at [605, 223] on div "總覽 最後更新日期：2025/8/12 近三個月" at bounding box center [657, 214] width 888 height 21
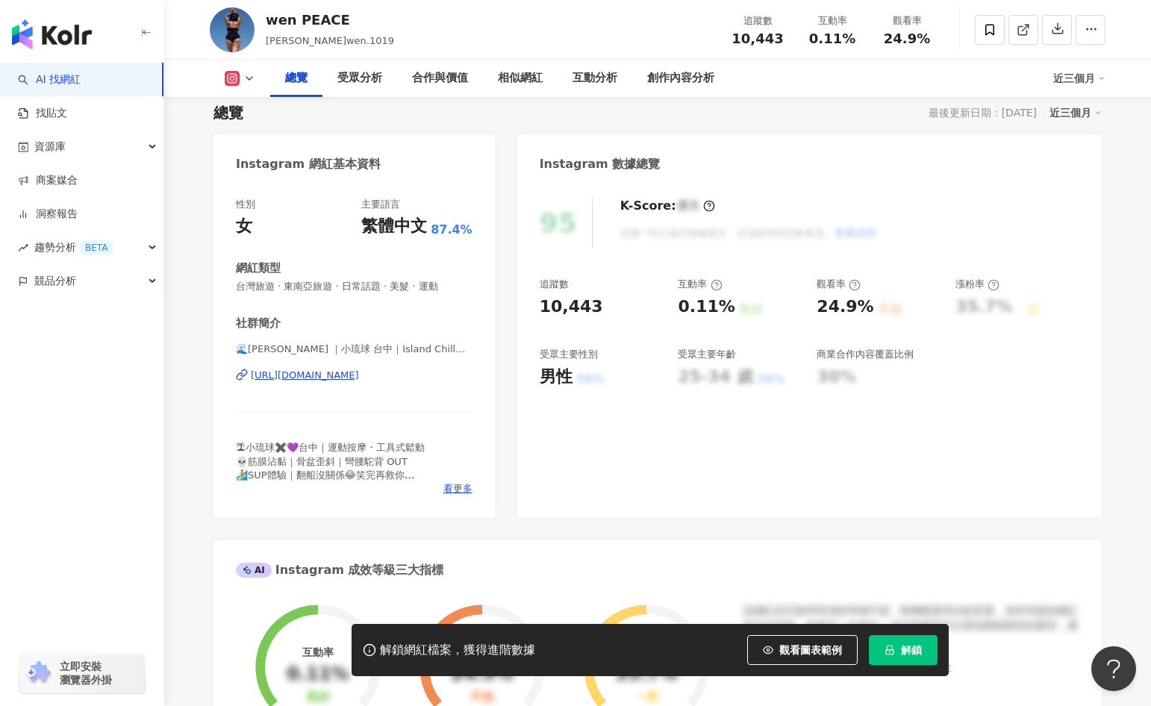
scroll to position [104, 0]
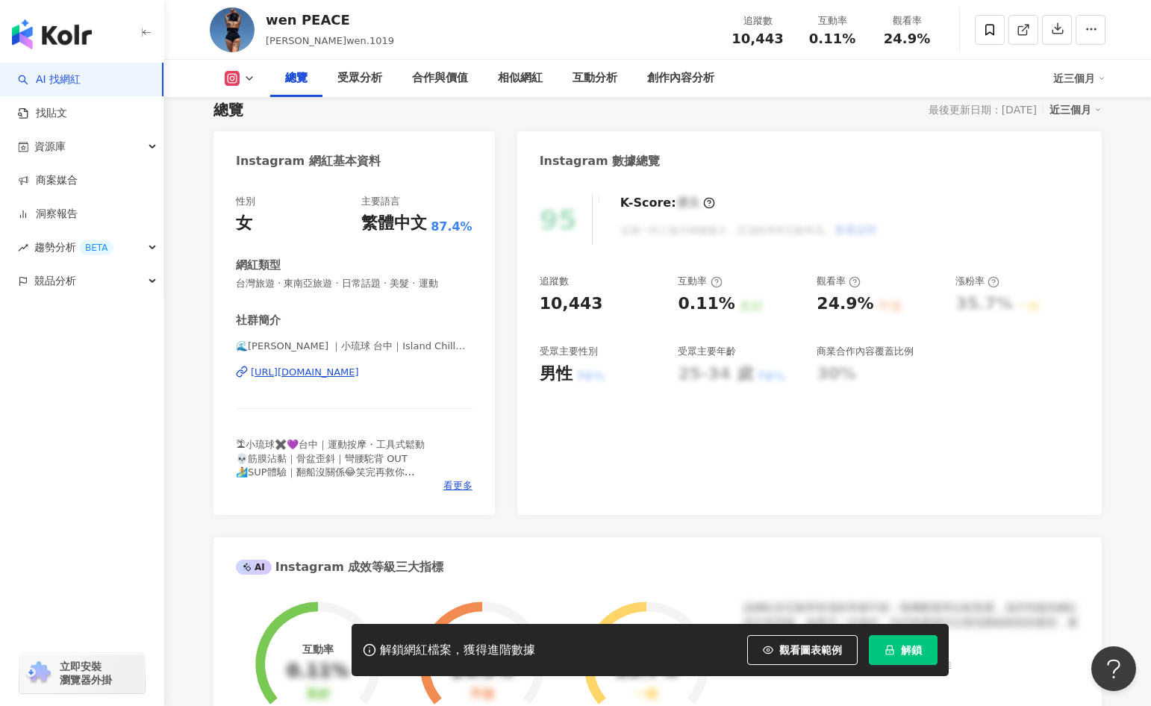
click at [501, 209] on div "Instagram 網紅基本資料 性別 女 主要語言 繁體中文 87.4% 網紅類型 台灣旅遊 · 東南亞旅遊 · 日常話題 · 美髮 · 運動 社群簡介 🌊…" at bounding box center [657, 710] width 888 height 1158
click at [502, 133] on div "Instagram 網紅基本資料 性別 女 主要語言 繁體中文 87.4% 網紅類型 台灣旅遊 · 東南亞旅遊 · 日常話題 · 美髮 · 運動 社群簡介 🌊…" at bounding box center [657, 710] width 888 height 1158
click at [503, 133] on div "Instagram 網紅基本資料 性別 女 主要語言 繁體中文 87.4% 網紅類型 台灣旅遊 · 東南亞旅遊 · 日常話題 · 美髮 · 運動 社群簡介 🌊…" at bounding box center [657, 710] width 888 height 1158
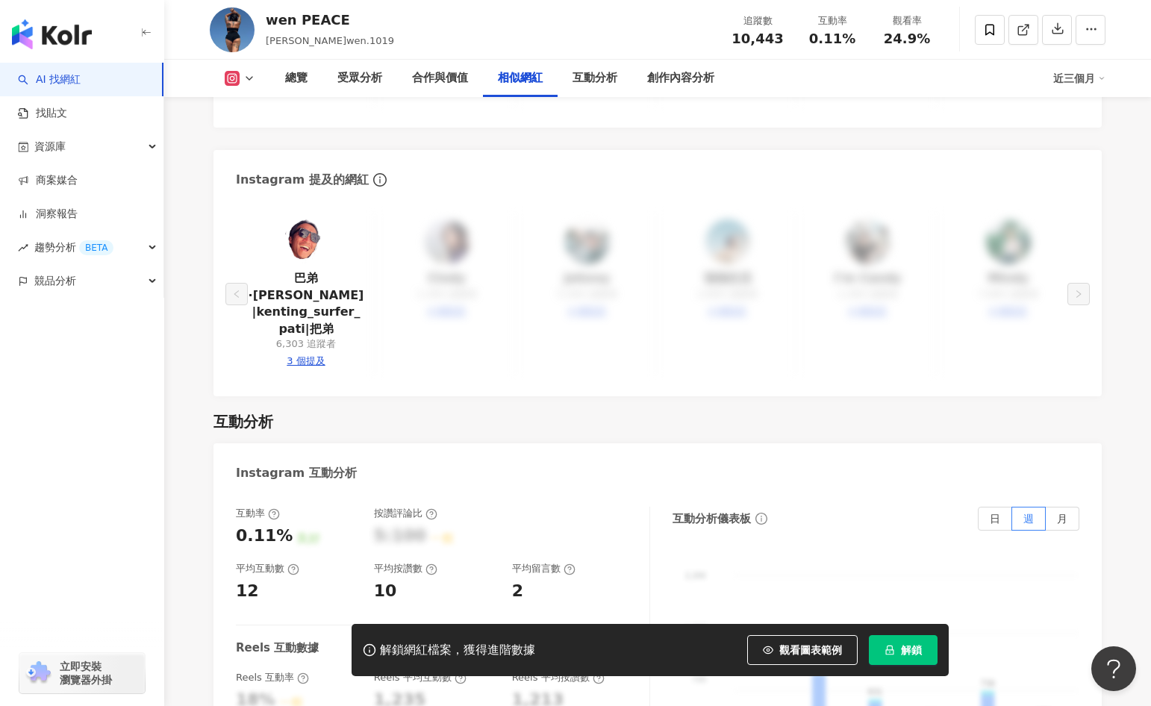
scroll to position [2710, 0]
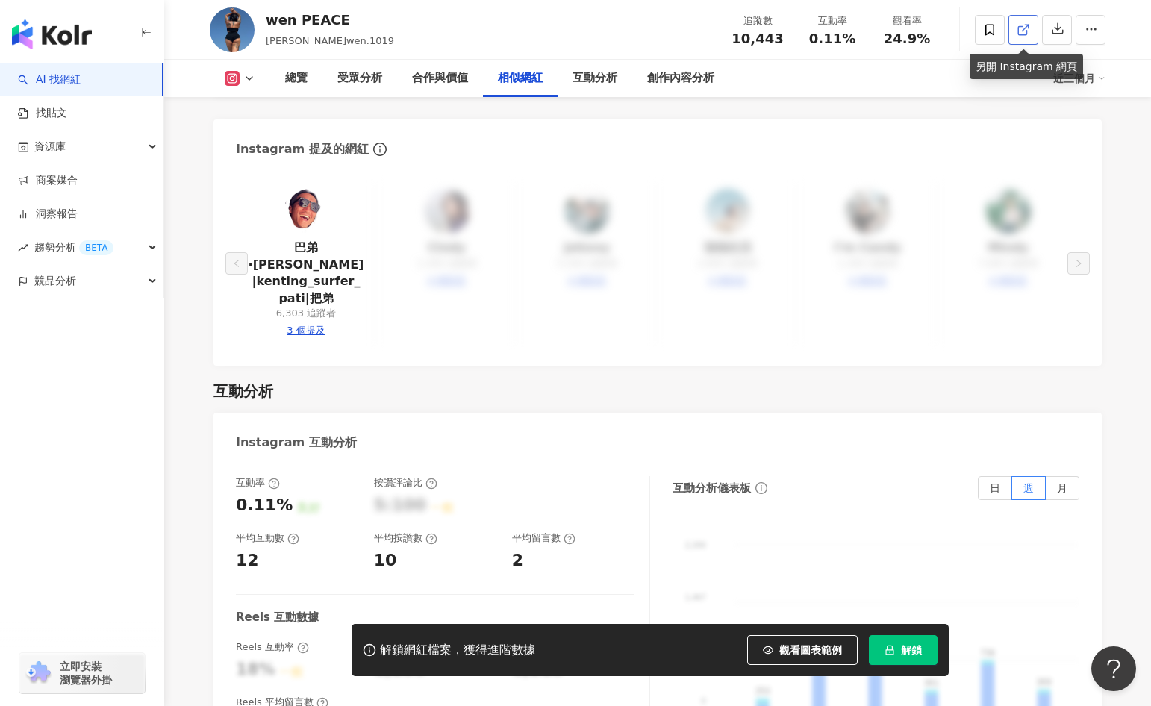
click at [1017, 30] on icon at bounding box center [1023, 29] width 13 height 13
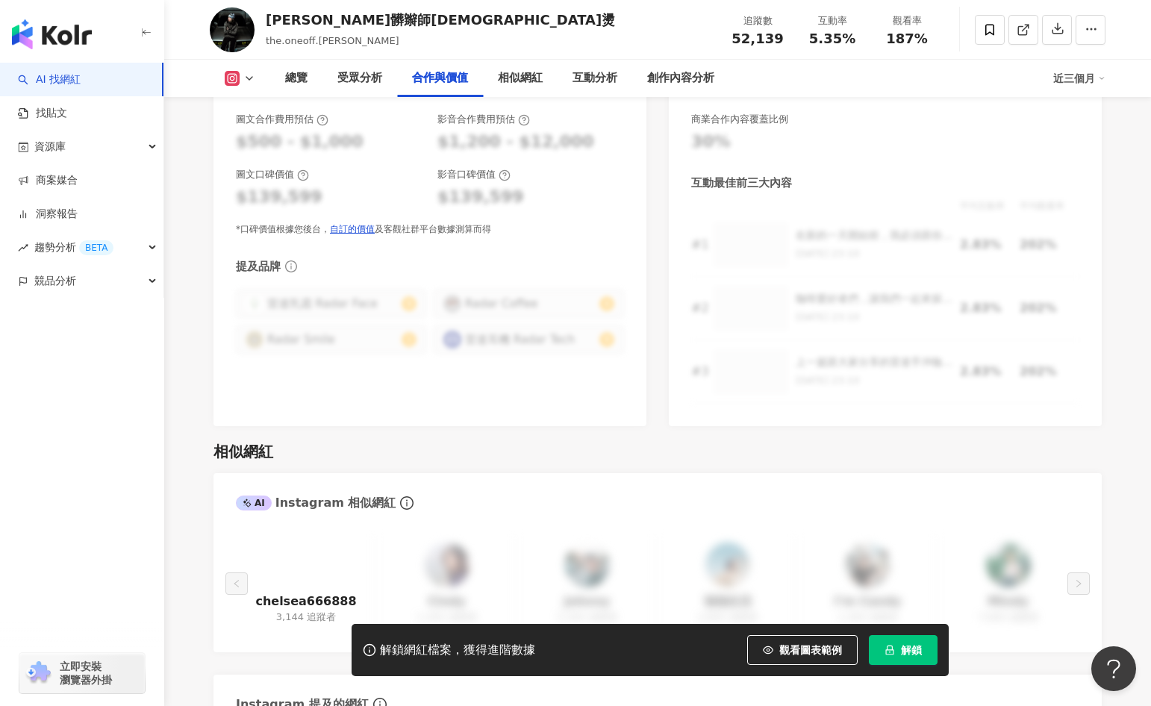
scroll to position [2139, 0]
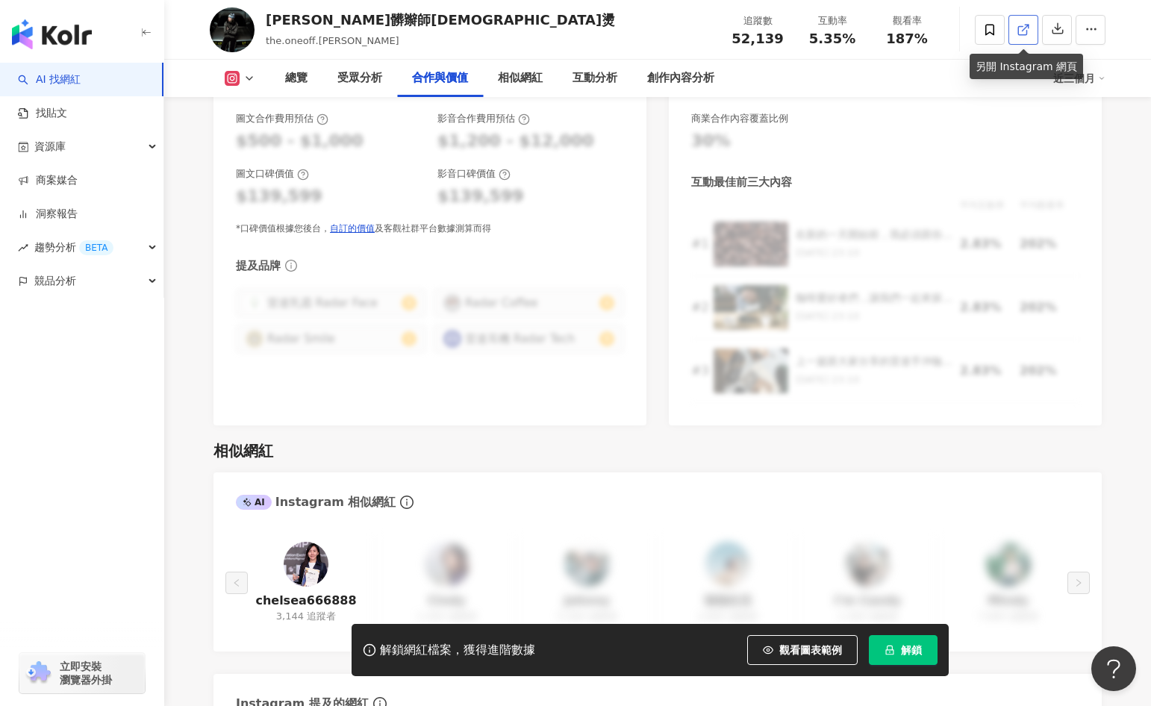
click at [1023, 25] on icon at bounding box center [1023, 29] width 13 height 13
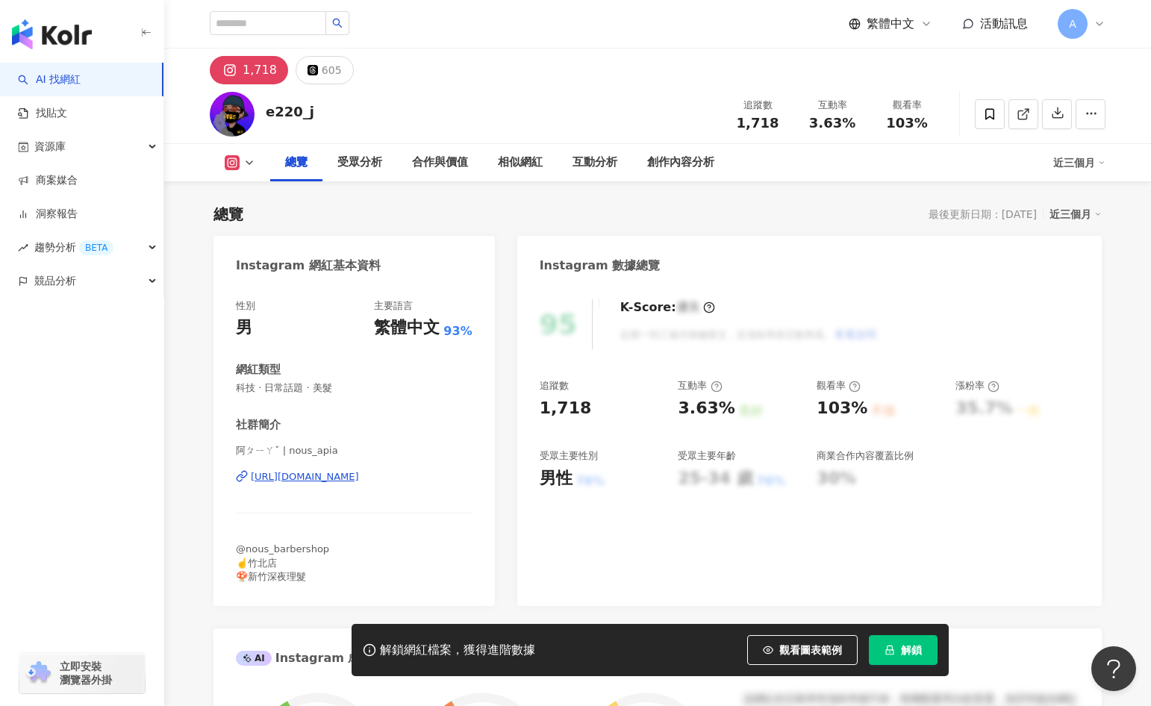
click at [1028, 112] on polyline at bounding box center [1027, 111] width 4 height 4
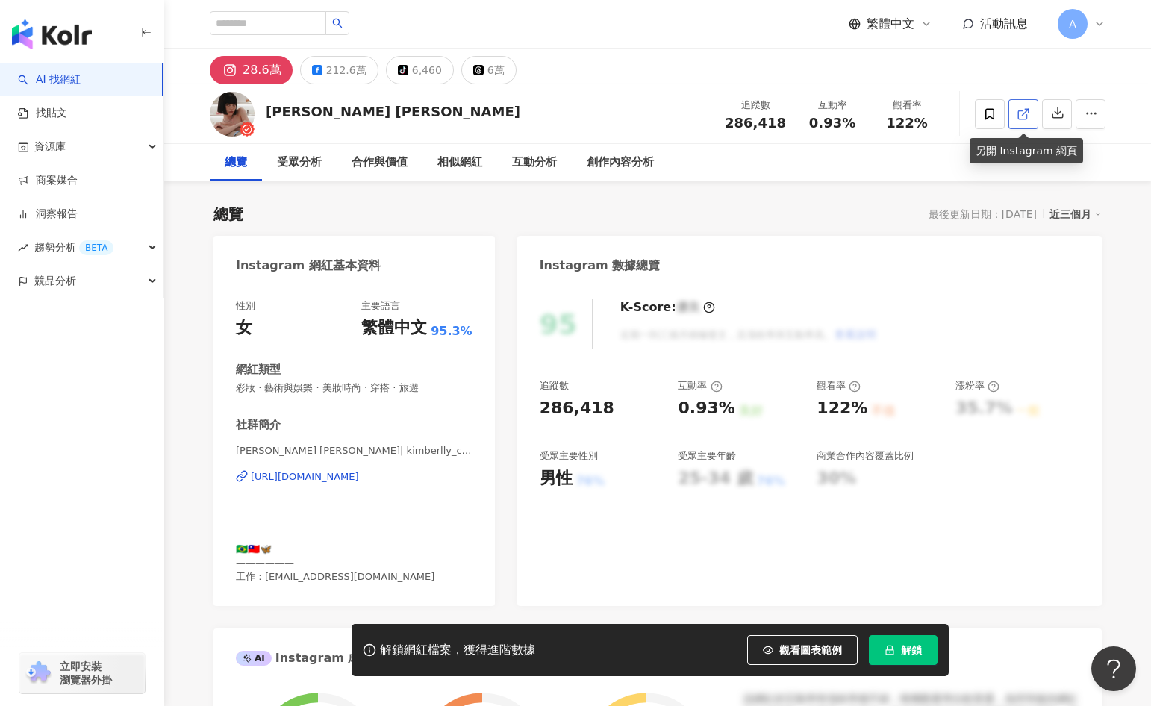
click at [1026, 113] on icon at bounding box center [1023, 113] width 13 height 13
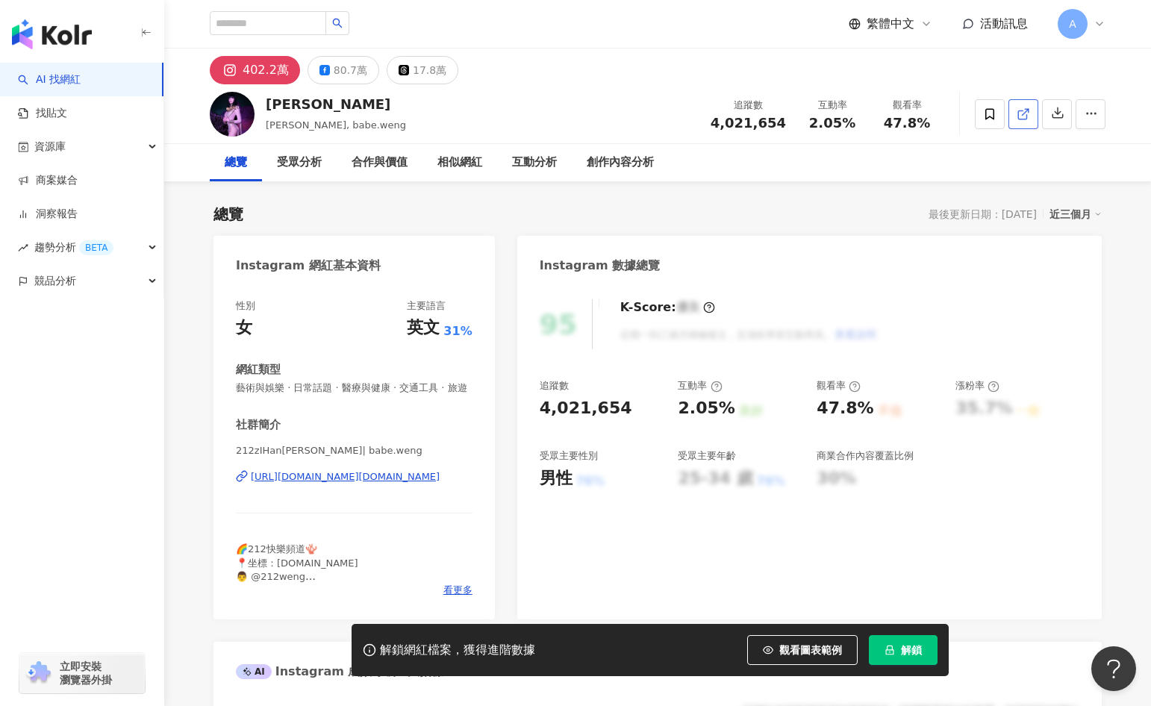
click at [1029, 119] on icon at bounding box center [1023, 113] width 13 height 13
